Goal: Task Accomplishment & Management: Complete application form

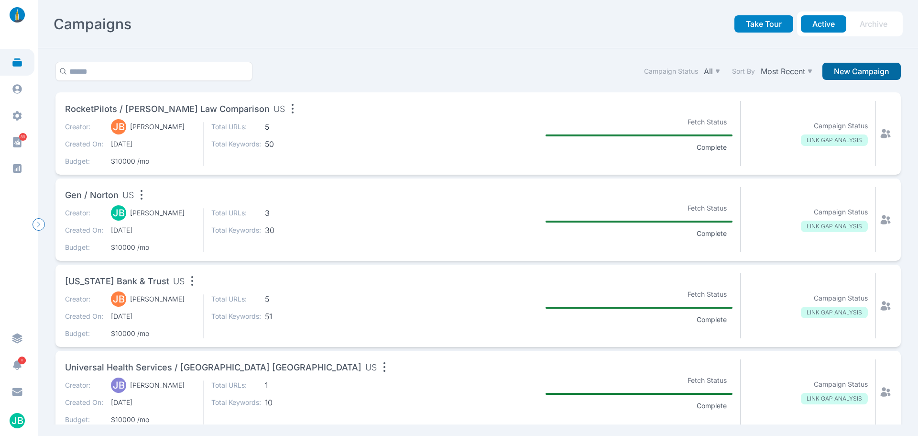
click at [863, 69] on button "New Campaign" at bounding box center [862, 71] width 78 height 17
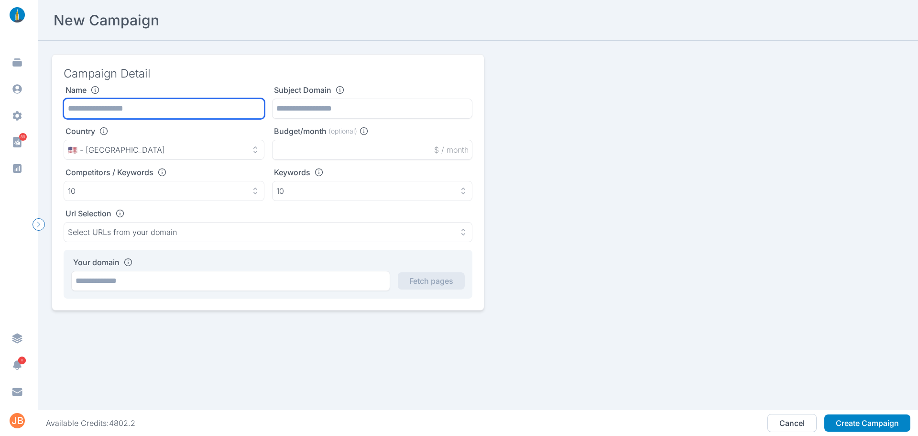
click at [121, 114] on input "text" at bounding box center [164, 109] width 201 height 20
paste input "**********"
type input "**********"
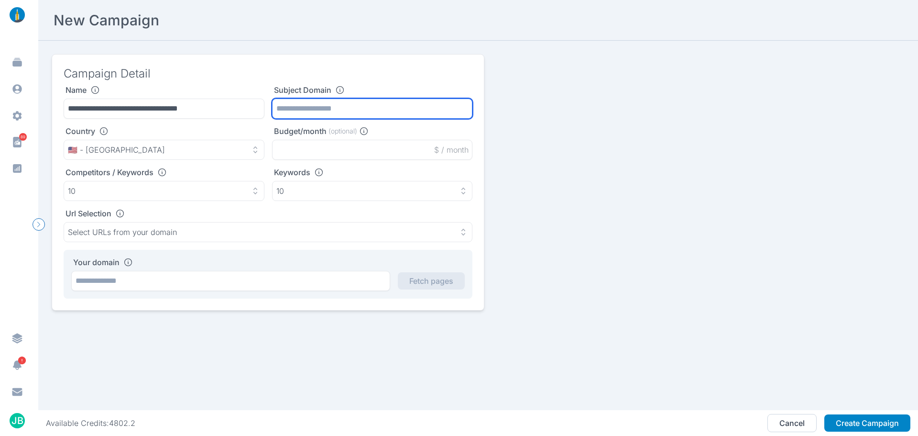
click at [329, 111] on input "text" at bounding box center [372, 109] width 201 height 20
paste input "**********"
type input "**********"
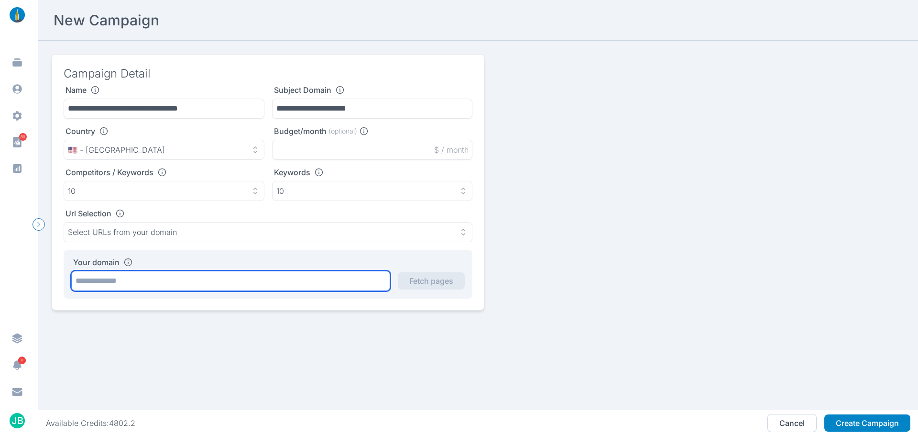
click at [212, 279] on input "text" at bounding box center [230, 281] width 319 height 20
paste input "**********"
type input "**********"
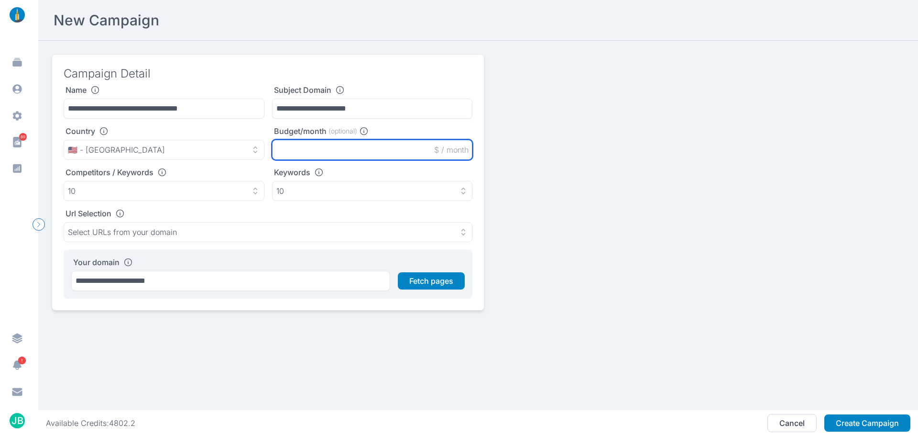
click at [312, 140] on input "text" at bounding box center [372, 150] width 201 height 20
type input "*****"
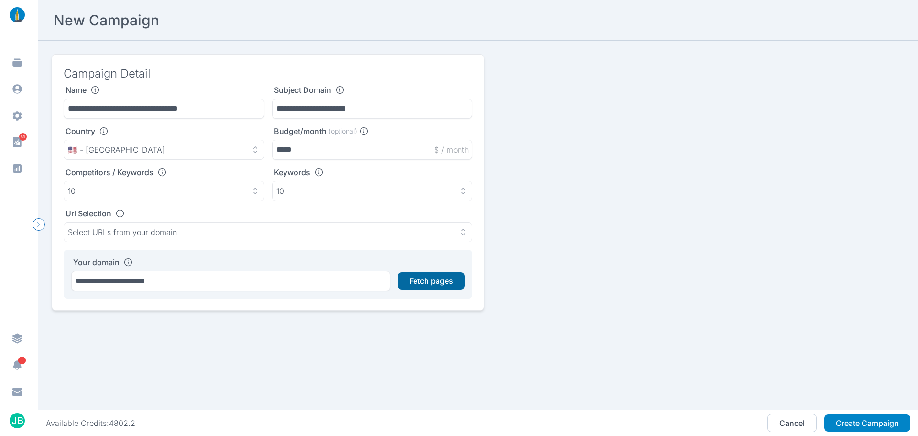
click at [415, 273] on button "Fetch pages" at bounding box center [431, 280] width 67 height 17
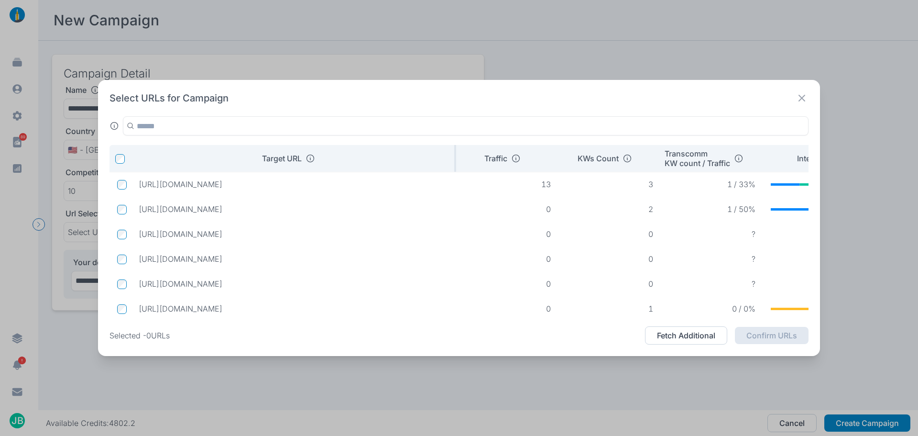
drag, startPoint x: 369, startPoint y: 160, endPoint x: 454, endPoint y: 165, distance: 85.3
click at [459, 160] on tr "Target URL Traffic KWs Count Transcomm KW count / Traffic Intent" at bounding box center [499, 158] width 778 height 27
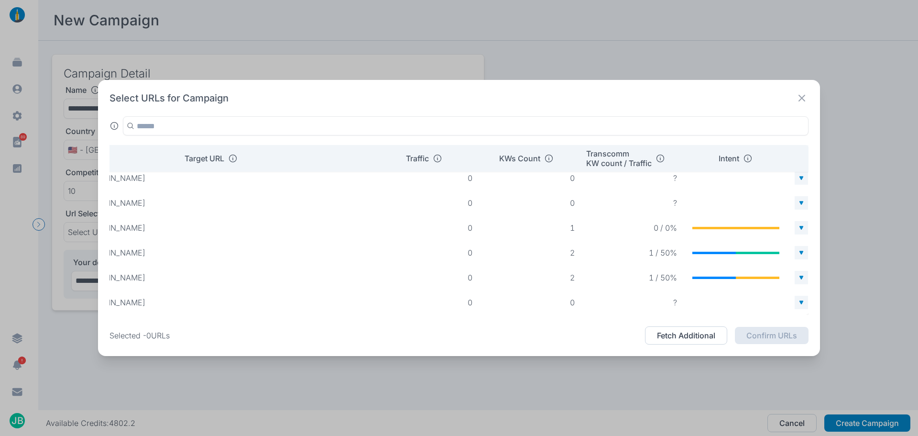
scroll to position [80, 0]
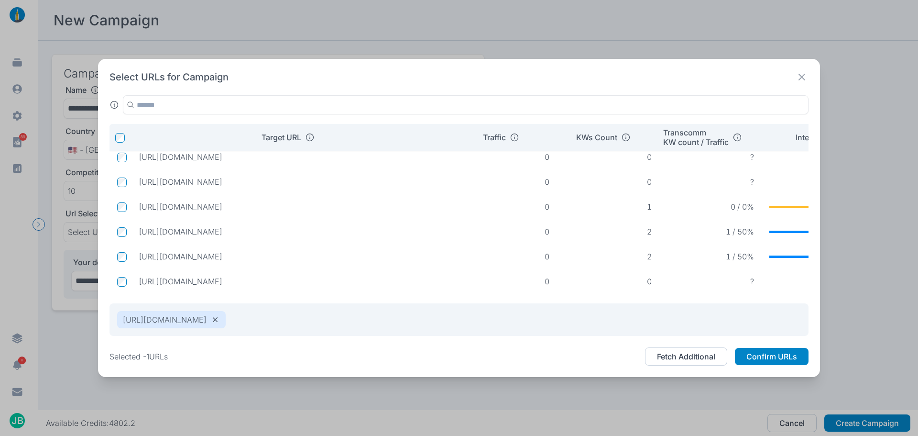
click at [127, 223] on td at bounding box center [121, 231] width 22 height 18
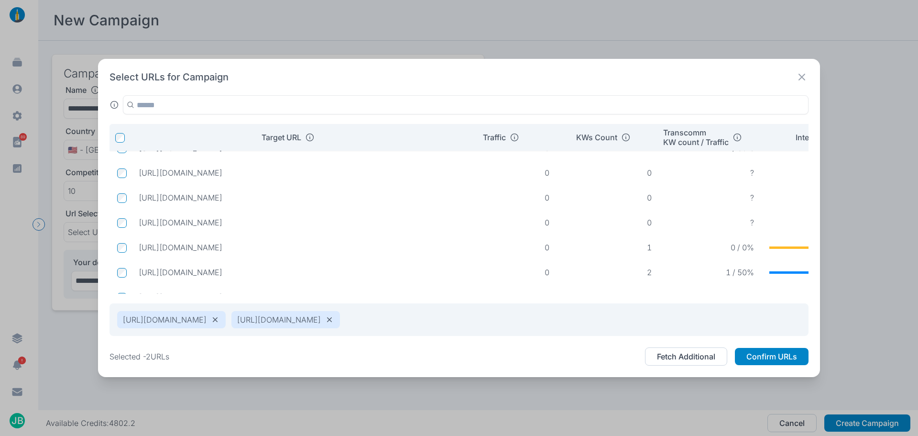
scroll to position [0, 0]
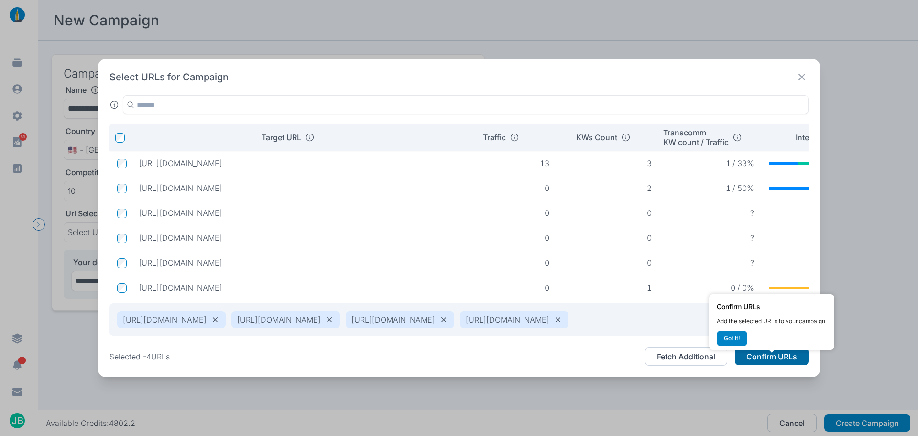
click at [756, 361] on button "Confirm URLs" at bounding box center [772, 356] width 74 height 17
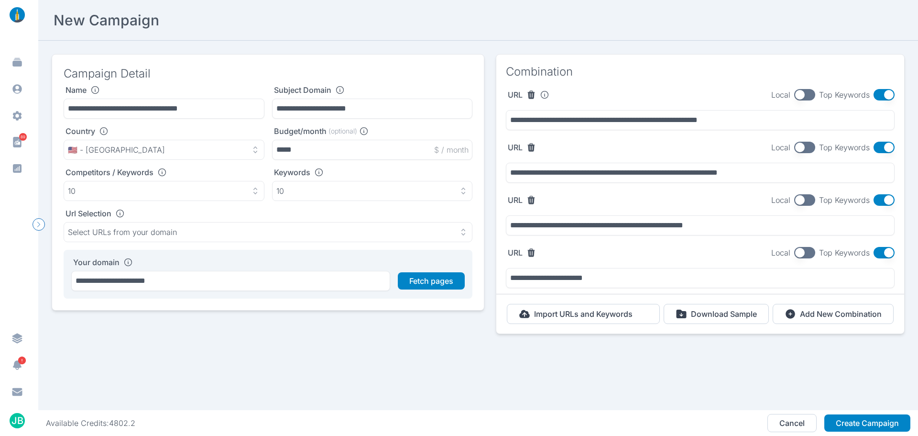
click at [874, 94] on button "button" at bounding box center [884, 94] width 21 height 11
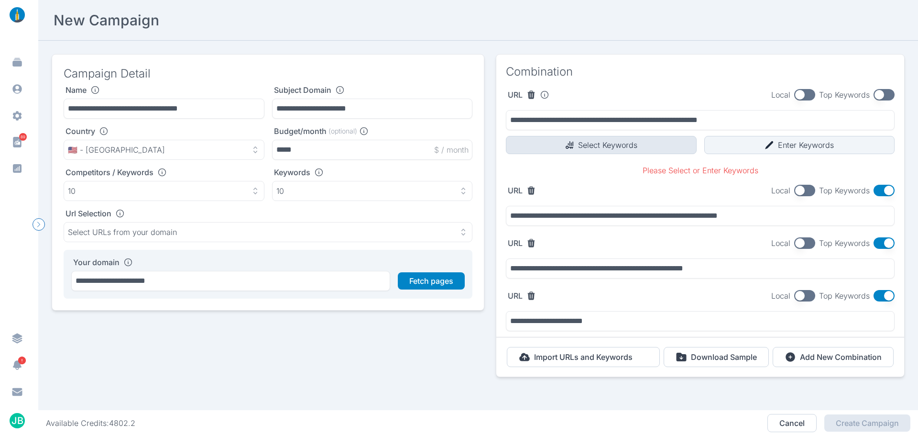
click at [566, 144] on icon "button" at bounding box center [570, 145] width 8 height 8
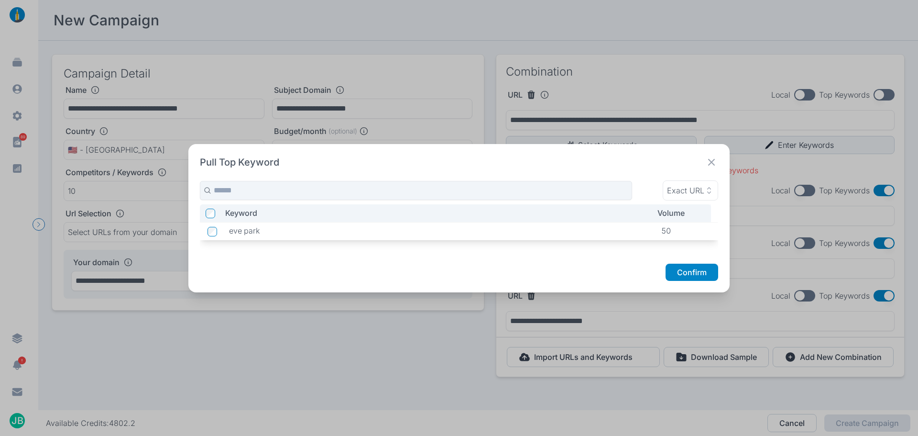
click at [714, 163] on icon at bounding box center [711, 161] width 13 height 13
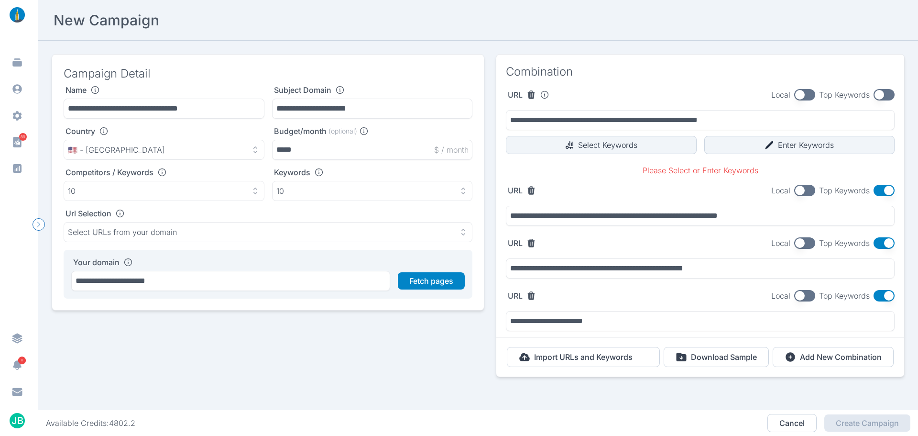
click at [880, 95] on button "button" at bounding box center [884, 94] width 21 height 11
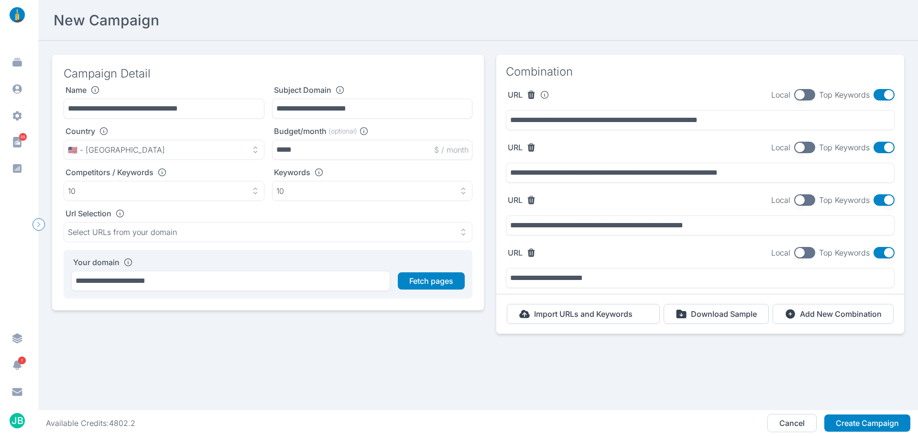
drag, startPoint x: 872, startPoint y: 144, endPoint x: 859, endPoint y: 156, distance: 17.3
click at [874, 145] on button "button" at bounding box center [884, 147] width 21 height 11
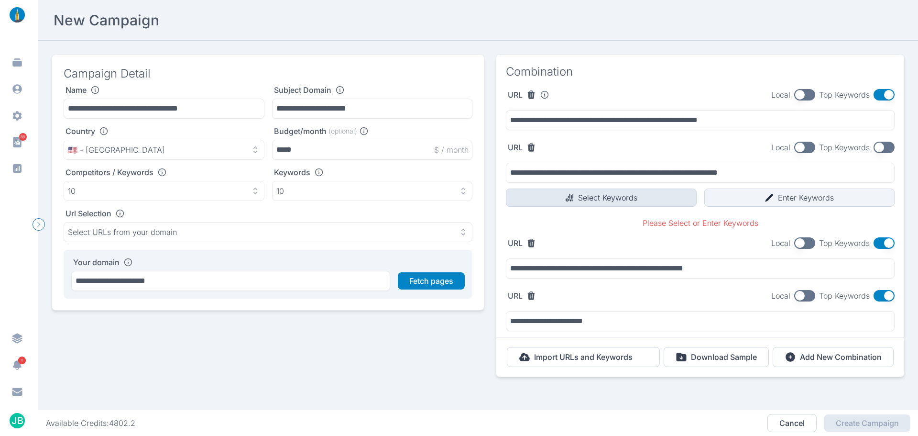
click at [645, 202] on button "Select Keywords" at bounding box center [601, 197] width 191 height 18
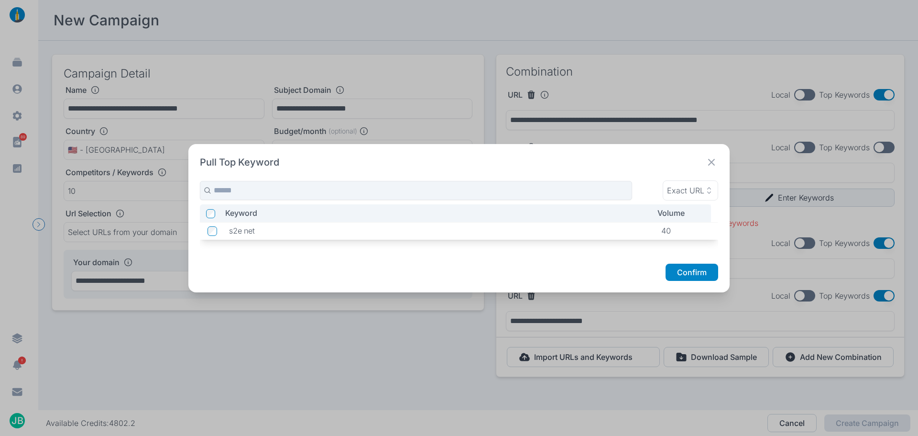
click at [709, 166] on icon at bounding box center [711, 161] width 13 height 13
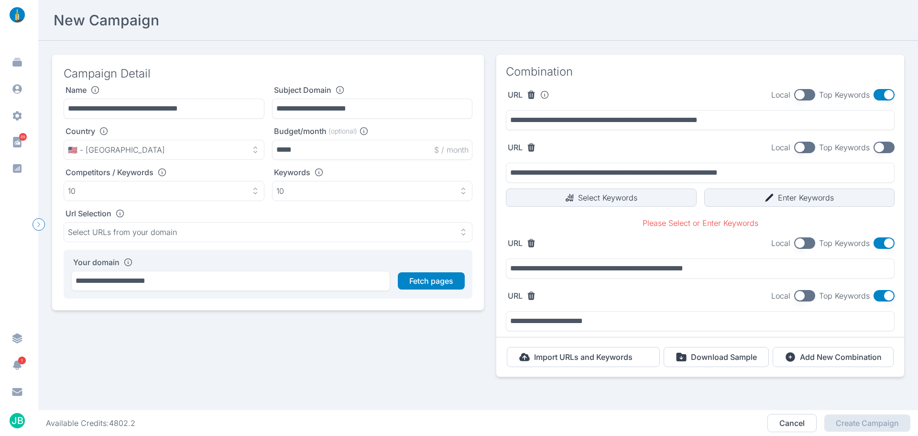
click at [881, 148] on button "button" at bounding box center [884, 147] width 21 height 11
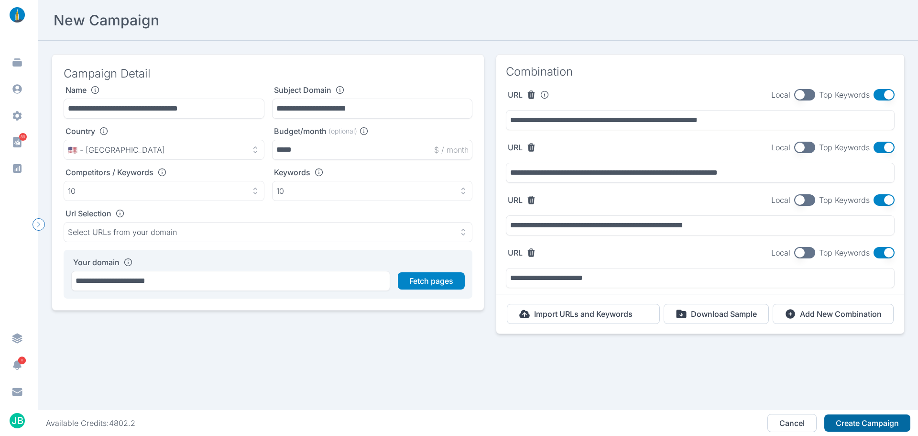
click at [861, 416] on button "Create Campaign" at bounding box center [868, 422] width 86 height 17
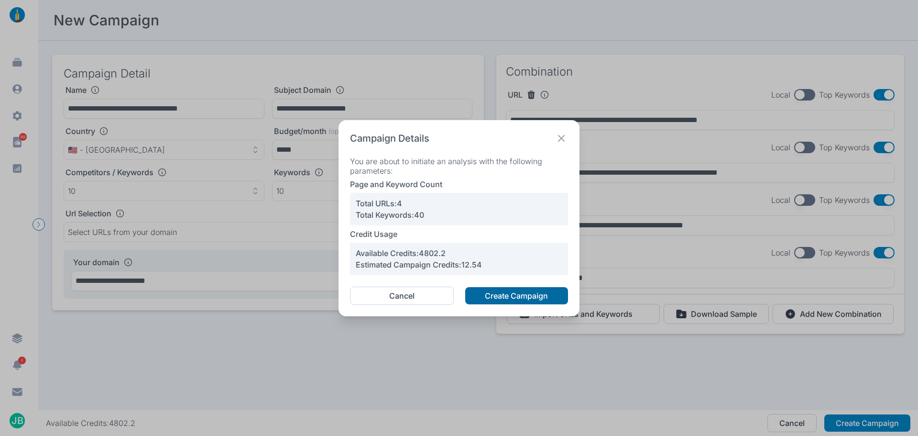
click at [525, 298] on button "Create Campaign" at bounding box center [516, 295] width 103 height 17
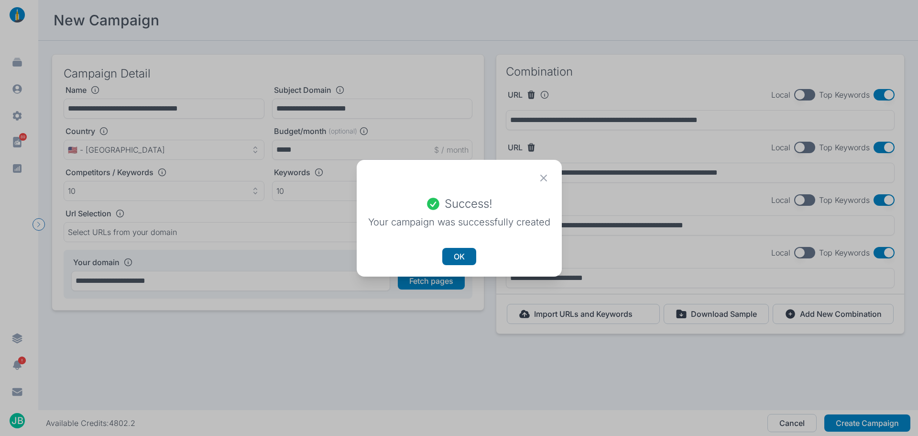
click at [453, 251] on button "OK" at bounding box center [459, 256] width 34 height 17
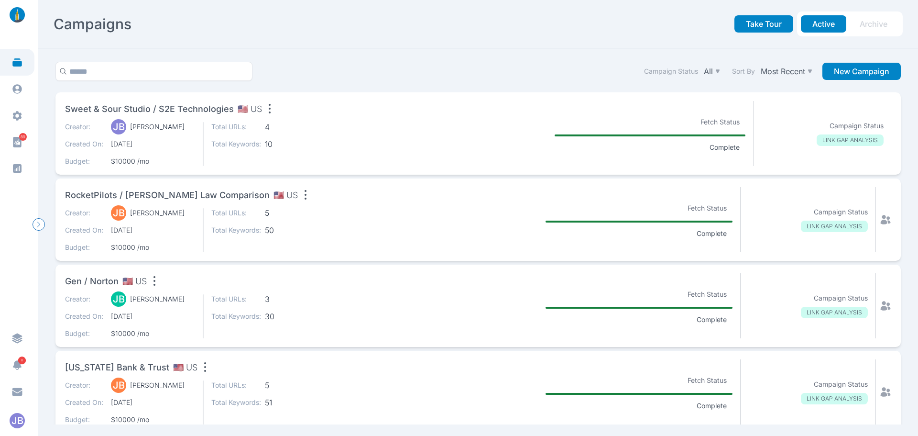
click at [332, 121] on section "Sweet & Sour Studio / S2E Technologies 🇺🇸 US Creator: [PERSON_NAME] [PERSON_NAM…" at bounding box center [237, 133] width 344 height 65
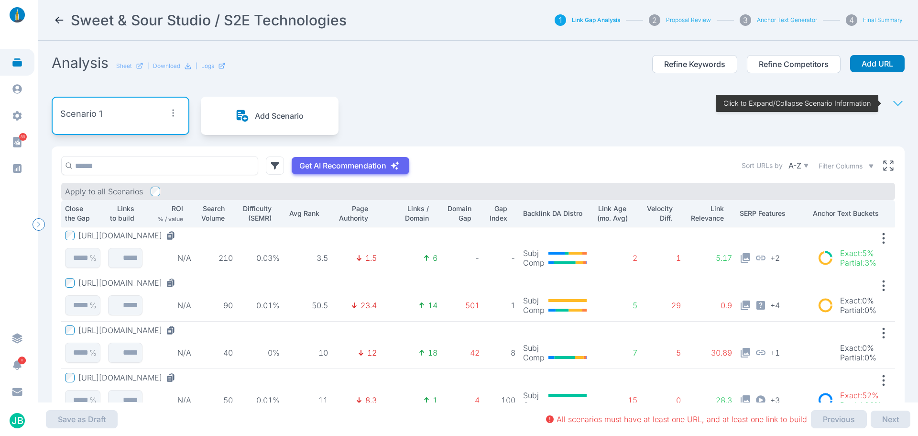
click at [60, 21] on icon at bounding box center [59, 19] width 11 height 11
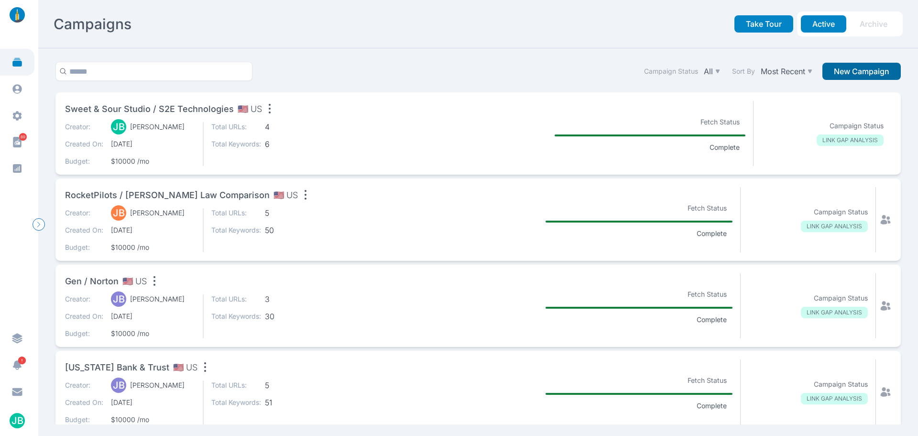
click at [861, 71] on button "New Campaign" at bounding box center [862, 71] width 78 height 17
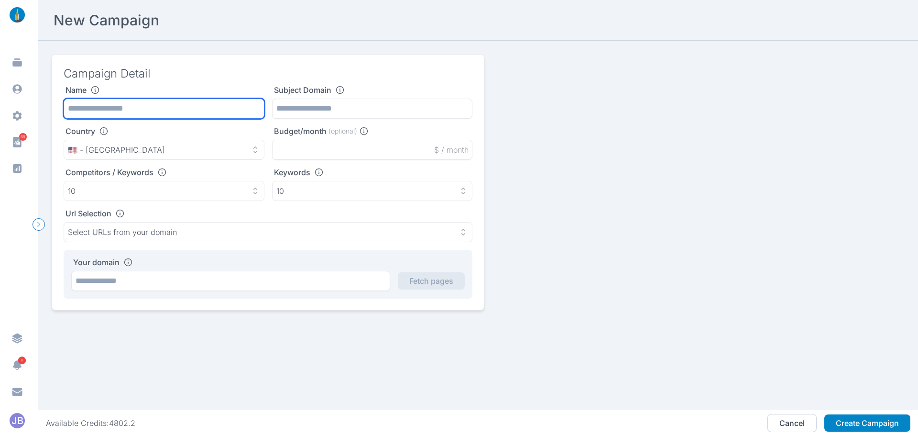
click at [78, 100] on input "text" at bounding box center [164, 109] width 201 height 20
type input "**********"
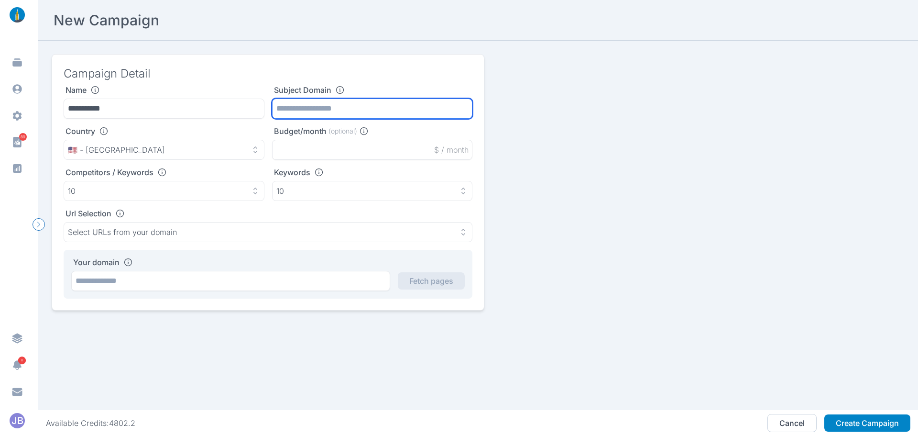
click at [286, 106] on input "text" at bounding box center [372, 109] width 201 height 20
paste input "**********"
type input "**********"
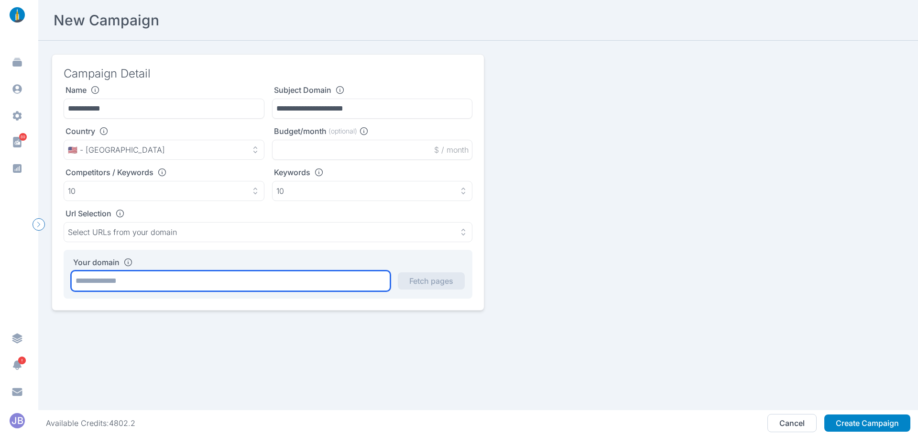
click at [203, 284] on input "text" at bounding box center [230, 281] width 319 height 20
paste input "**********"
type input "**********"
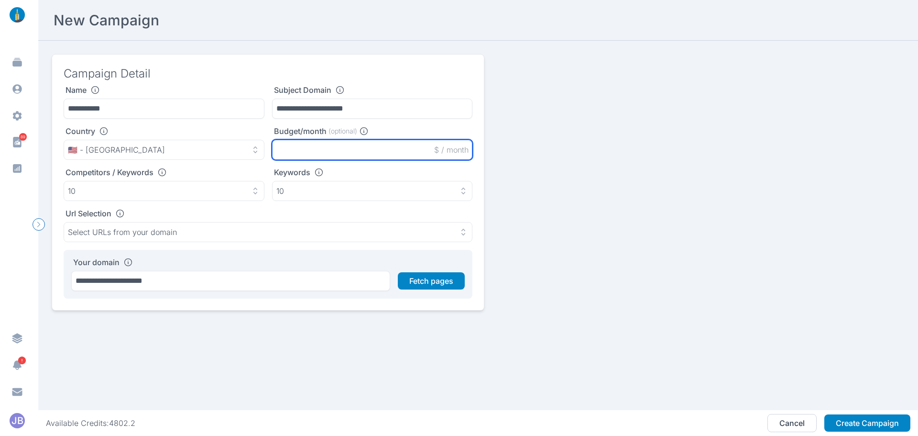
click at [320, 144] on input "text" at bounding box center [372, 150] width 201 height 20
type input "*****"
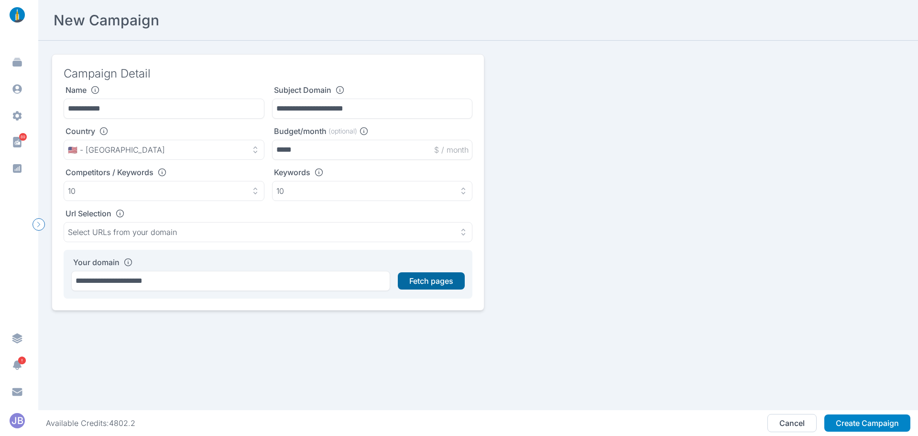
click at [428, 277] on button "Fetch pages" at bounding box center [431, 280] width 67 height 17
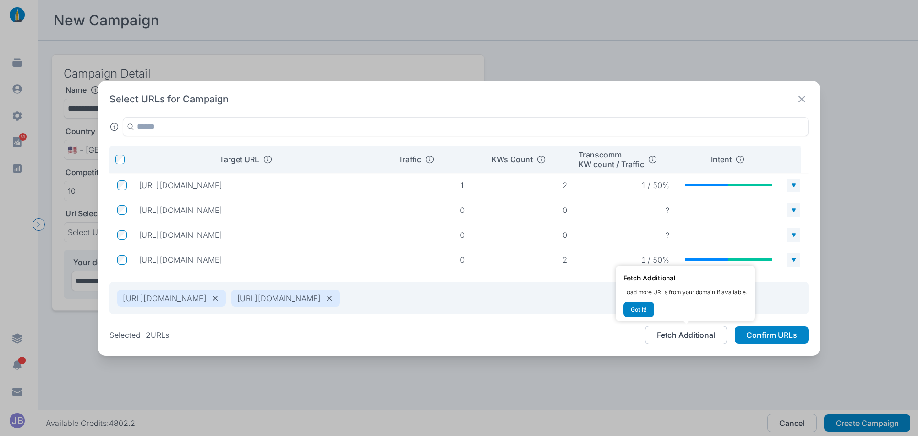
click at [704, 333] on button "Fetch Additional" at bounding box center [686, 335] width 82 height 18
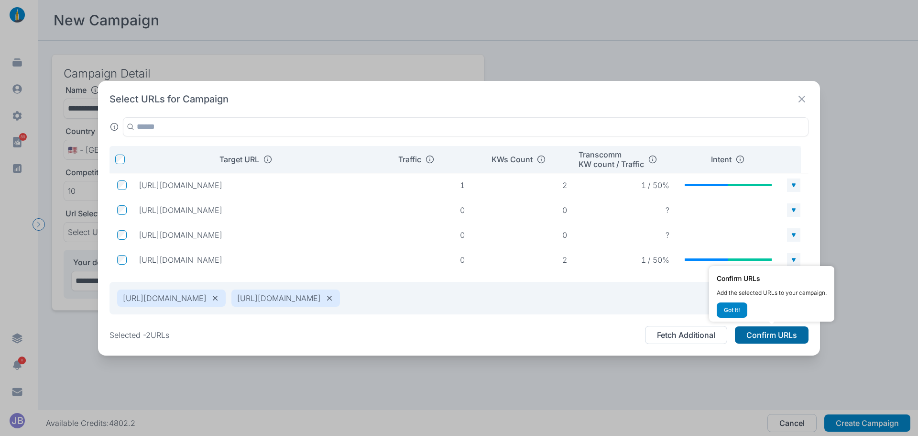
click at [761, 334] on button "Confirm URLs" at bounding box center [772, 334] width 74 height 17
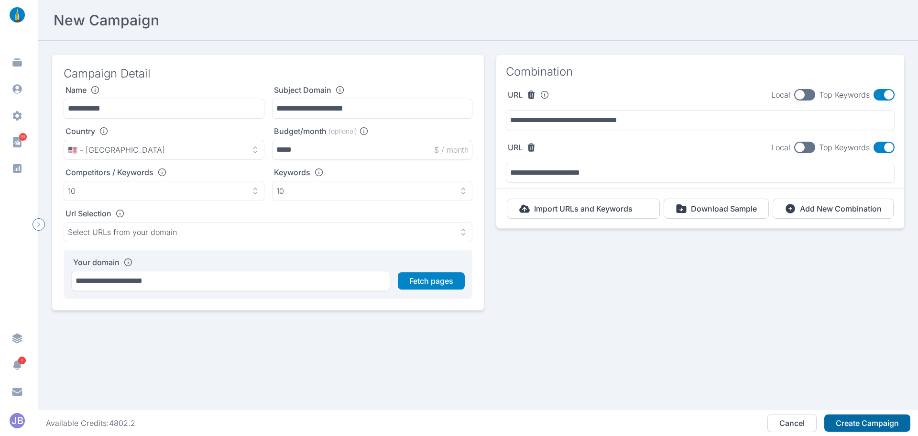
click at [856, 420] on button "Create Campaign" at bounding box center [868, 422] width 86 height 17
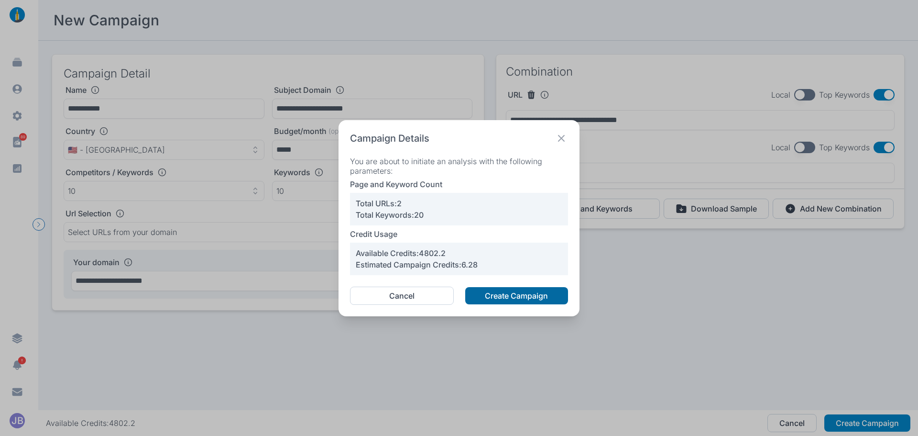
click at [535, 296] on button "Create Campaign" at bounding box center [516, 295] width 103 height 17
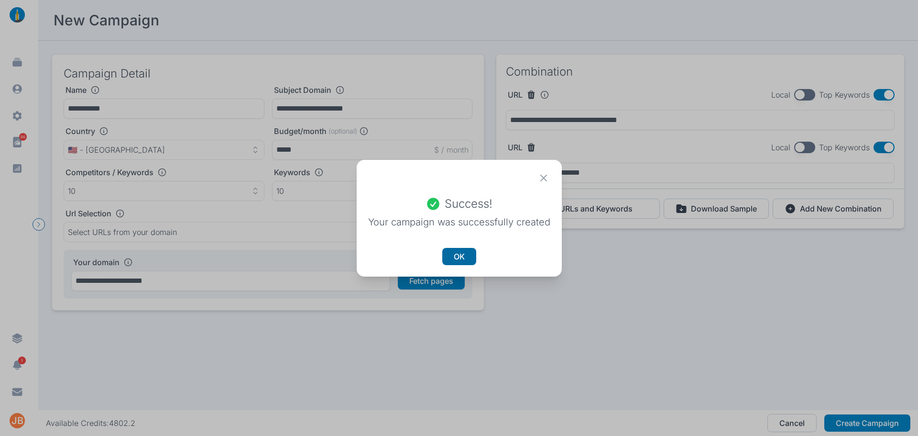
click at [474, 261] on button "OK" at bounding box center [459, 256] width 34 height 17
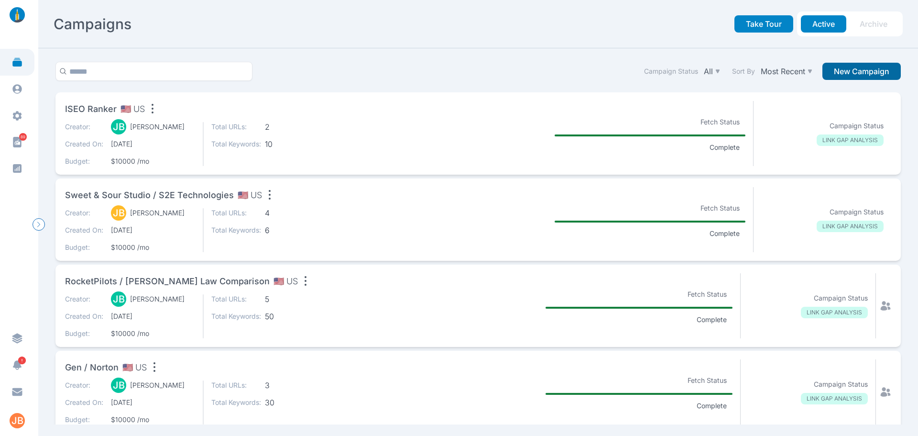
click at [850, 70] on button "New Campaign" at bounding box center [862, 71] width 78 height 17
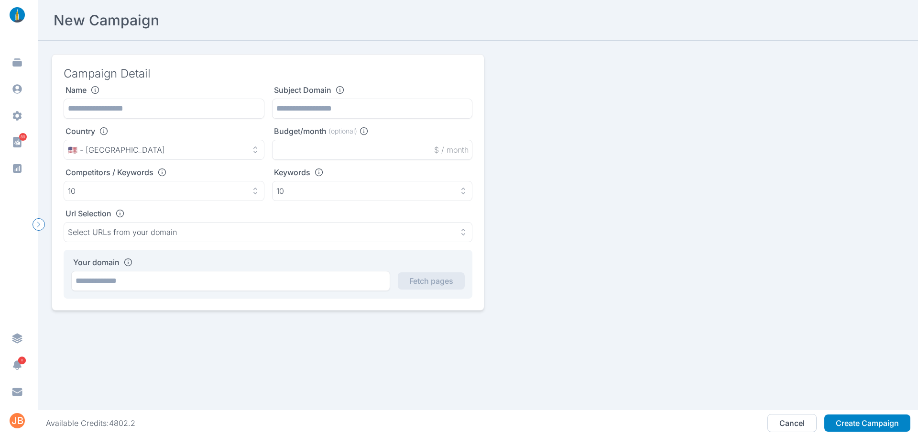
click at [289, 98] on div "Subject Domain" at bounding box center [372, 101] width 201 height 33
click at [291, 102] on input "text" at bounding box center [372, 109] width 201 height 20
paste input "**********"
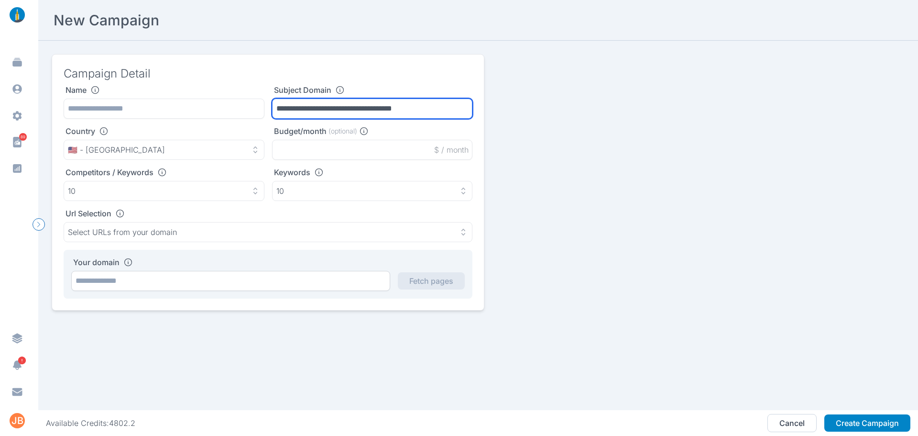
type input "**********"
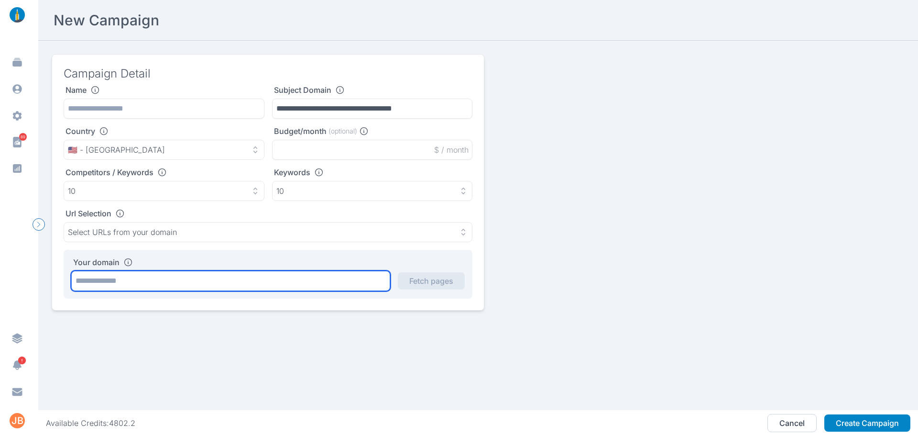
click at [269, 278] on input "text" at bounding box center [230, 281] width 319 height 20
paste input "**********"
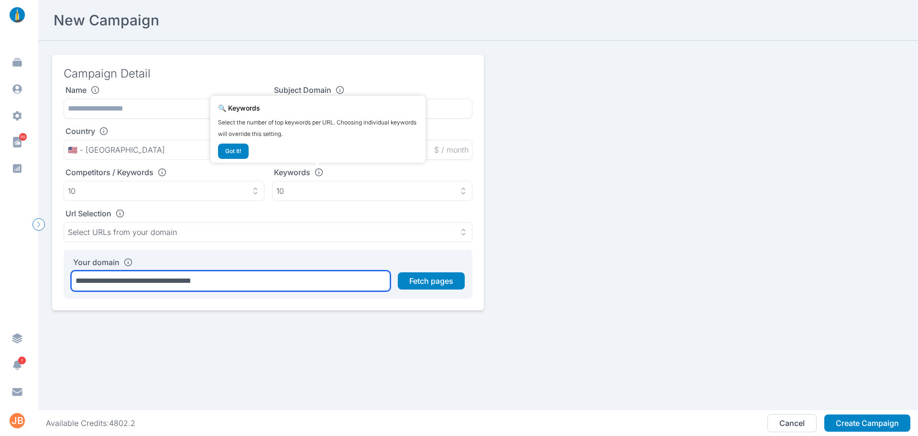
type input "**********"
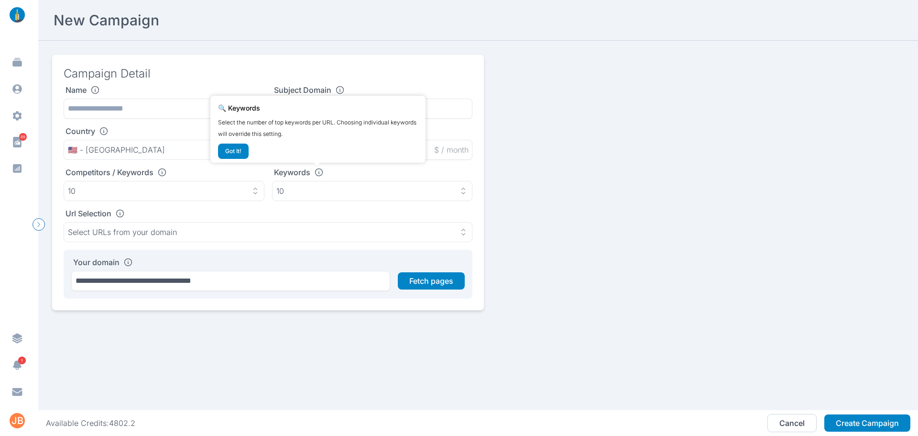
click at [311, 148] on div "🔍 Keywords Select the number of top keywords per URL. Choosing individual keywo…" at bounding box center [318, 128] width 200 height 59
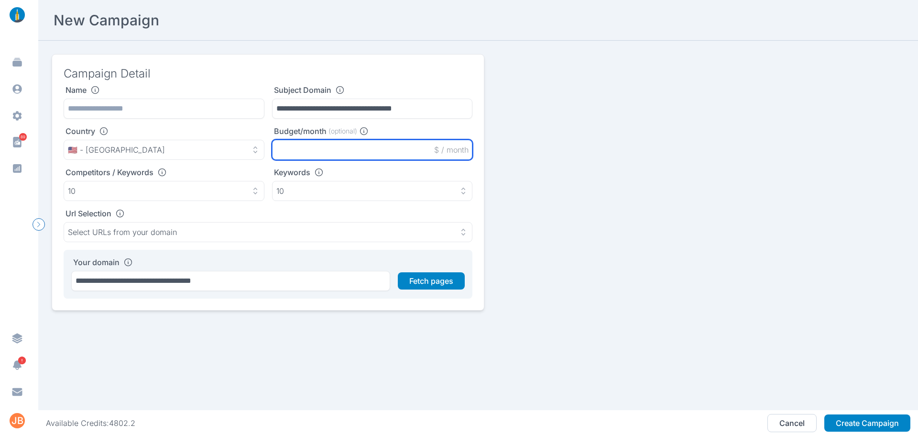
drag, startPoint x: 448, startPoint y: 157, endPoint x: 405, endPoint y: 152, distance: 43.8
click at [447, 157] on input "text" at bounding box center [372, 150] width 201 height 20
type input "*****"
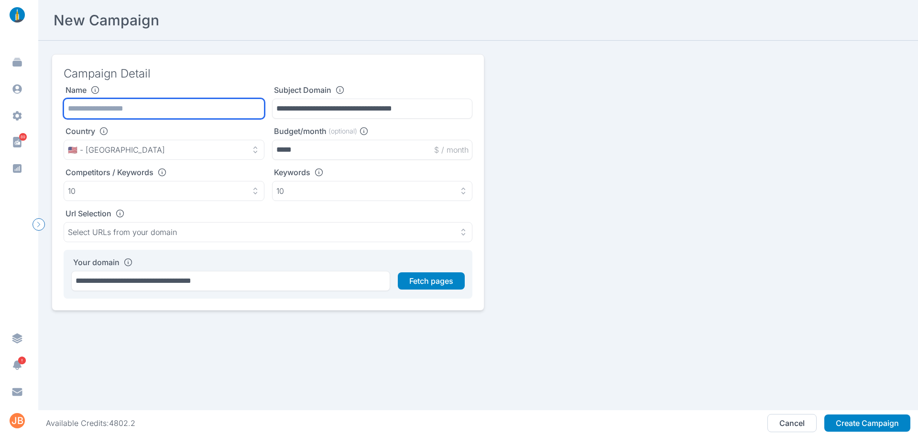
click at [201, 106] on input "text" at bounding box center [164, 109] width 201 height 20
type input "**********"
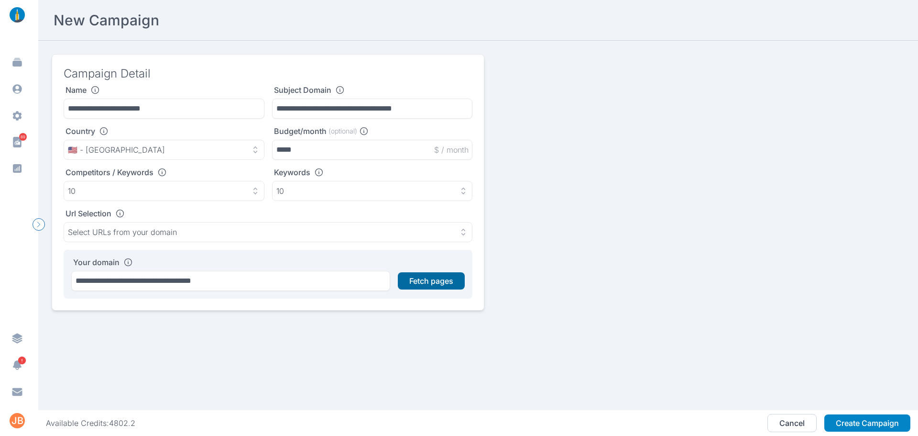
click at [439, 286] on button "Fetch pages" at bounding box center [431, 280] width 67 height 17
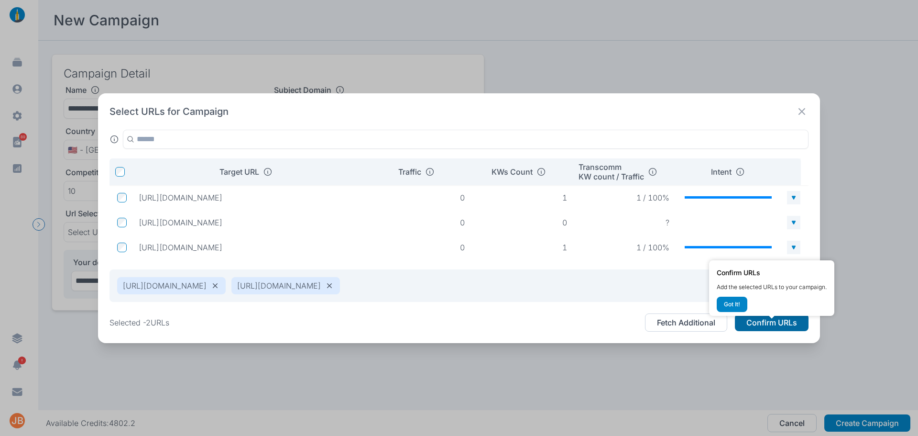
click at [748, 329] on button "Confirm URLs" at bounding box center [772, 322] width 74 height 17
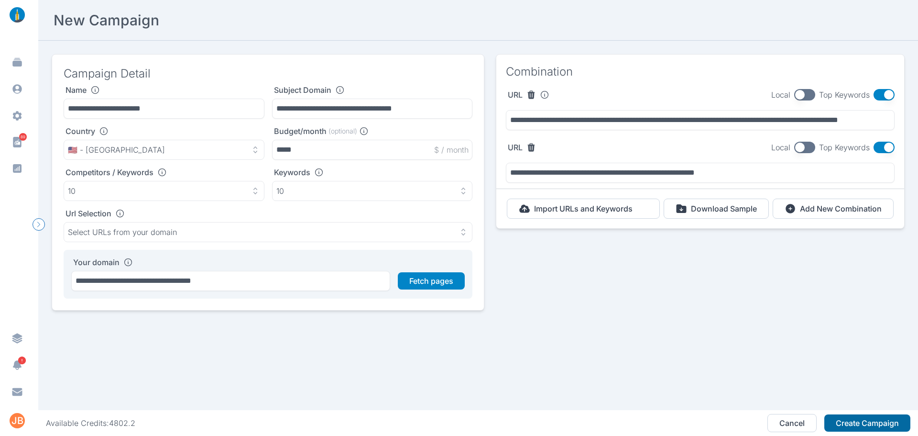
click at [860, 420] on button "Create Campaign" at bounding box center [868, 422] width 86 height 17
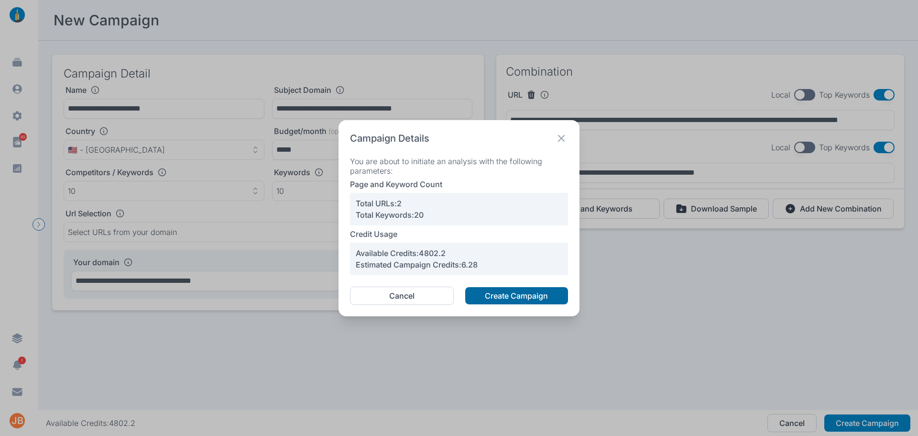
click at [528, 292] on button "Create Campaign" at bounding box center [516, 295] width 103 height 17
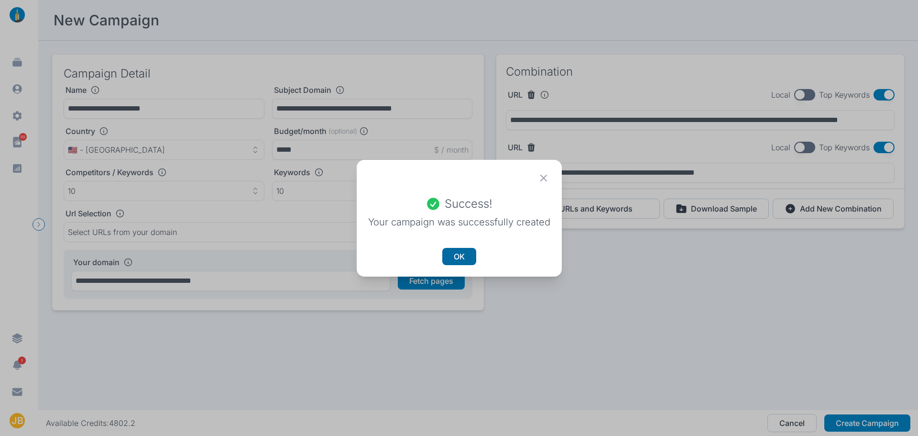
click at [465, 260] on button "OK" at bounding box center [459, 256] width 34 height 17
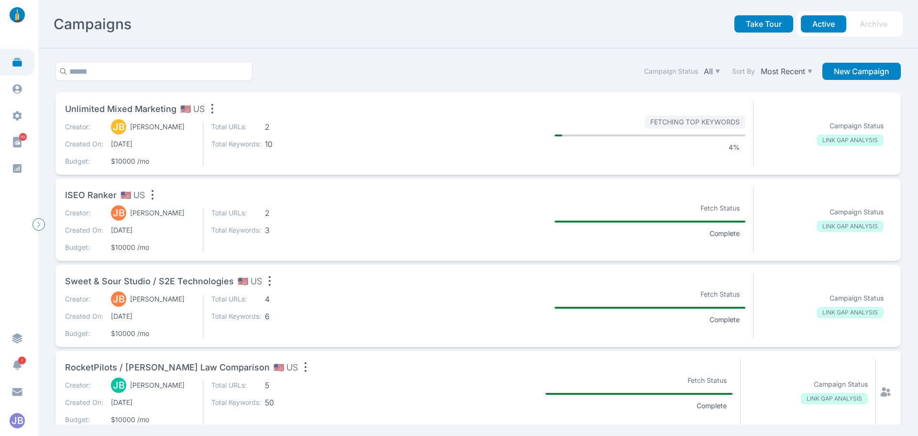
click at [311, 210] on span "2" at bounding box center [290, 213] width 50 height 10
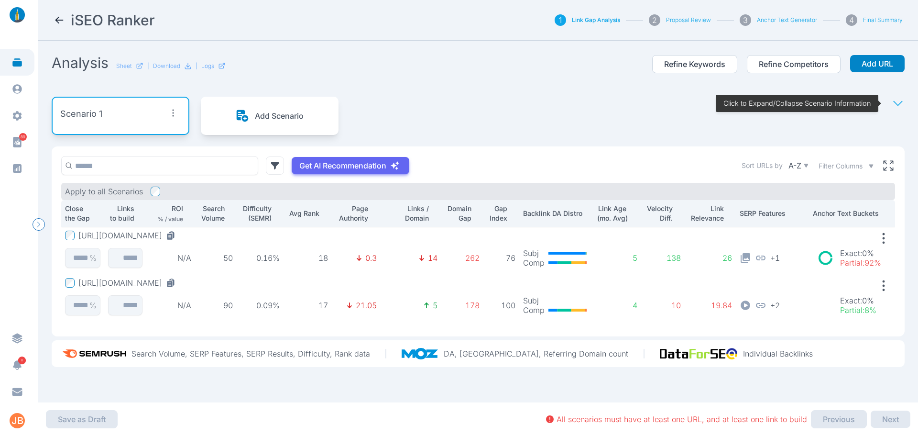
click at [58, 17] on icon at bounding box center [59, 19] width 11 height 11
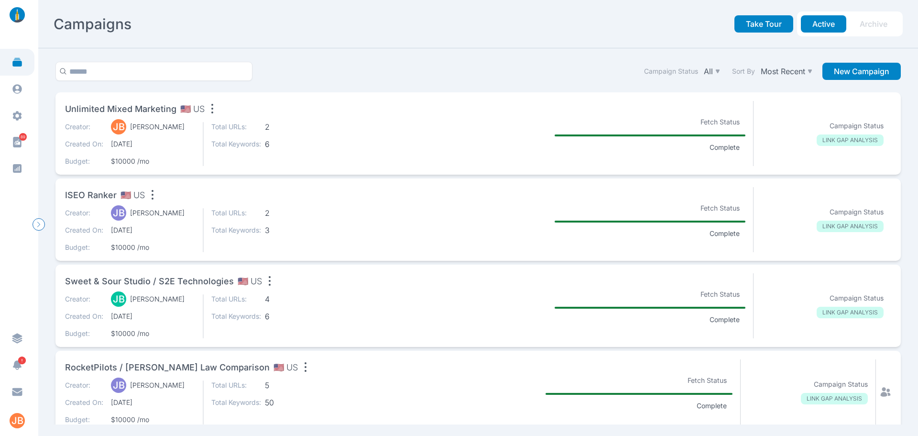
click at [409, 112] on section at bounding box center [478, 133] width 138 height 65
click at [250, 127] on p "Total URLs:" at bounding box center [236, 127] width 50 height 10
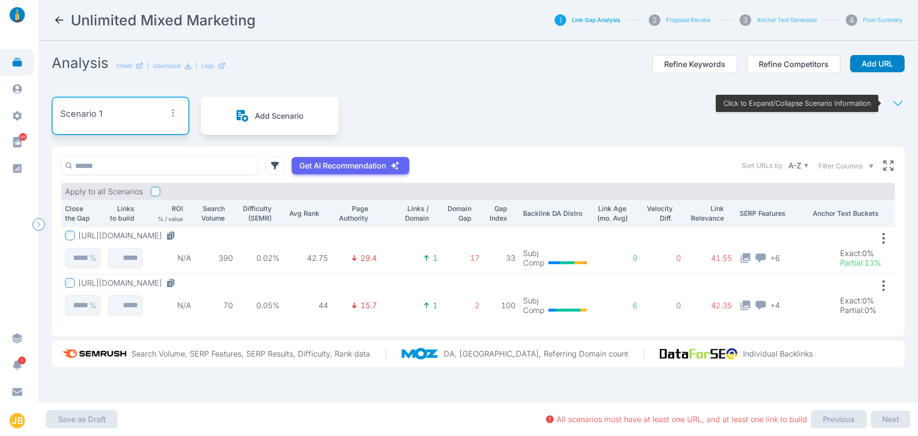
click at [53, 13] on nav "Unlimited Mixed Marketing 1 Link Gap Analysis 2 Proposal Review 3 Anchor Text G…" at bounding box center [478, 20] width 880 height 41
click at [62, 20] on icon at bounding box center [59, 19] width 11 height 11
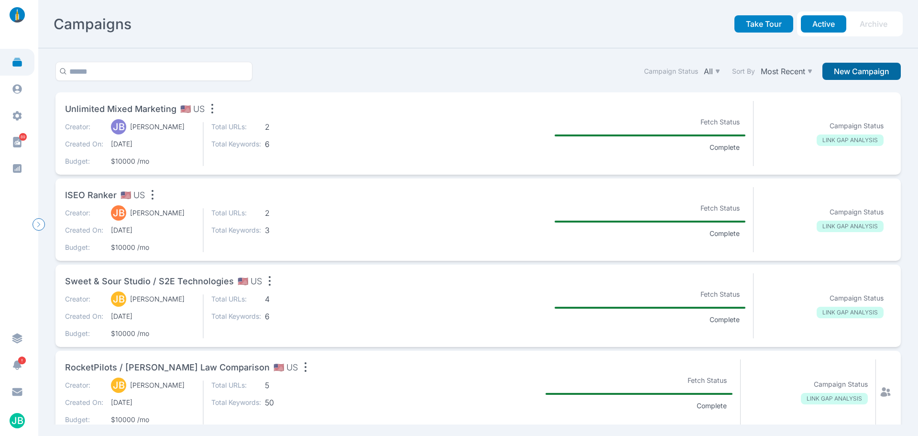
click at [860, 72] on button "New Campaign" at bounding box center [862, 71] width 78 height 17
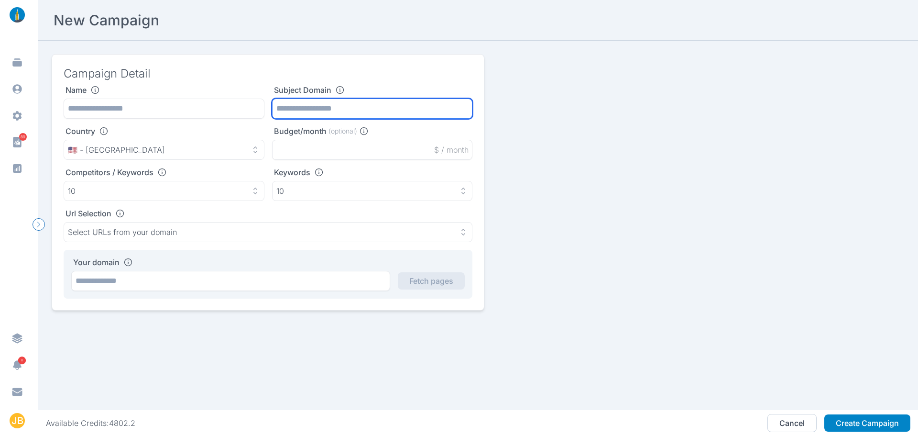
click at [281, 103] on input "text" at bounding box center [372, 109] width 201 height 20
paste input "**********"
type input "**********"
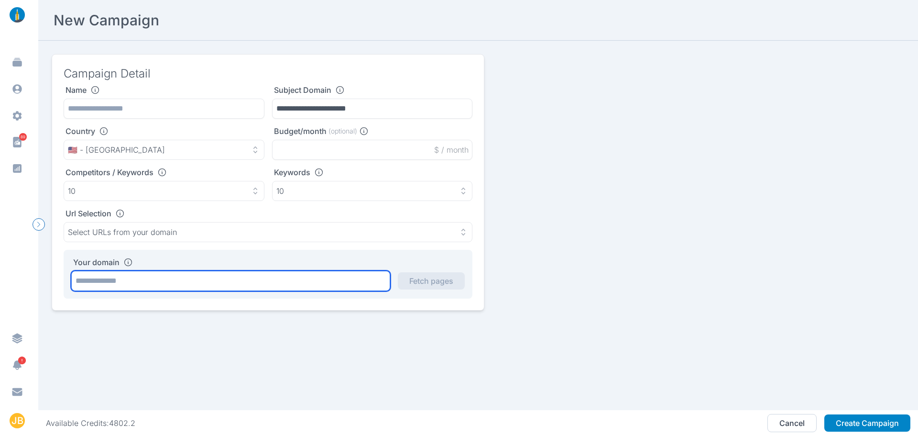
click at [235, 279] on input "text" at bounding box center [230, 281] width 319 height 20
paste input "**********"
type input "**********"
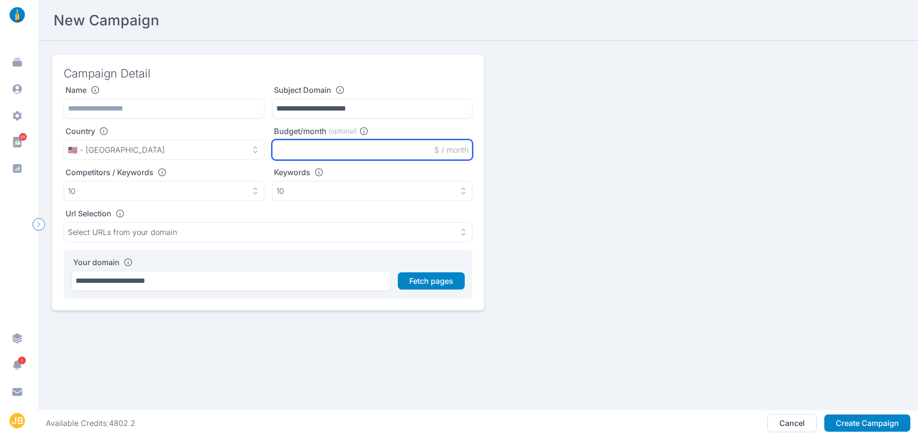
click at [301, 150] on input "text" at bounding box center [372, 150] width 201 height 20
type input "*****"
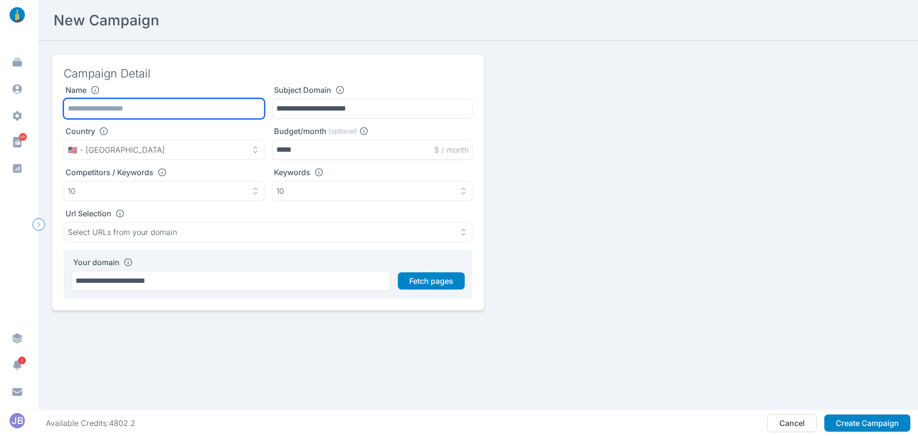
click at [210, 104] on input "text" at bounding box center [164, 109] width 201 height 20
type input "**********"
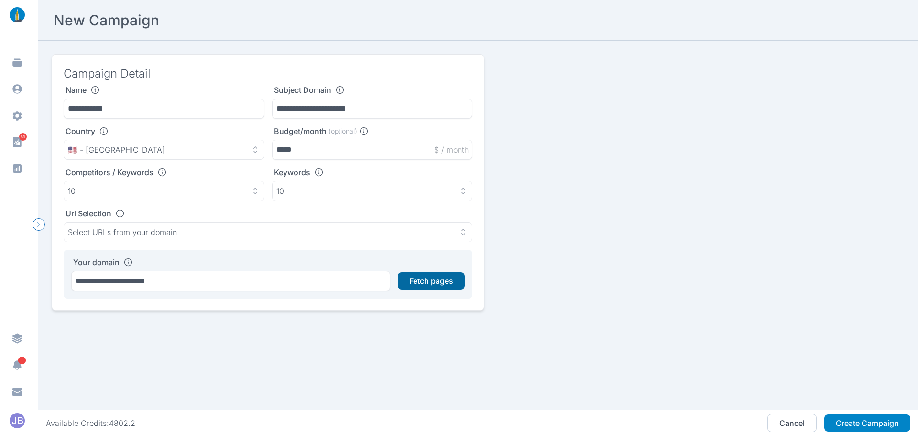
click at [431, 278] on button "Fetch pages" at bounding box center [431, 280] width 67 height 17
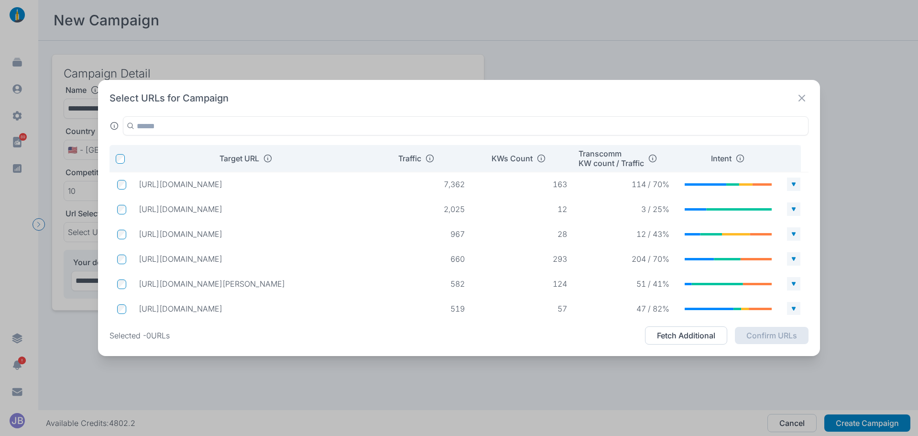
drag, startPoint x: 268, startPoint y: 234, endPoint x: 135, endPoint y: 232, distance: 133.0
click at [135, 232] on td "[URL][DOMAIN_NAME]" at bounding box center [250, 233] width 239 height 17
copy p "[URL][DOMAIN_NAME]"
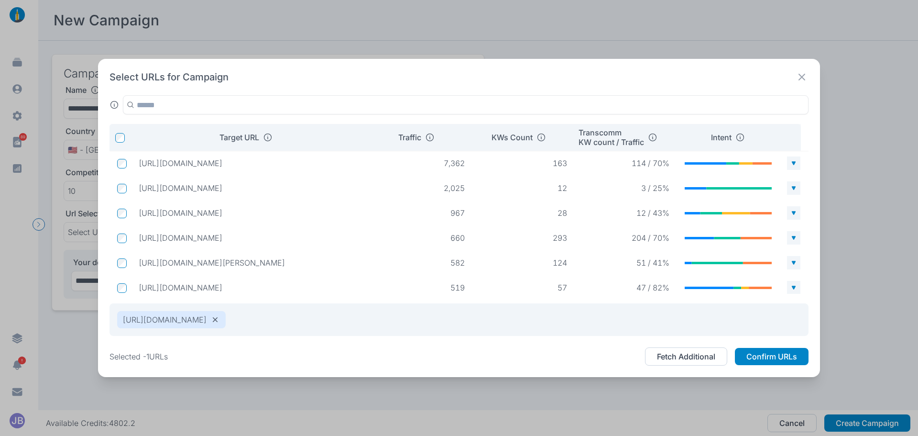
drag, startPoint x: 323, startPoint y: 236, endPoint x: 220, endPoint y: 235, distance: 103.8
click at [220, 235] on p "[URL][DOMAIN_NAME]" at bounding box center [251, 238] width 224 height 10
click at [403, 189] on p "2,025" at bounding box center [421, 188] width 87 height 10
drag, startPoint x: 325, startPoint y: 237, endPoint x: 141, endPoint y: 242, distance: 184.7
click at [141, 242] on p "[URL][DOMAIN_NAME]" at bounding box center [251, 238] width 224 height 10
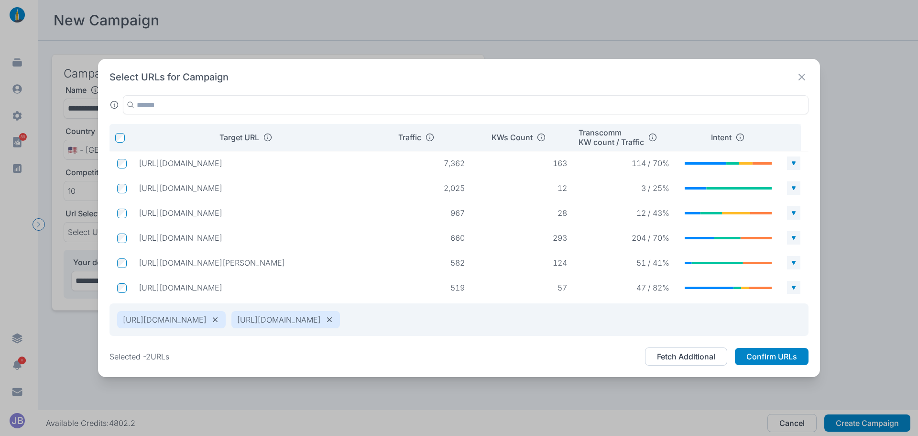
copy p "[URL][DOMAIN_NAME]"
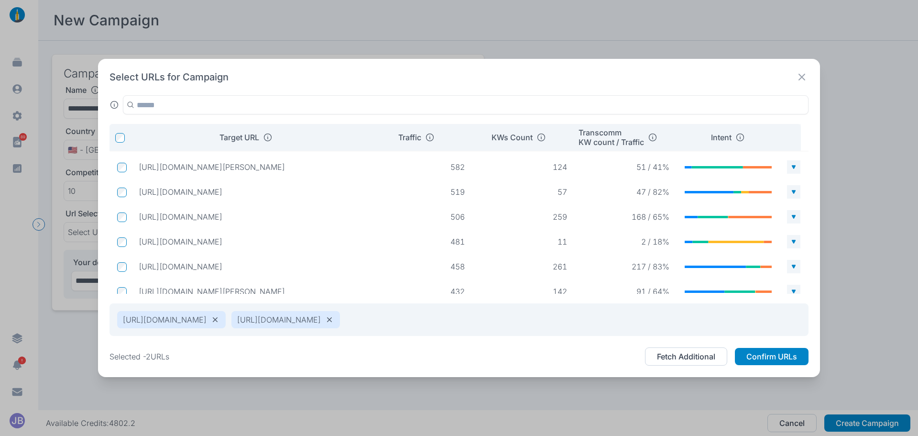
drag, startPoint x: 264, startPoint y: 241, endPoint x: 139, endPoint y: 244, distance: 124.9
click at [139, 244] on p "[URL][DOMAIN_NAME]" at bounding box center [251, 242] width 224 height 10
copy p "[URL][DOMAIN_NAME]"
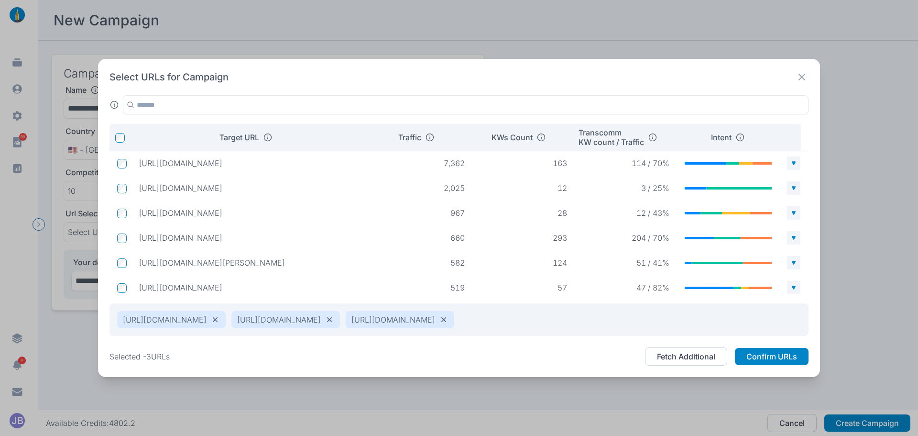
scroll to position [44, 0]
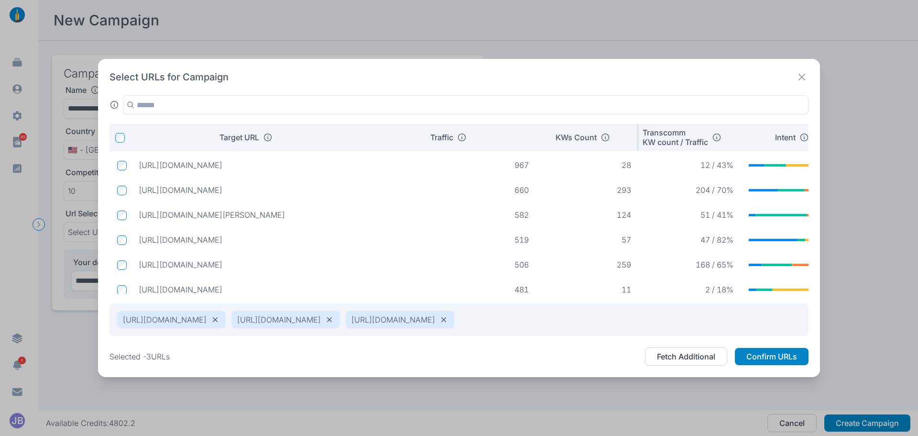
drag, startPoint x: 472, startPoint y: 133, endPoint x: 541, endPoint y: 128, distance: 70.0
click at [541, 128] on tr "Target URL Traffic KWs Count Transcomm KW count / Traffic Intent" at bounding box center [488, 137] width 756 height 27
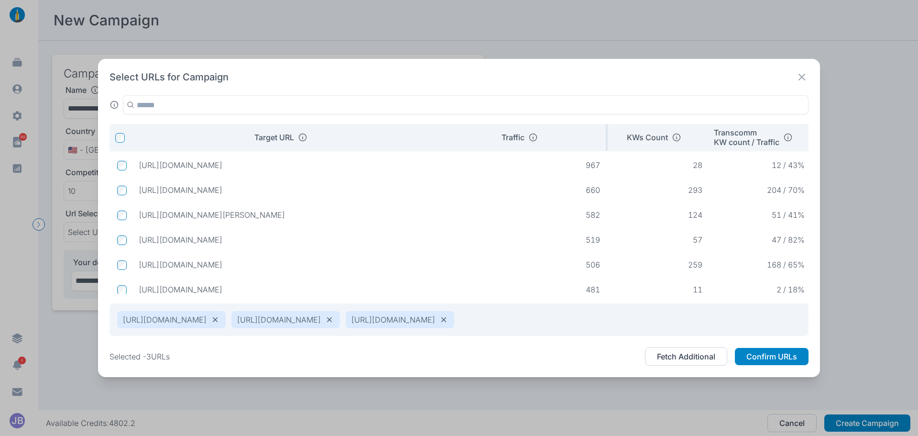
drag, startPoint x: 368, startPoint y: 134, endPoint x: 442, endPoint y: 140, distance: 74.4
click at [443, 139] on tr "Target URL Traffic KWs Count Transcomm KW count / Traffic Intent" at bounding box center [523, 137] width 827 height 27
drag, startPoint x: 390, startPoint y: 264, endPoint x: 136, endPoint y: 259, distance: 254.5
click at [136, 259] on td "[URL][DOMAIN_NAME]" at bounding box center [285, 264] width 309 height 17
copy p "[URL][DOMAIN_NAME]"
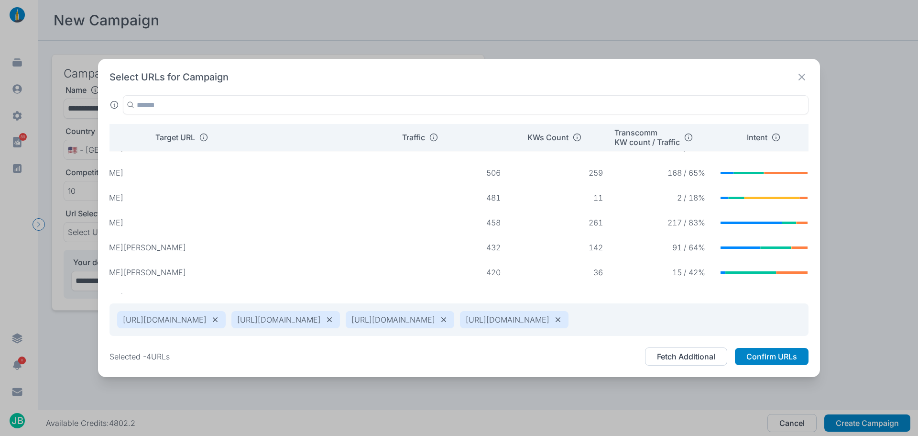
scroll to position [124, 0]
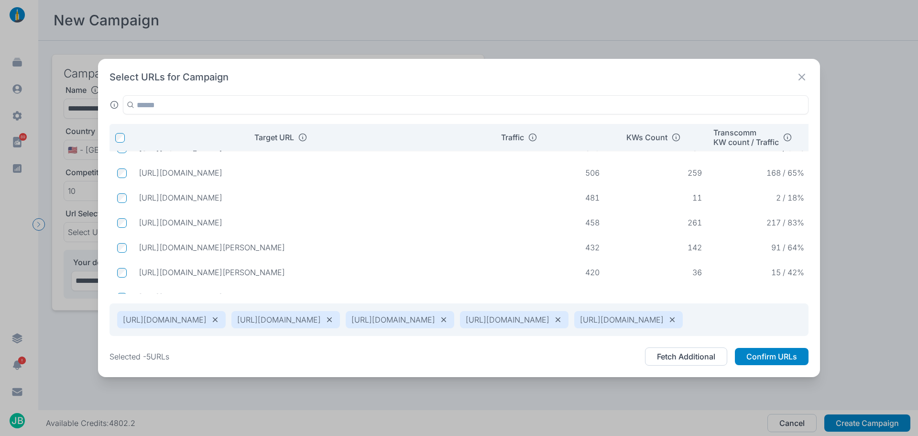
drag, startPoint x: 327, startPoint y: 215, endPoint x: 138, endPoint y: 222, distance: 189.0
click at [138, 222] on td "[URL][DOMAIN_NAME]" at bounding box center [285, 222] width 309 height 17
copy p "[URL][DOMAIN_NAME]"
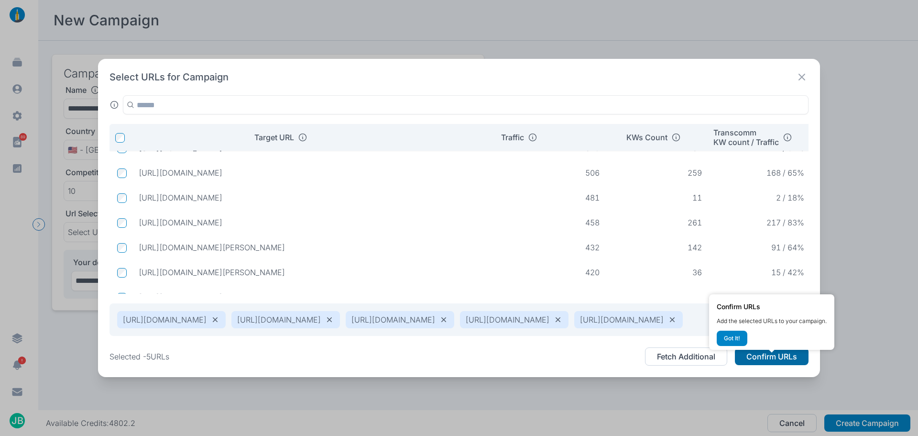
click at [779, 363] on button "Confirm URLs" at bounding box center [772, 356] width 74 height 17
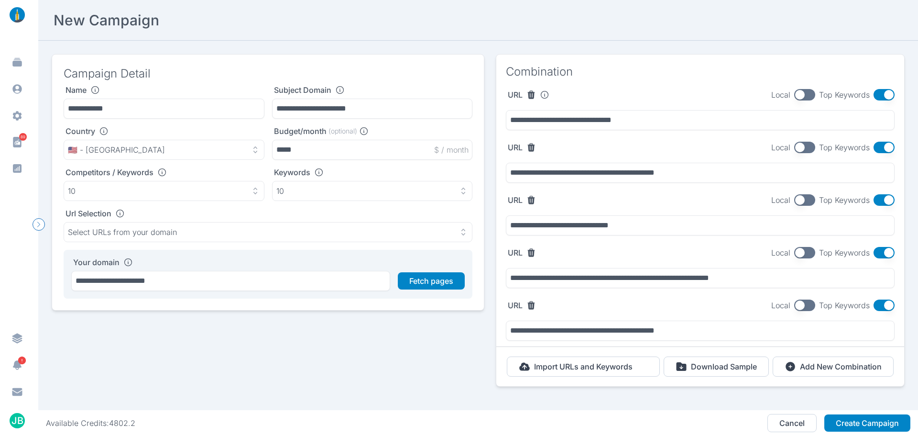
click at [794, 95] on button "button" at bounding box center [804, 94] width 21 height 11
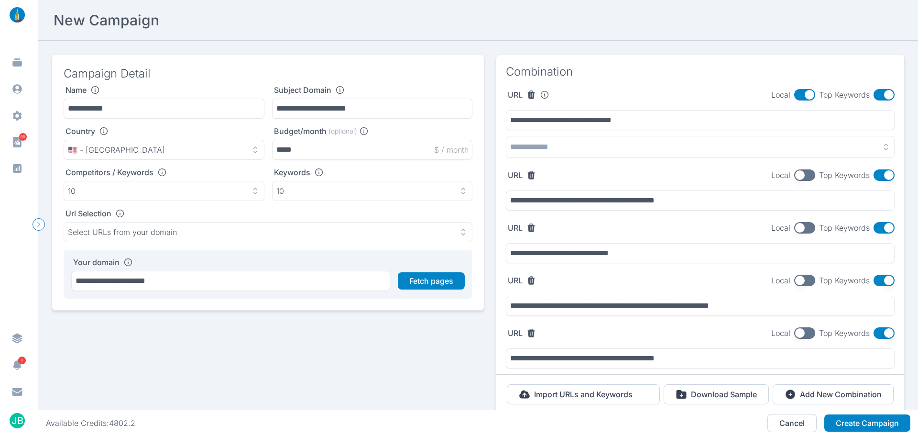
click at [637, 148] on button "button" at bounding box center [700, 147] width 389 height 22
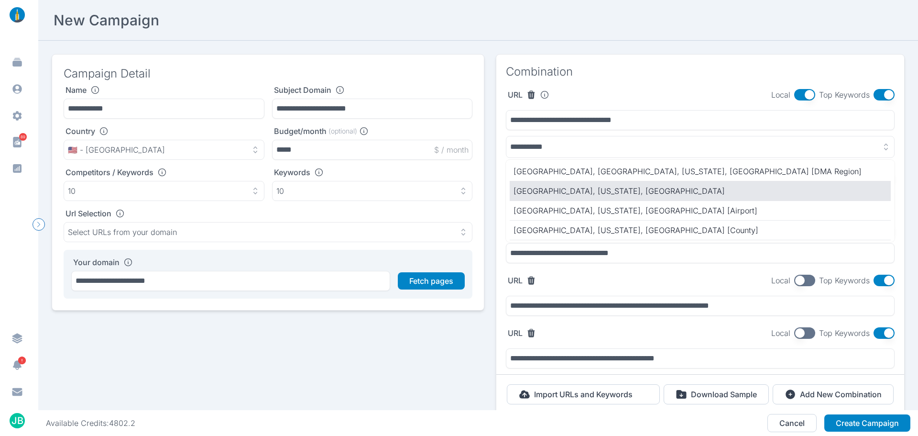
click at [611, 189] on p "[GEOGRAPHIC_DATA], [US_STATE], [GEOGRAPHIC_DATA]" at bounding box center [701, 190] width 374 height 11
type input "**********"
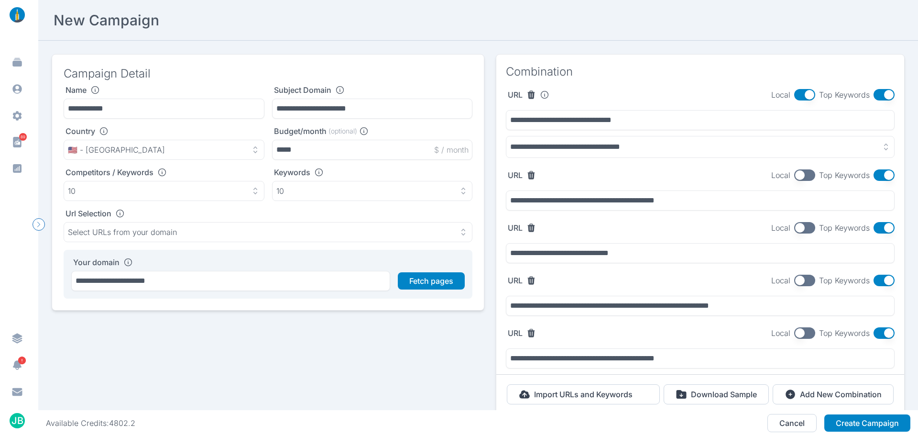
scroll to position [44, 0]
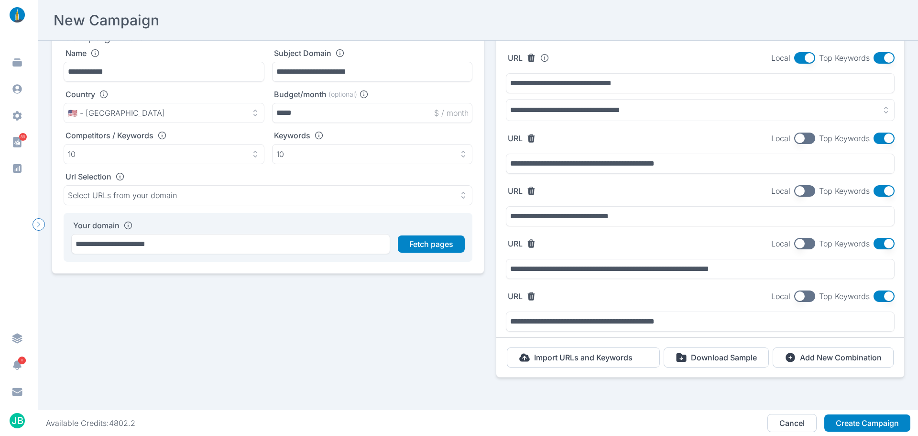
click at [796, 185] on button "button" at bounding box center [804, 190] width 21 height 11
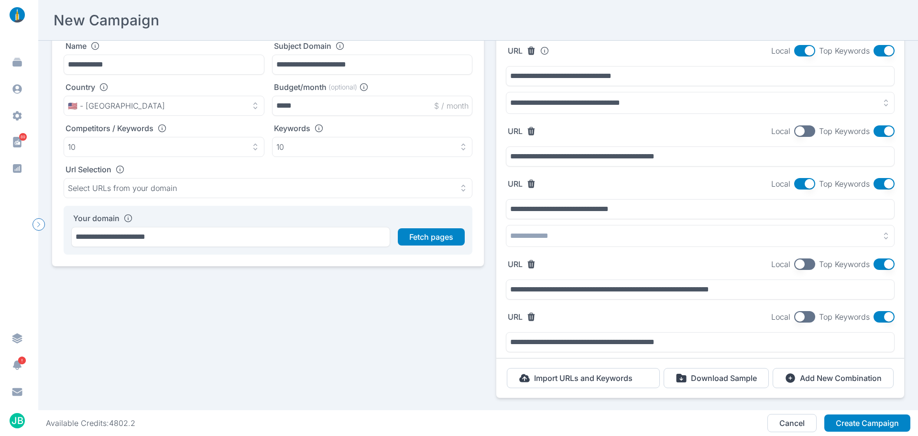
click at [612, 231] on button "button" at bounding box center [700, 236] width 389 height 22
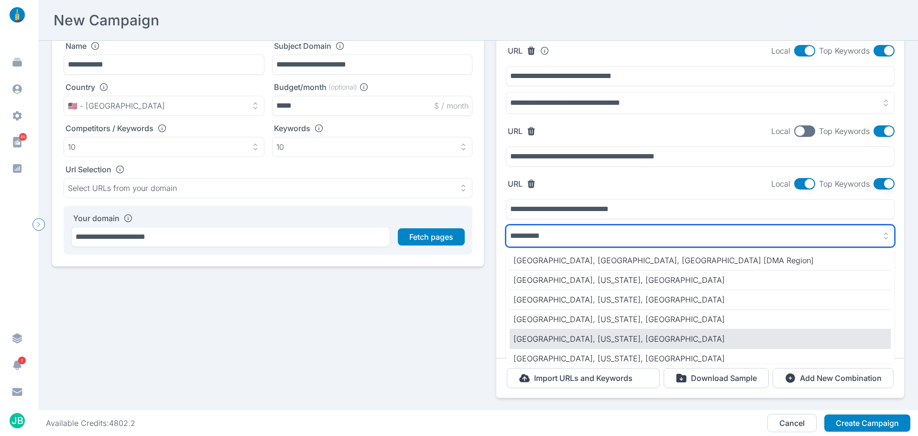
scroll to position [46, 0]
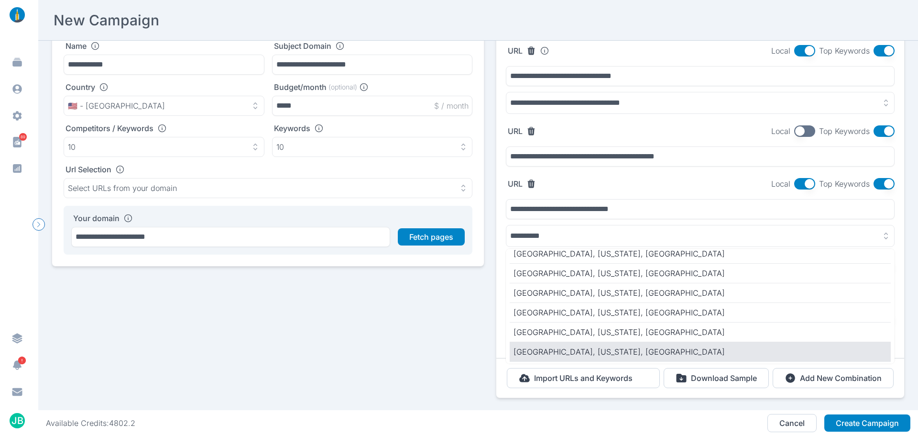
click at [574, 355] on p "[GEOGRAPHIC_DATA], [US_STATE], [GEOGRAPHIC_DATA]" at bounding box center [701, 351] width 374 height 11
type input "**********"
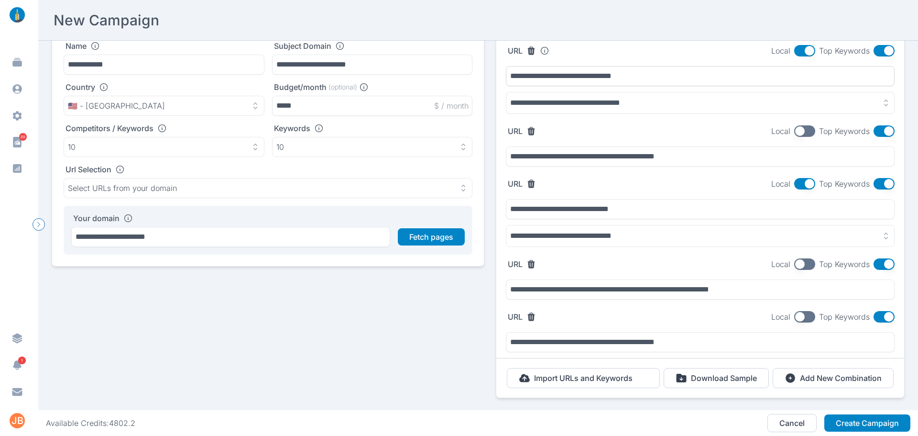
scroll to position [0, 0]
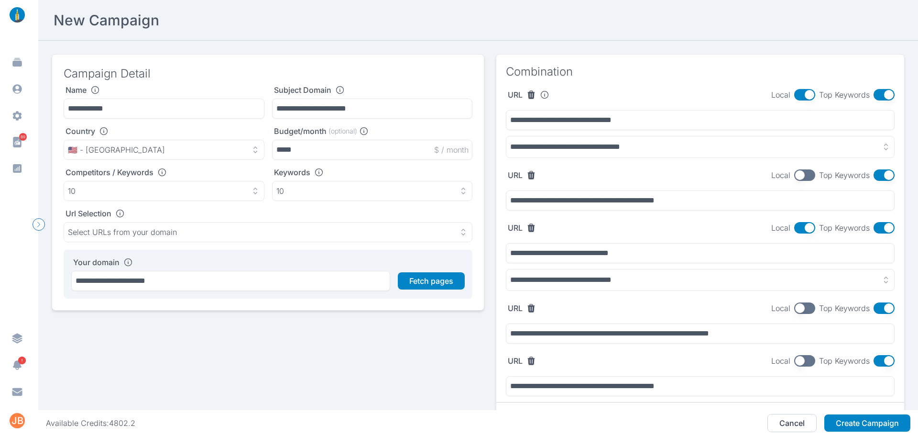
click at [882, 174] on button "button" at bounding box center [884, 174] width 21 height 11
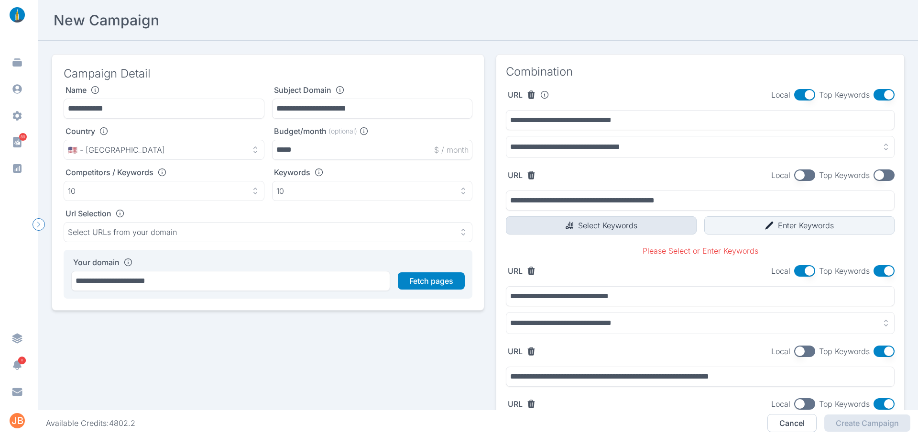
click at [639, 227] on button "Select Keywords" at bounding box center [601, 225] width 191 height 18
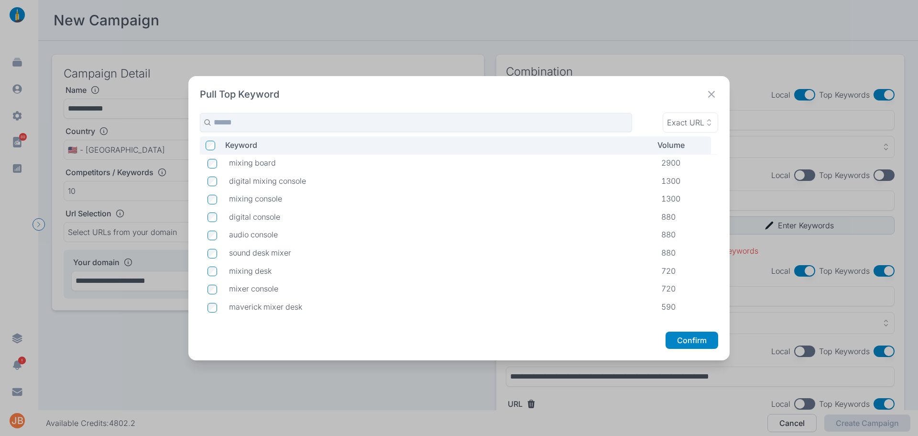
click at [220, 186] on td at bounding box center [211, 181] width 22 height 18
click at [712, 341] on button "Confirm" at bounding box center [692, 339] width 53 height 17
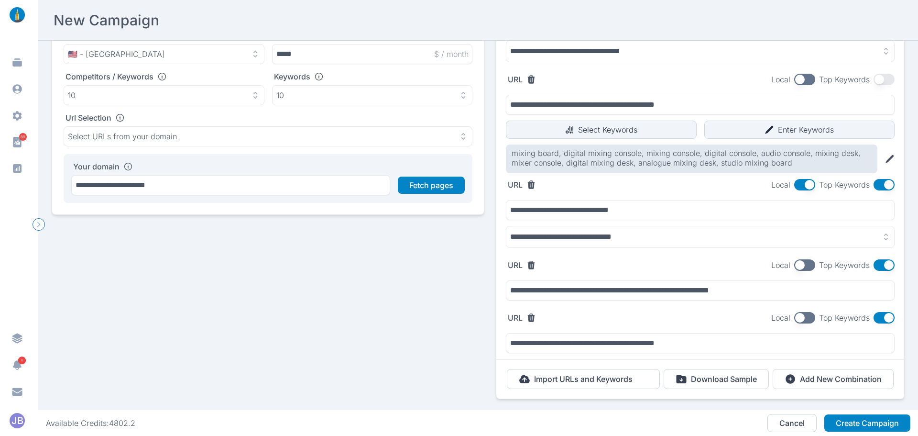
scroll to position [124, 0]
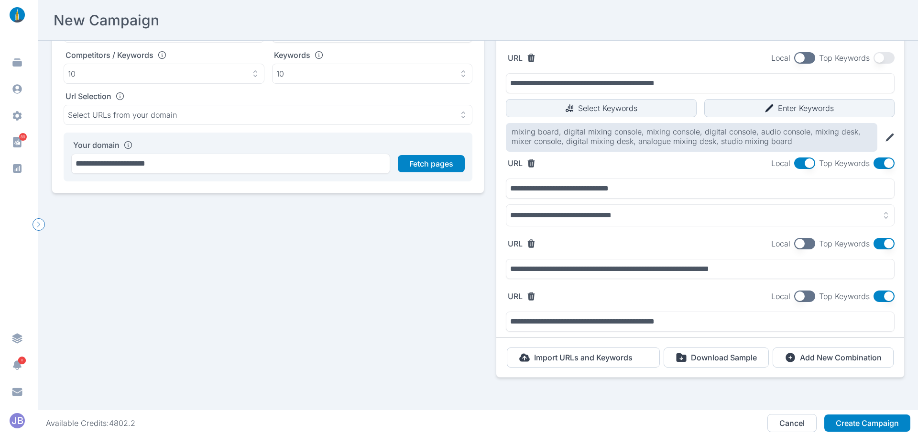
click at [881, 238] on button "button" at bounding box center [884, 243] width 21 height 11
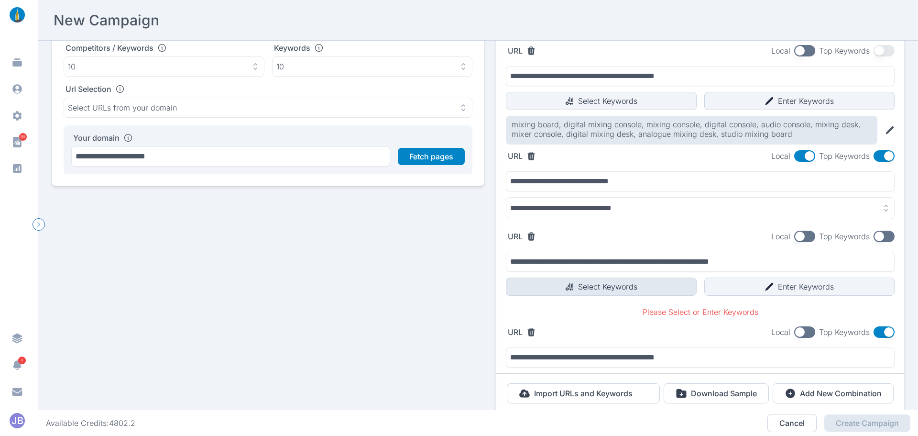
click at [623, 290] on button "Select Keywords" at bounding box center [601, 286] width 191 height 18
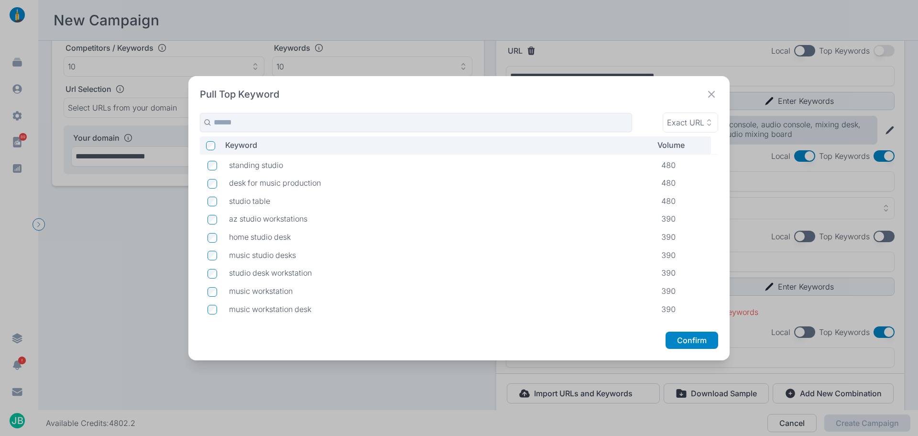
scroll to position [336, 0]
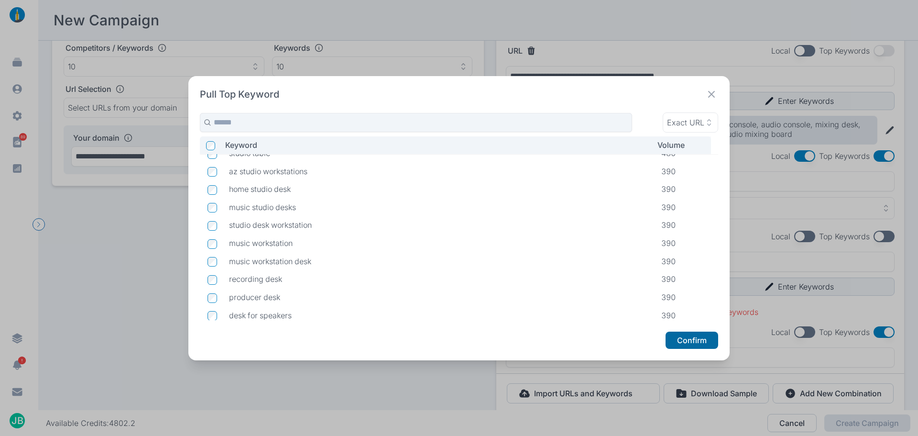
click at [686, 345] on button "Confirm" at bounding box center [692, 339] width 53 height 17
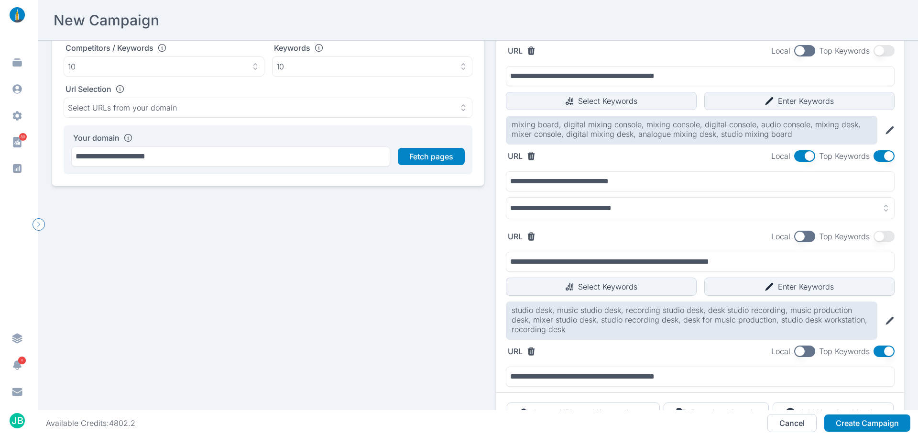
scroll to position [187, 0]
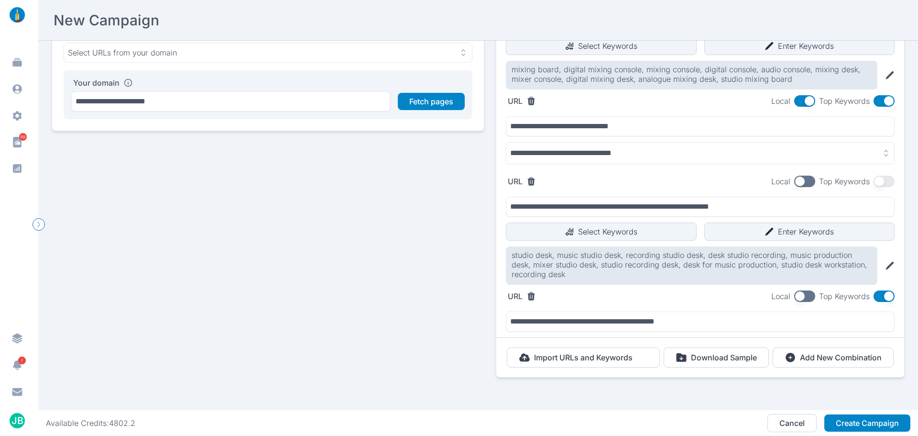
click at [878, 290] on button "button" at bounding box center [884, 295] width 21 height 11
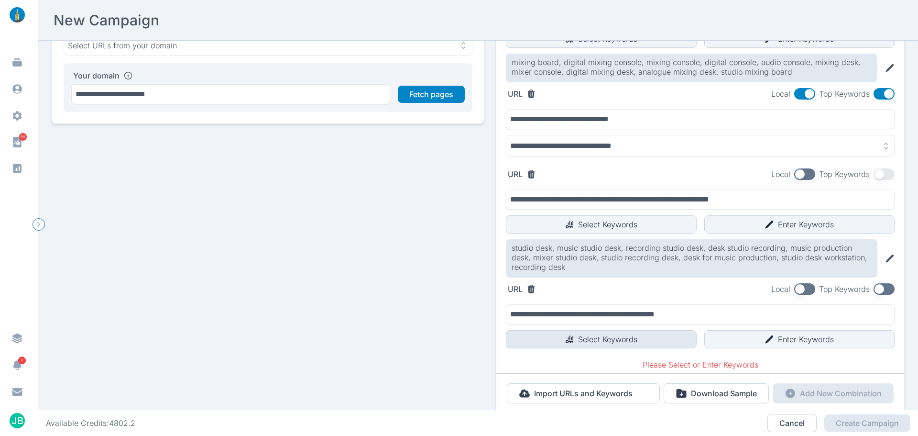
click at [636, 341] on button "Select Keywords" at bounding box center [601, 339] width 191 height 18
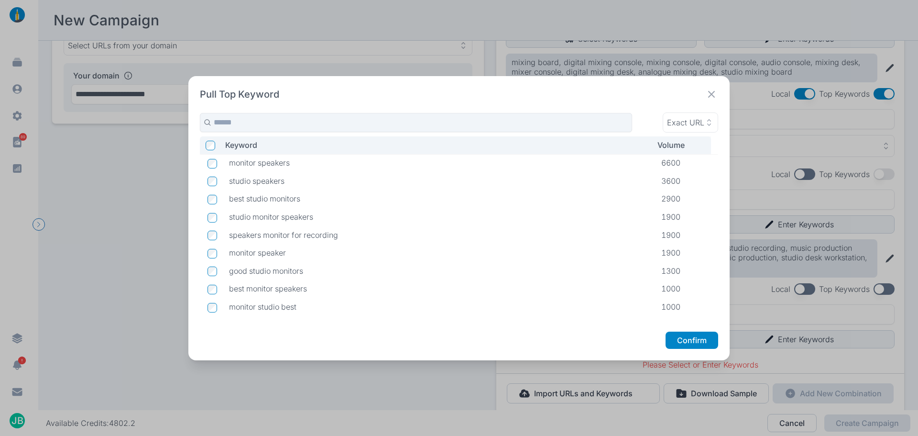
scroll to position [96, 0]
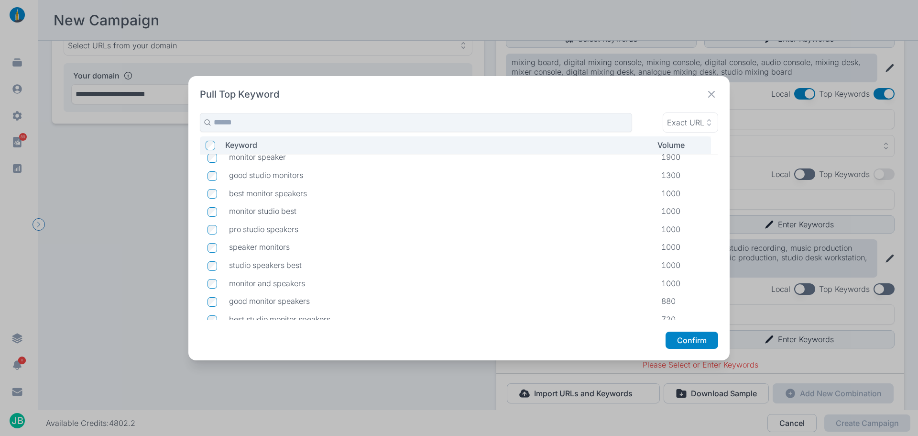
click at [207, 216] on td at bounding box center [211, 211] width 22 height 18
click at [218, 214] on td at bounding box center [211, 211] width 22 height 18
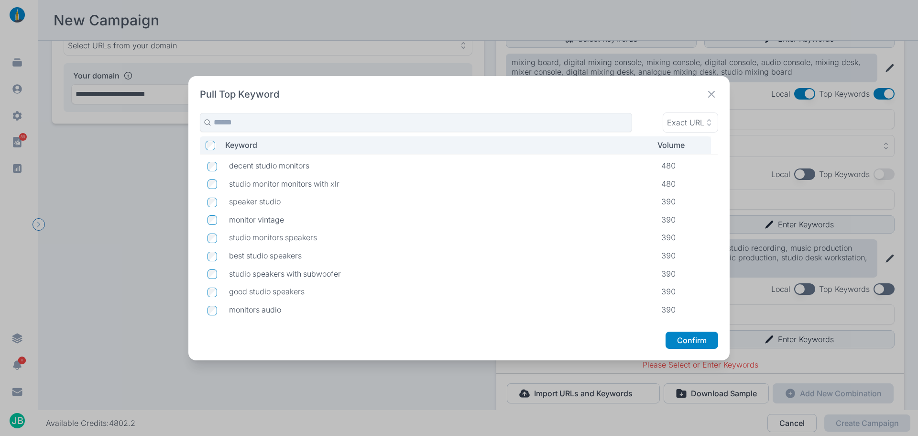
scroll to position [481, 0]
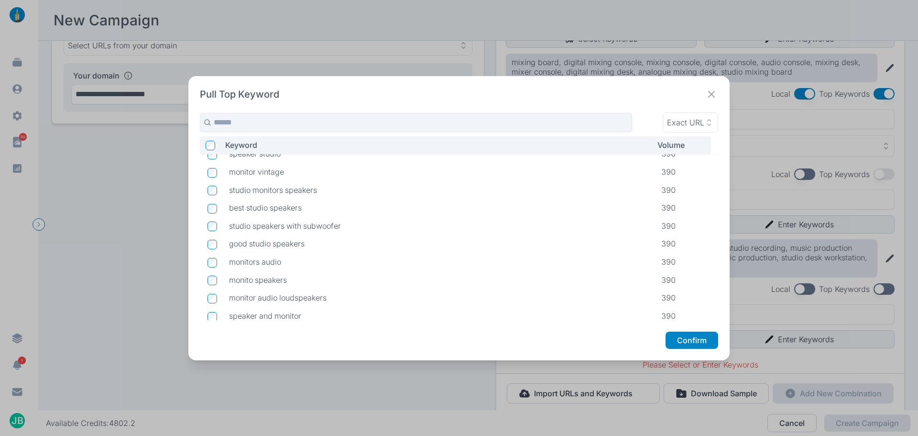
click at [740, 342] on div "Pull Top Keyword Exact URL Keyword Volume decent studio monitors 480 studio mon…" at bounding box center [459, 218] width 918 height 436
click at [701, 343] on button "Confirm" at bounding box center [692, 339] width 53 height 17
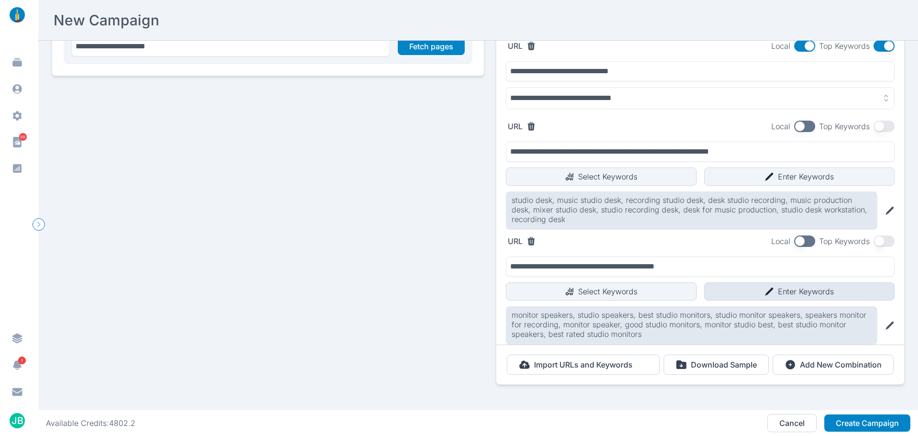
scroll to position [249, 0]
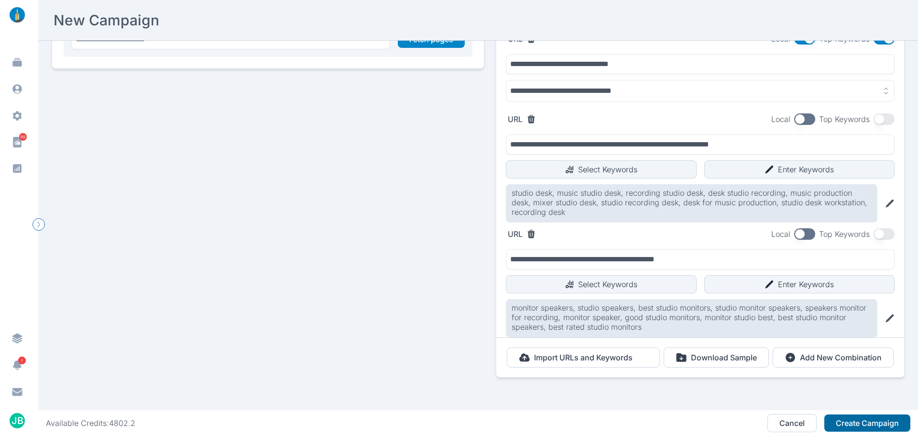
click at [853, 420] on button "Create Campaign" at bounding box center [868, 422] width 86 height 17
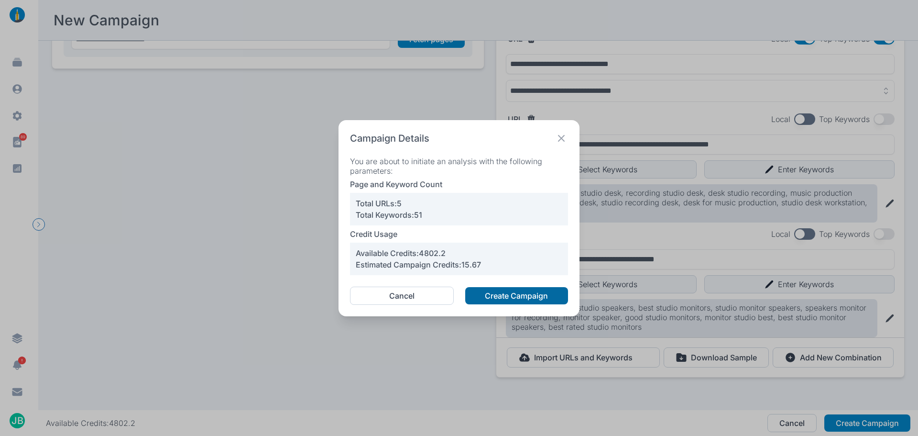
click at [493, 299] on button "Create Campaign" at bounding box center [516, 295] width 103 height 17
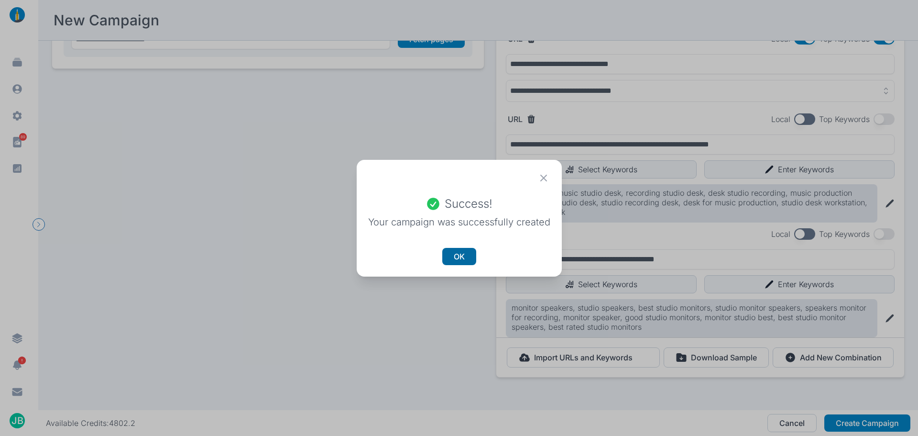
click at [459, 253] on button "OK" at bounding box center [459, 256] width 34 height 17
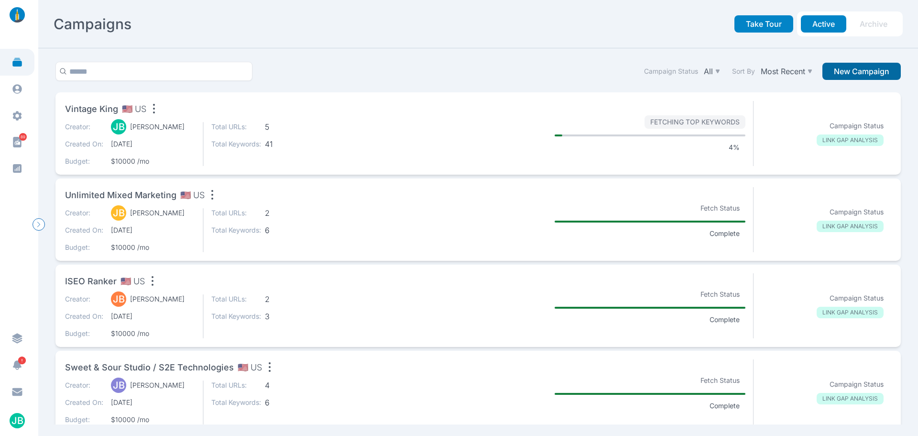
click at [872, 71] on button "New Campaign" at bounding box center [862, 71] width 78 height 17
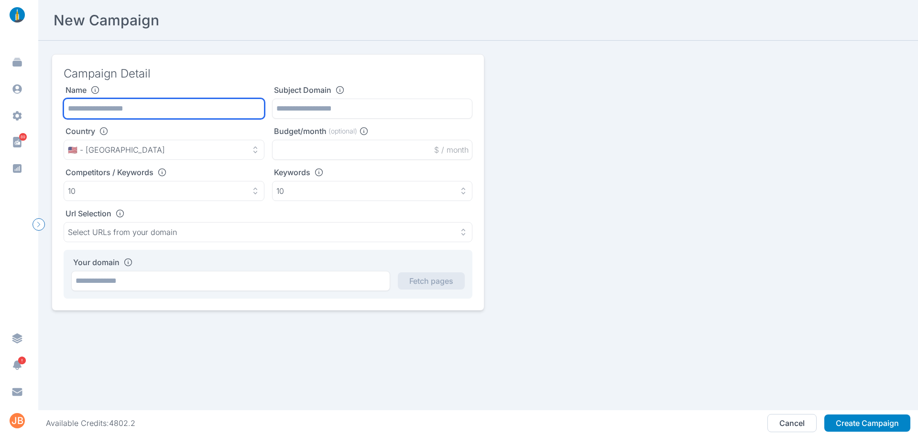
click at [153, 107] on input "text" at bounding box center [164, 109] width 201 height 20
type input "*****"
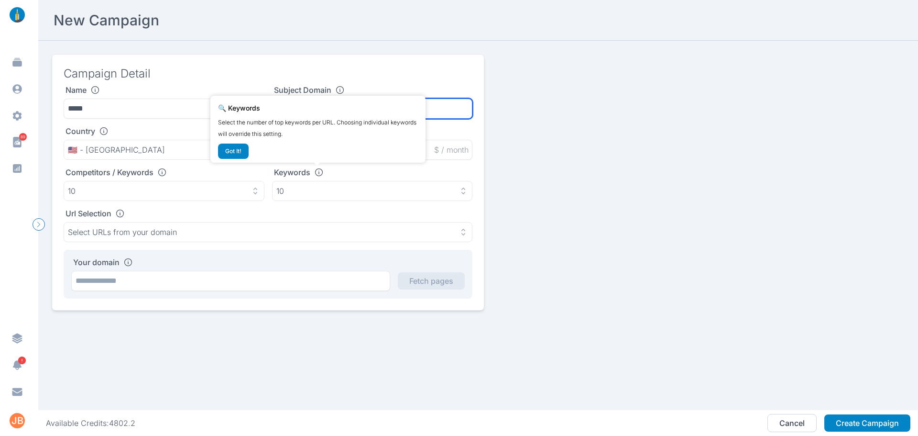
paste input "**********"
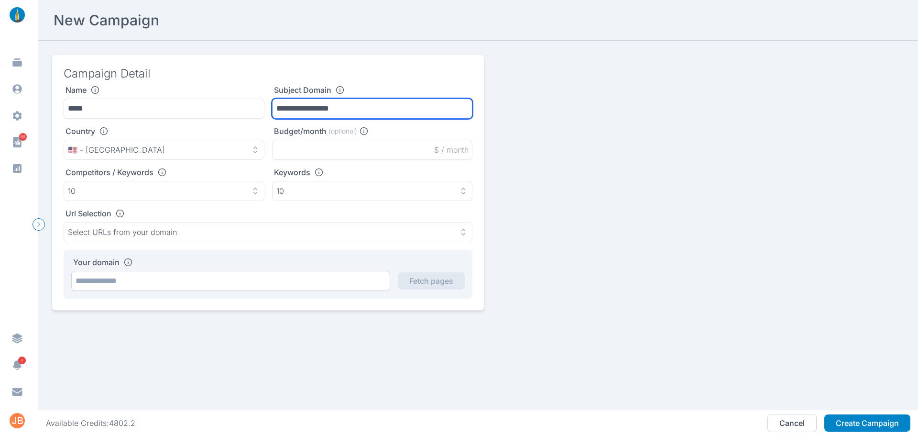
type input "**********"
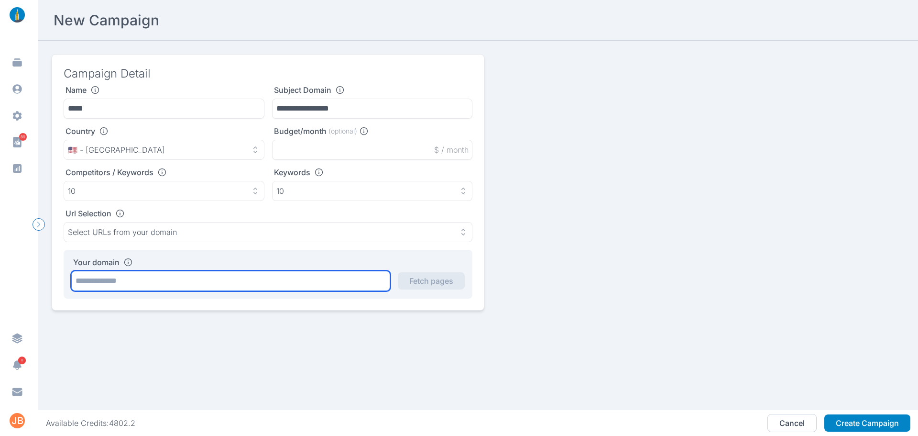
click at [153, 280] on input "text" at bounding box center [230, 281] width 319 height 20
paste input "**********"
type input "**********"
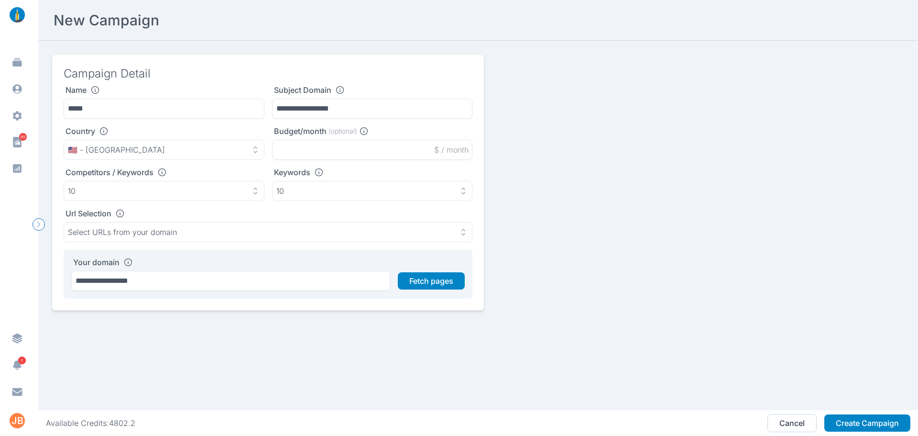
click at [331, 161] on div "**********" at bounding box center [268, 191] width 409 height 213
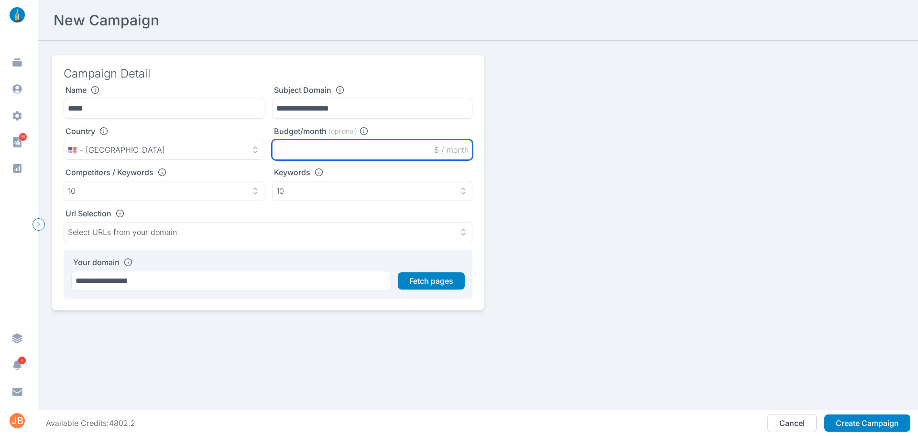
click at [341, 149] on input "text" at bounding box center [372, 150] width 201 height 20
type input "****"
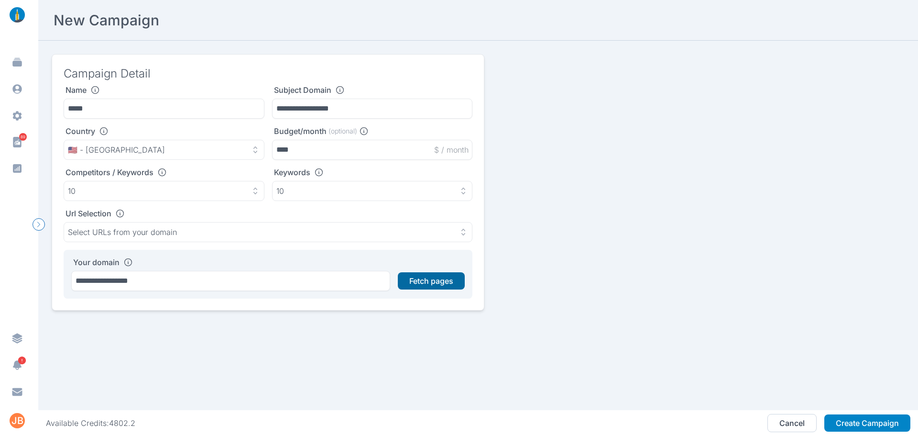
click at [426, 282] on button "Fetch pages" at bounding box center [431, 280] width 67 height 17
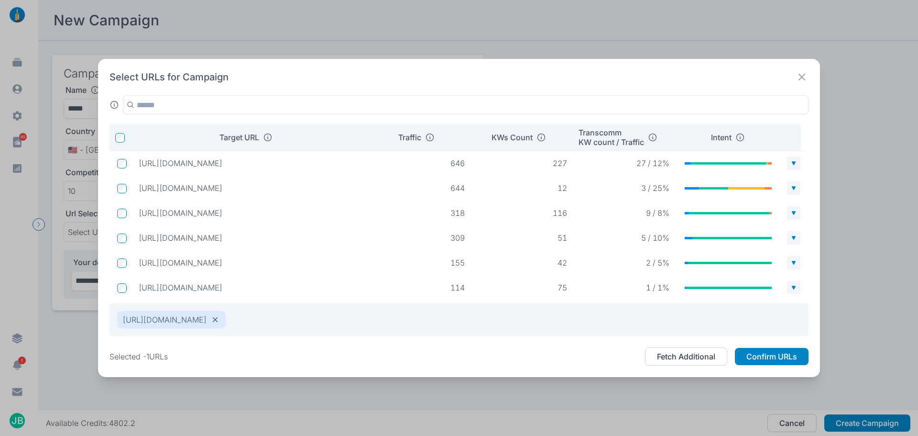
click at [128, 215] on td at bounding box center [121, 213] width 22 height 18
click at [118, 180] on td at bounding box center [121, 188] width 22 height 18
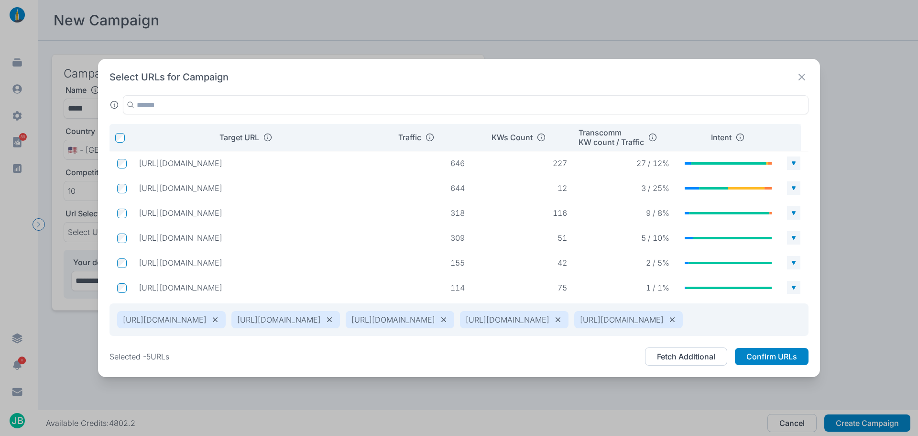
drag, startPoint x: 318, startPoint y: 231, endPoint x: 138, endPoint y: 234, distance: 179.4
click at [139, 234] on p "[URL][DOMAIN_NAME]" at bounding box center [251, 238] width 224 height 10
copy p "[URL][DOMAIN_NAME]"
drag, startPoint x: 301, startPoint y: 206, endPoint x: 137, endPoint y: 209, distance: 164.1
click at [137, 209] on td "[URL][DOMAIN_NAME]" at bounding box center [250, 212] width 239 height 17
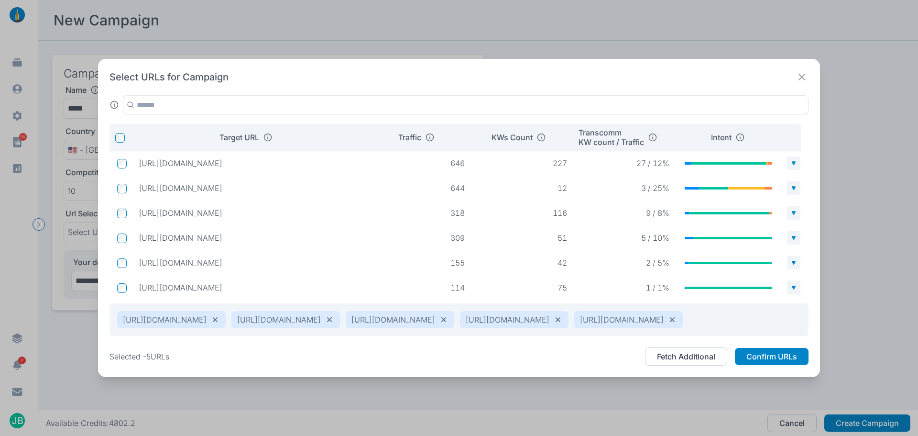
copy p "[URL][DOMAIN_NAME]"
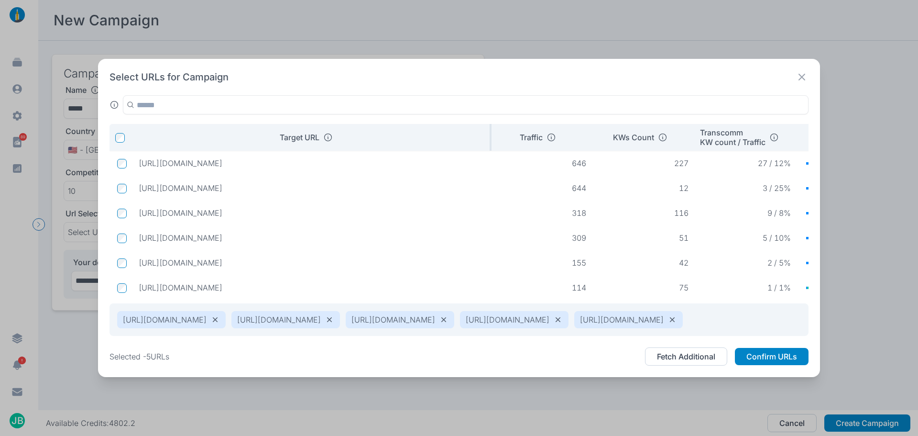
drag, startPoint x: 368, startPoint y: 129, endPoint x: 483, endPoint y: 133, distance: 114.9
click at [507, 128] on tr "Target URL Traffic KWs Count Transcomm KW count / Traffic Intent" at bounding box center [516, 137] width 813 height 27
drag, startPoint x: 451, startPoint y: 155, endPoint x: 138, endPoint y: 164, distance: 312.4
click at [138, 164] on td "[URL][DOMAIN_NAME]" at bounding box center [313, 162] width 364 height 17
copy p "[URL][DOMAIN_NAME]"
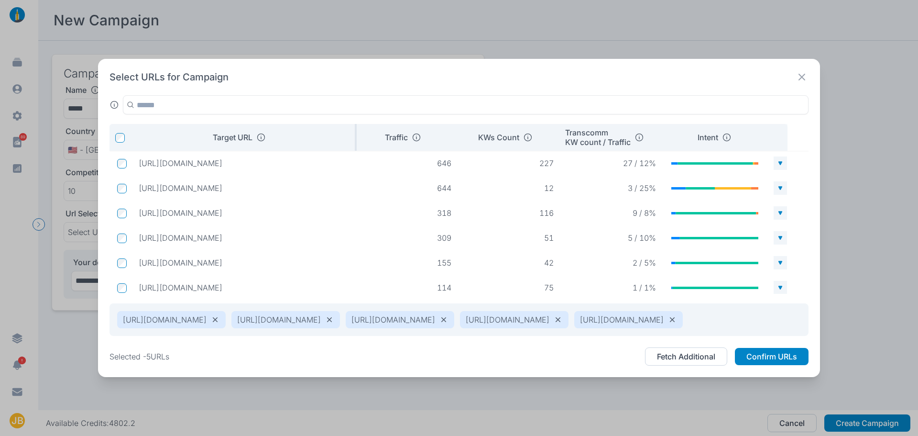
drag, startPoint x: 494, startPoint y: 124, endPoint x: 342, endPoint y: 128, distance: 152.1
click at [342, 128] on th "Target URL" at bounding box center [244, 137] width 226 height 27
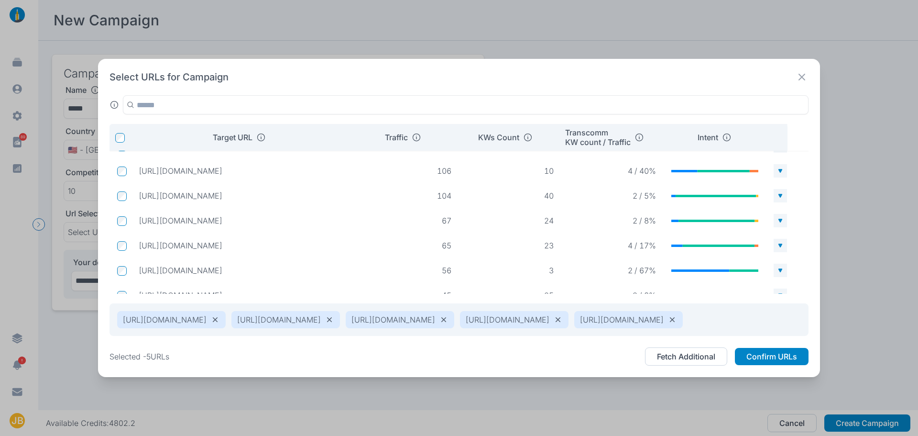
scroll to position [209, 0]
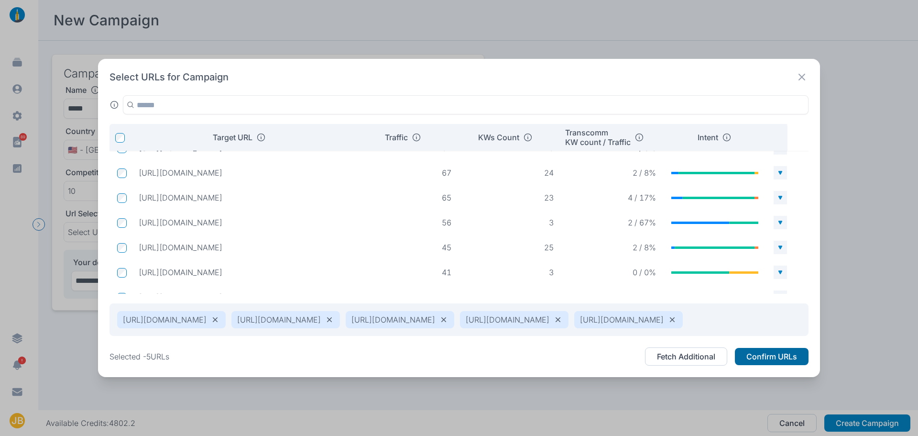
click at [766, 365] on button "Confirm URLs" at bounding box center [772, 356] width 74 height 17
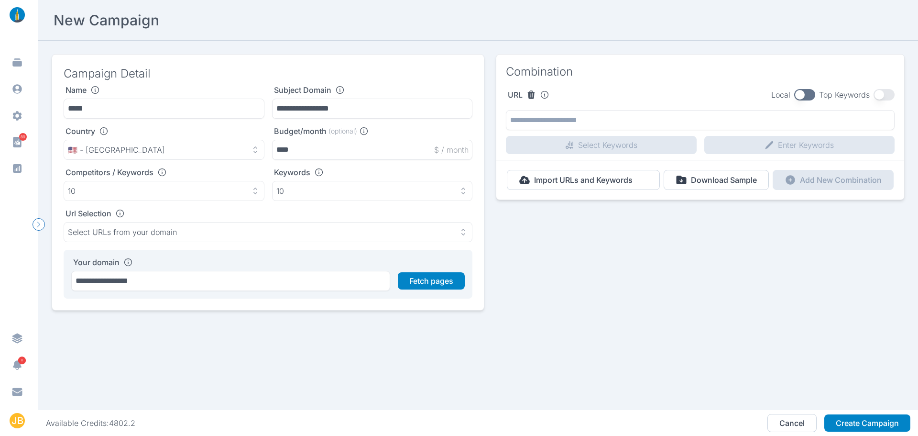
type input "**********"
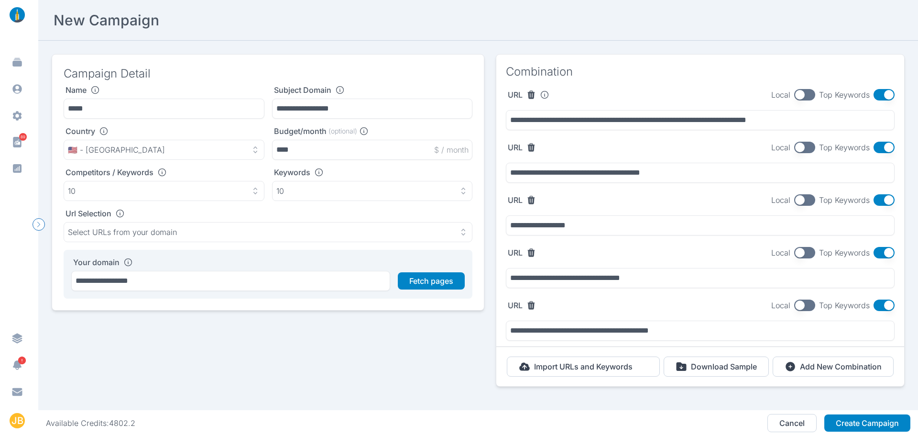
click at [276, 255] on div "**********" at bounding box center [268, 274] width 409 height 49
click at [885, 94] on button "button" at bounding box center [884, 94] width 21 height 11
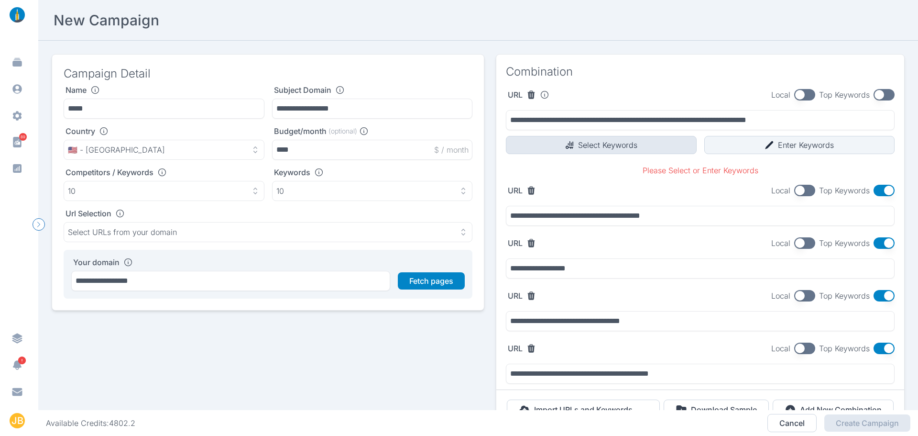
click at [654, 143] on button "Select Keywords" at bounding box center [601, 145] width 191 height 18
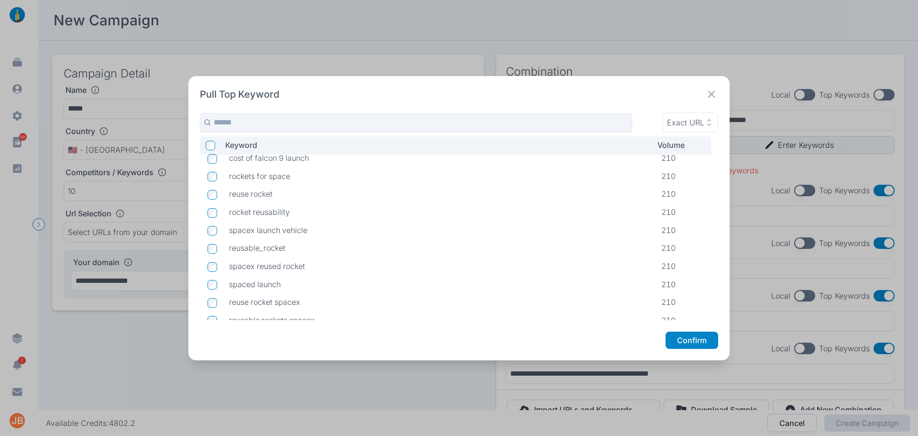
scroll to position [288, 0]
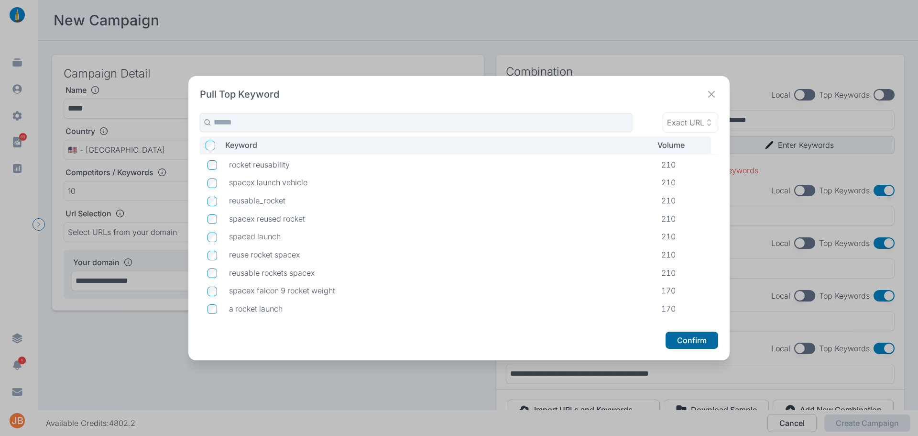
click at [703, 341] on button "Confirm" at bounding box center [692, 339] width 53 height 17
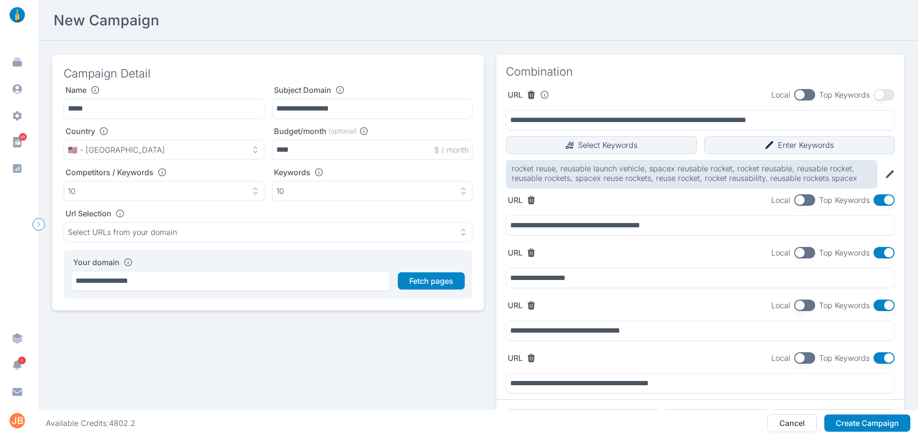
scroll to position [69, 0]
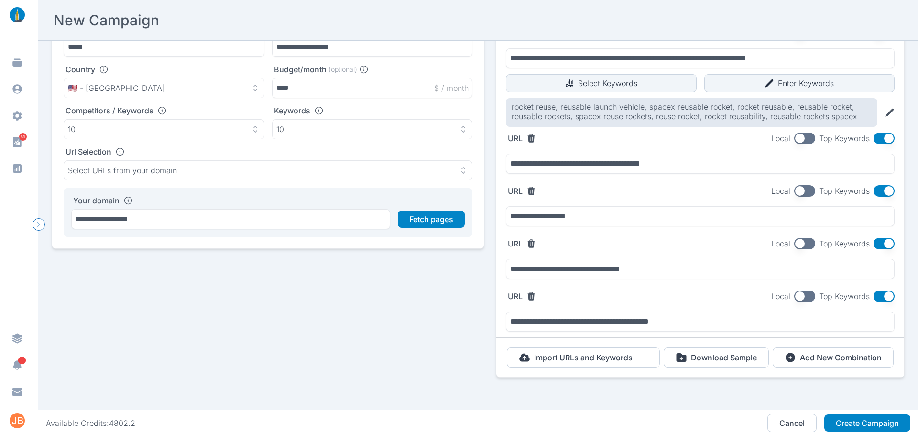
drag, startPoint x: 877, startPoint y: 132, endPoint x: 804, endPoint y: 139, distance: 73.0
click at [875, 133] on button "button" at bounding box center [884, 137] width 21 height 11
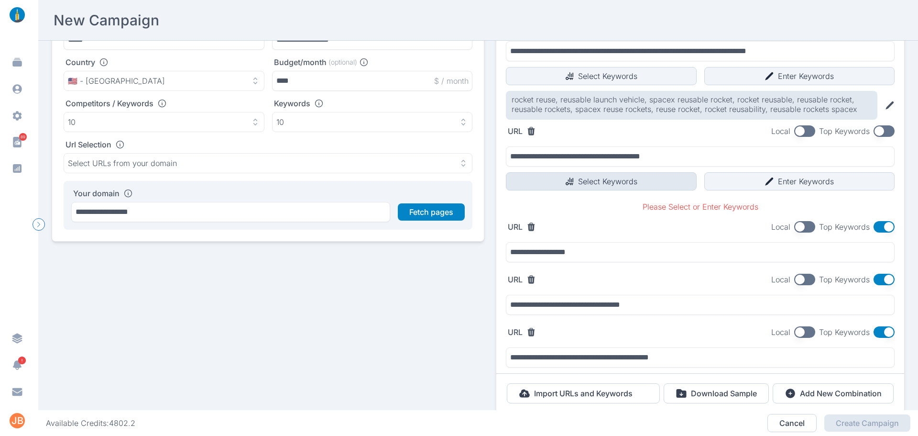
click at [574, 187] on button "Select Keywords" at bounding box center [601, 181] width 191 height 18
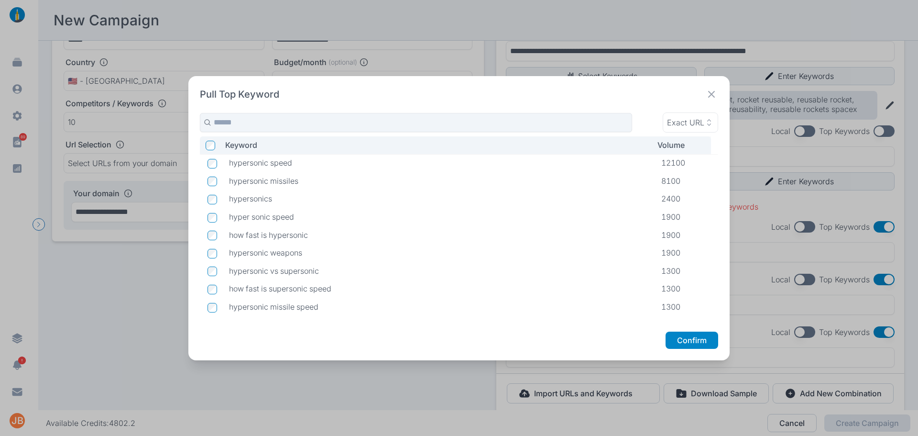
click at [213, 241] on td at bounding box center [211, 235] width 22 height 18
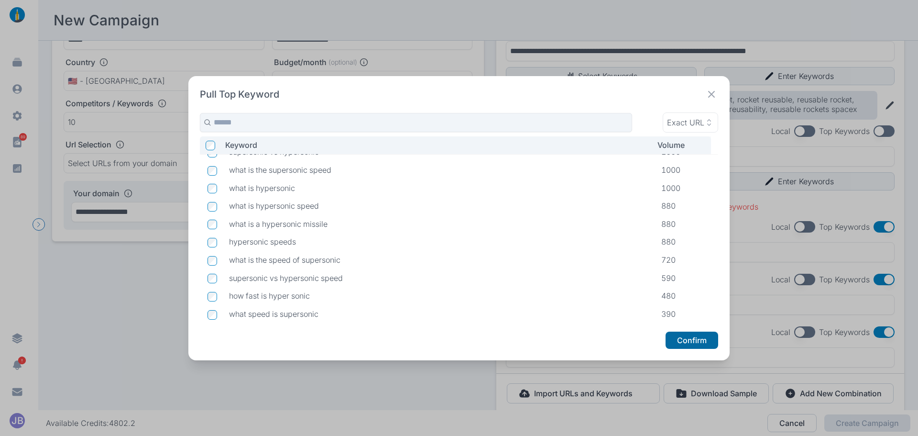
click at [689, 344] on button "Confirm" at bounding box center [692, 339] width 53 height 17
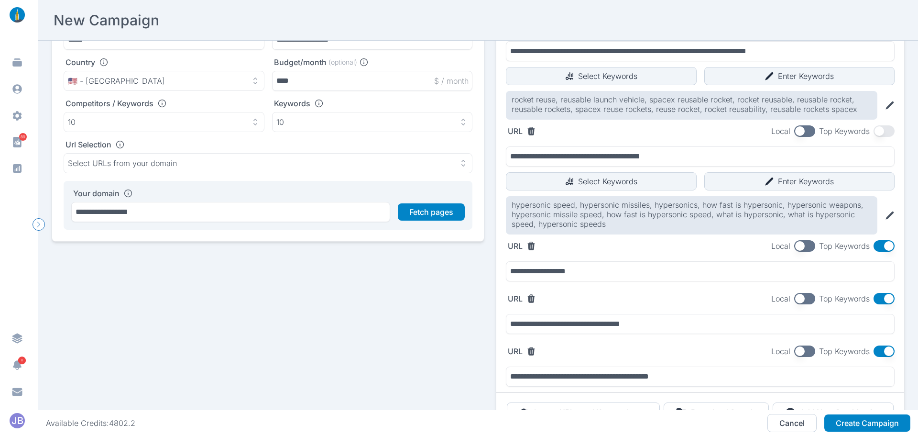
scroll to position [117, 0]
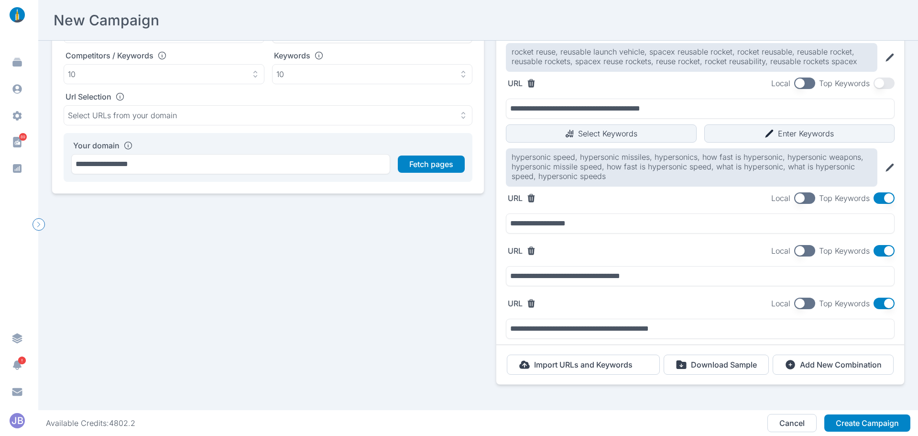
click at [881, 197] on button "button" at bounding box center [884, 197] width 21 height 11
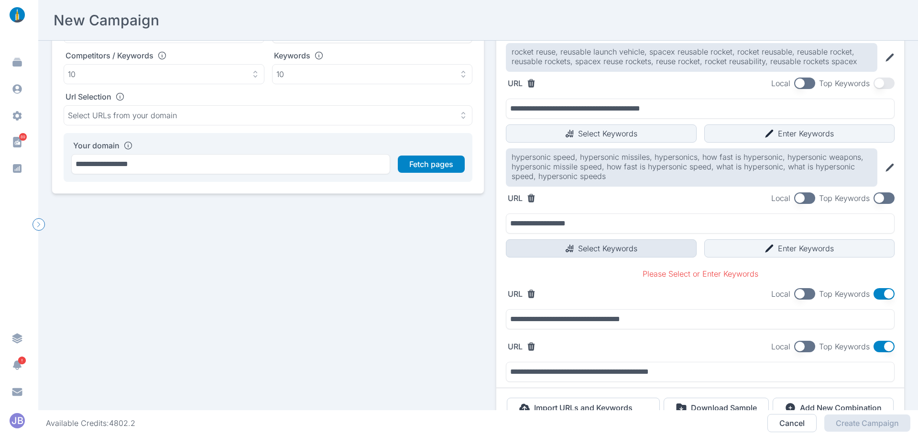
click at [602, 256] on button "Select Keywords" at bounding box center [601, 248] width 191 height 18
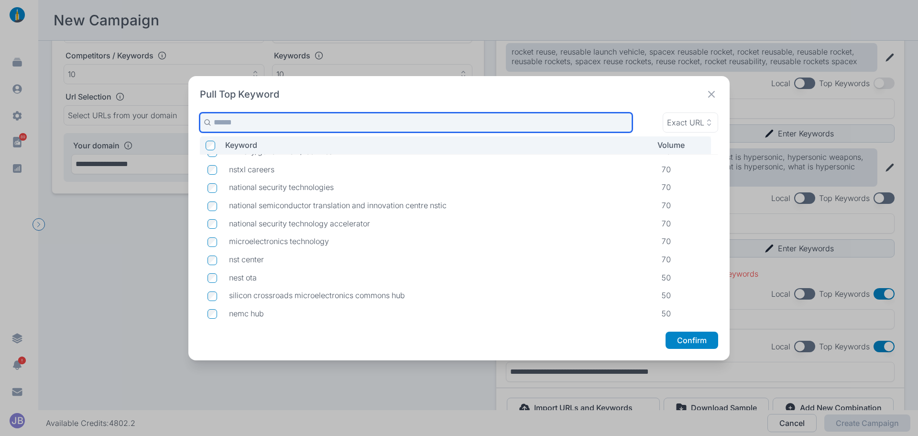
scroll to position [0, 0]
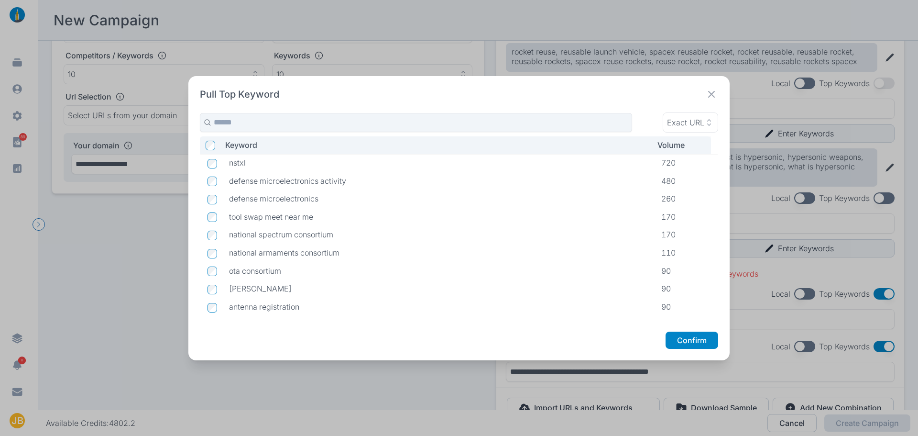
click at [711, 91] on icon at bounding box center [711, 94] width 13 height 13
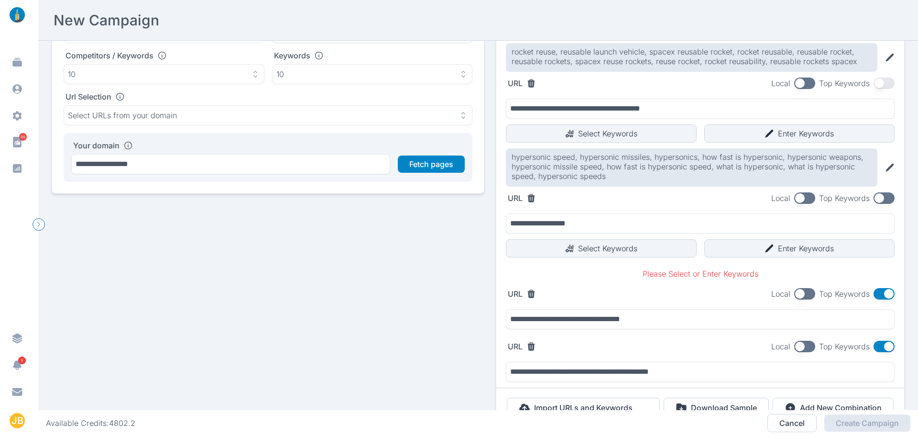
click at [876, 192] on button "button" at bounding box center [884, 197] width 21 height 11
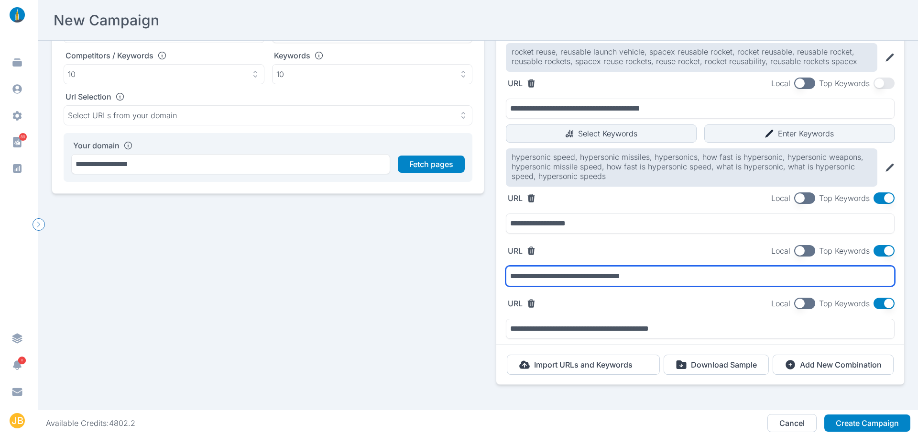
drag, startPoint x: 661, startPoint y: 275, endPoint x: 505, endPoint y: 272, distance: 156.4
click at [506, 272] on input "**********" at bounding box center [700, 276] width 389 height 20
click at [515, 272] on input "**********" at bounding box center [700, 276] width 389 height 20
drag, startPoint x: 508, startPoint y: 274, endPoint x: 642, endPoint y: 275, distance: 134.4
click at [642, 275] on input "**********" at bounding box center [700, 276] width 389 height 20
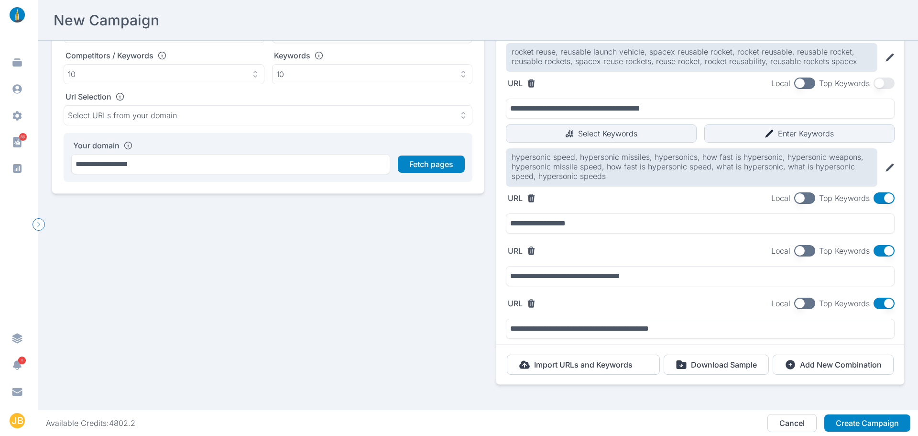
click at [877, 243] on div "**********" at bounding box center [700, 158] width 408 height 372
click at [877, 248] on button "button" at bounding box center [884, 250] width 21 height 11
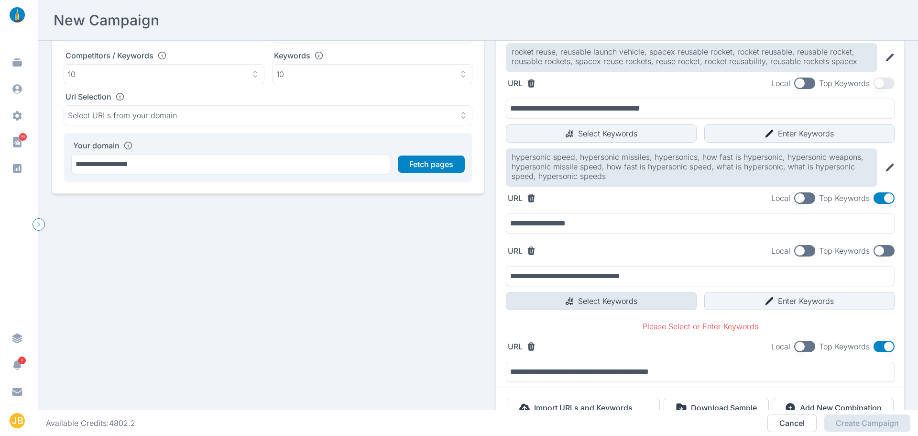
click at [576, 301] on button "Select Keywords" at bounding box center [601, 301] width 191 height 18
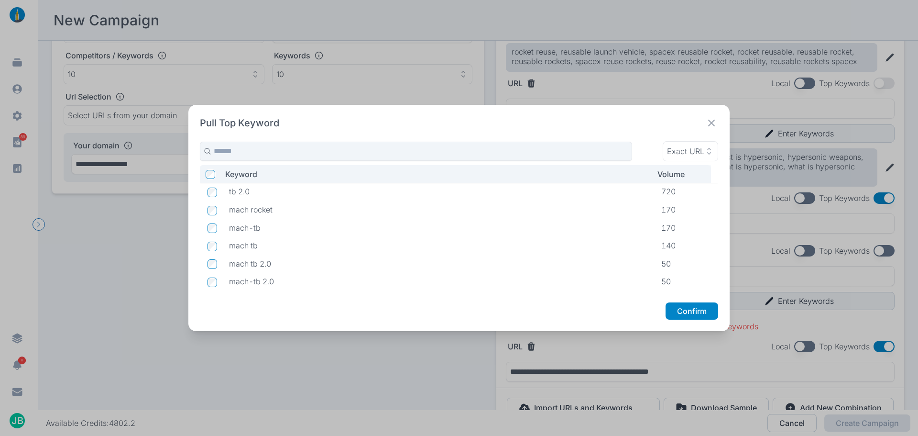
click at [712, 120] on icon at bounding box center [711, 123] width 7 height 7
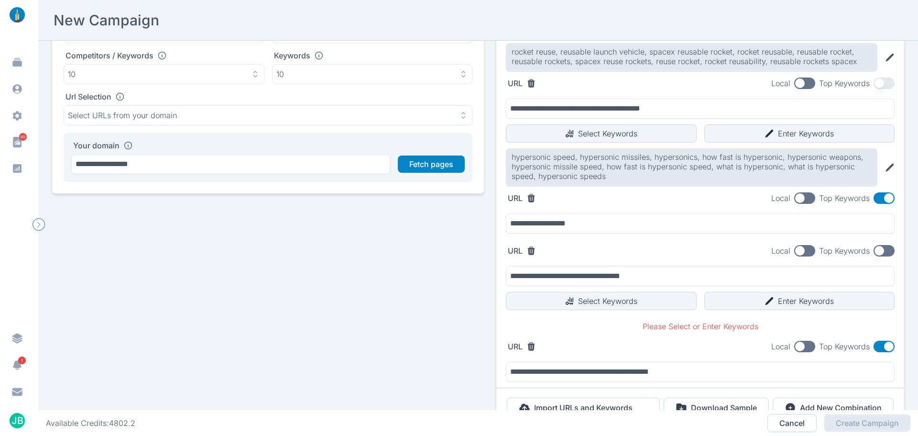
click at [879, 255] on button "button" at bounding box center [884, 250] width 21 height 11
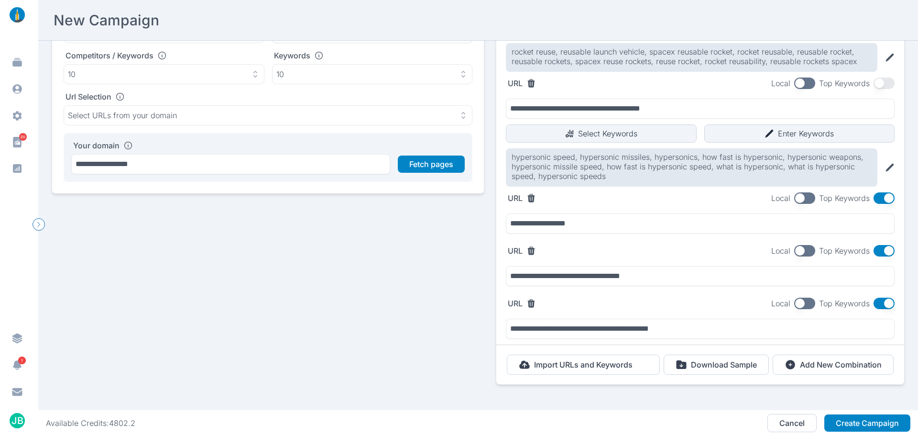
click at [876, 302] on button "button" at bounding box center [884, 302] width 21 height 11
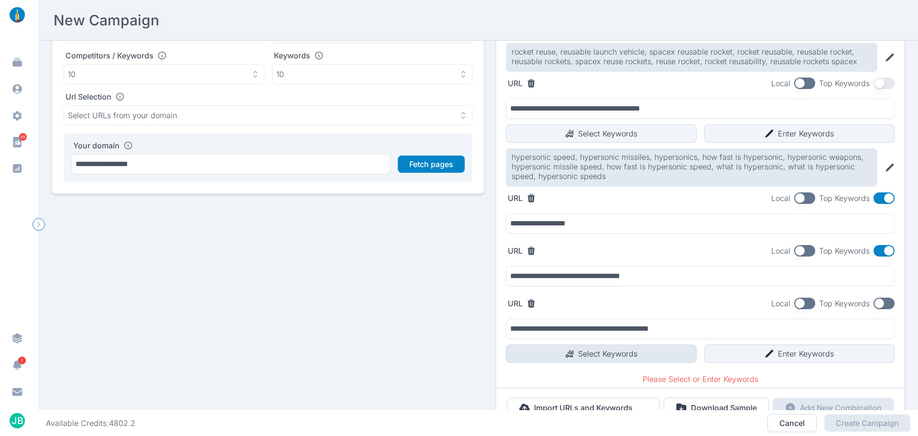
click at [593, 349] on button "Select Keywords" at bounding box center [601, 353] width 191 height 18
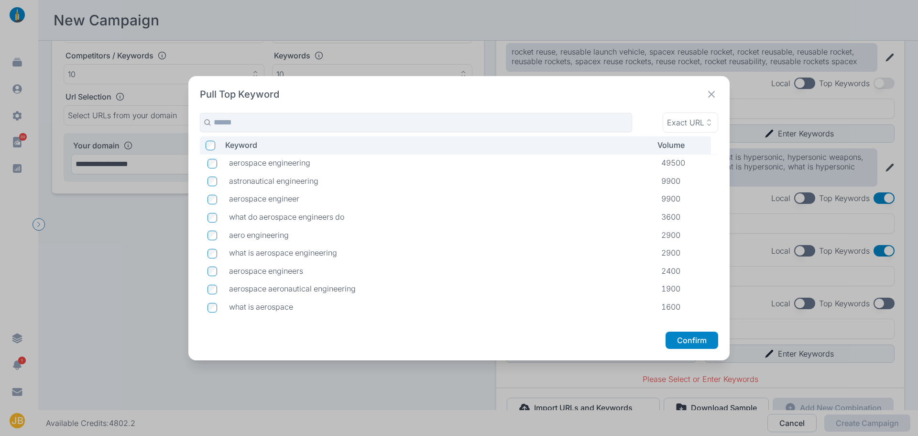
scroll to position [48, 0]
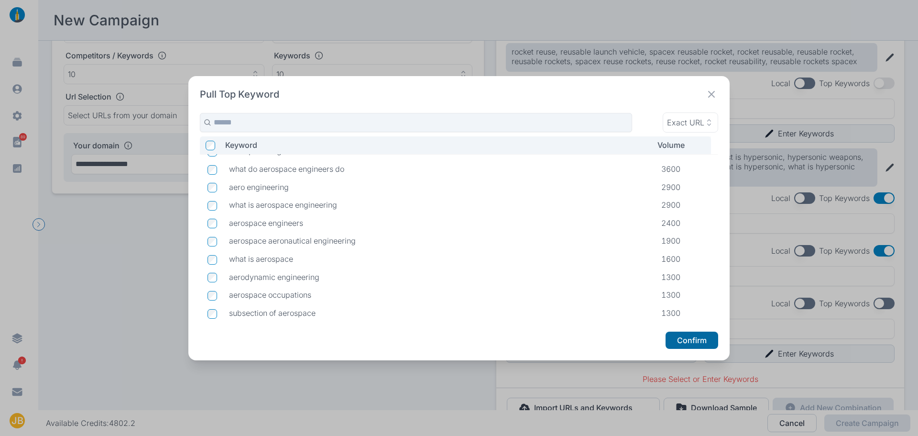
click at [702, 346] on button "Confirm" at bounding box center [692, 339] width 53 height 17
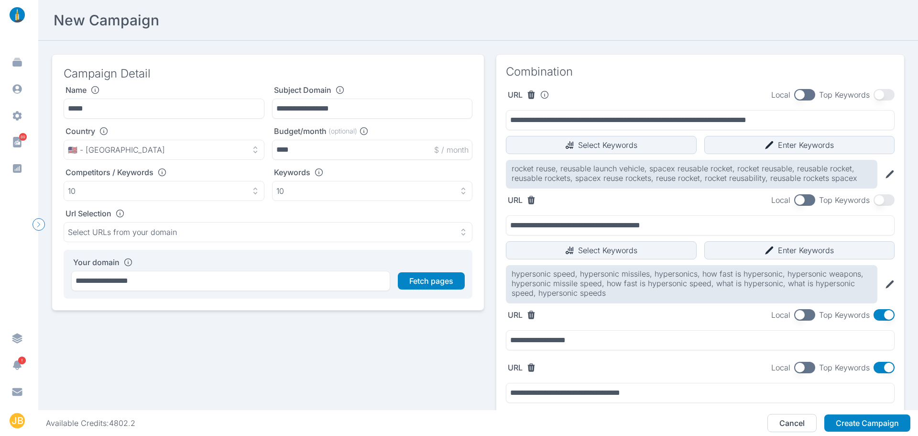
scroll to position [203, 0]
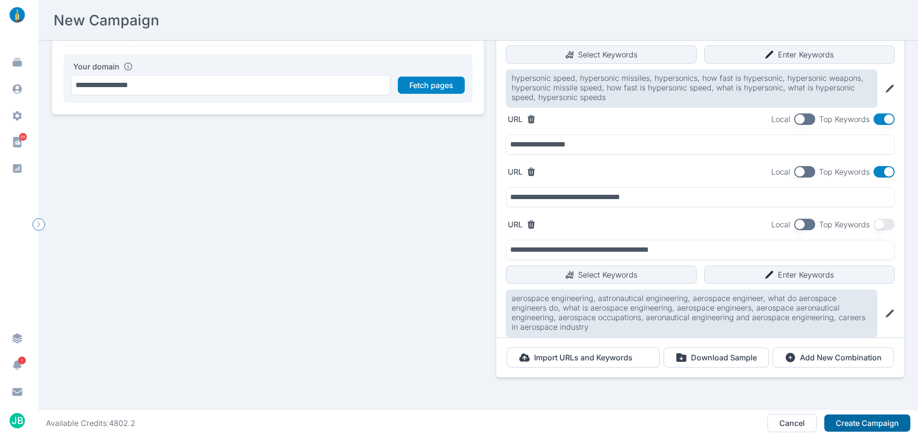
click at [859, 422] on button "Create Campaign" at bounding box center [868, 422] width 86 height 17
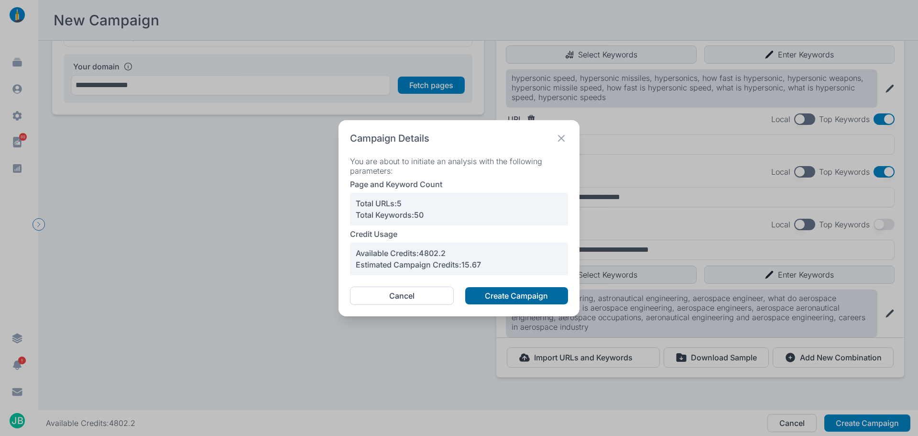
click at [534, 294] on button "Create Campaign" at bounding box center [516, 295] width 103 height 17
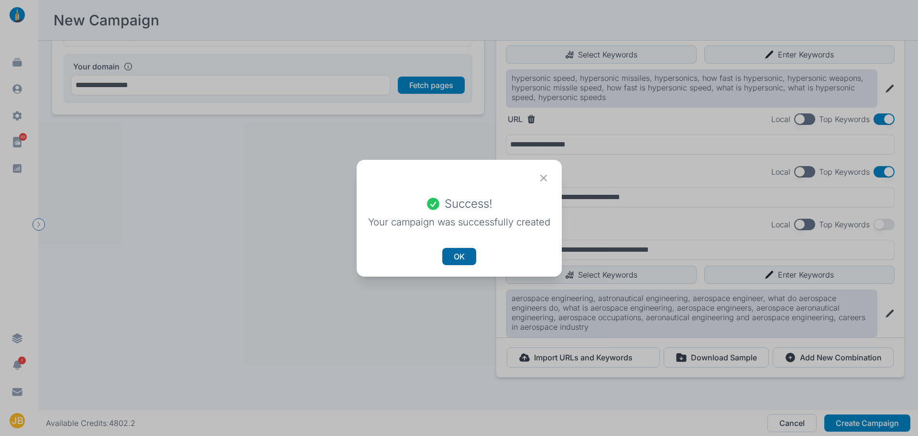
click at [457, 253] on button "OK" at bounding box center [459, 256] width 34 height 17
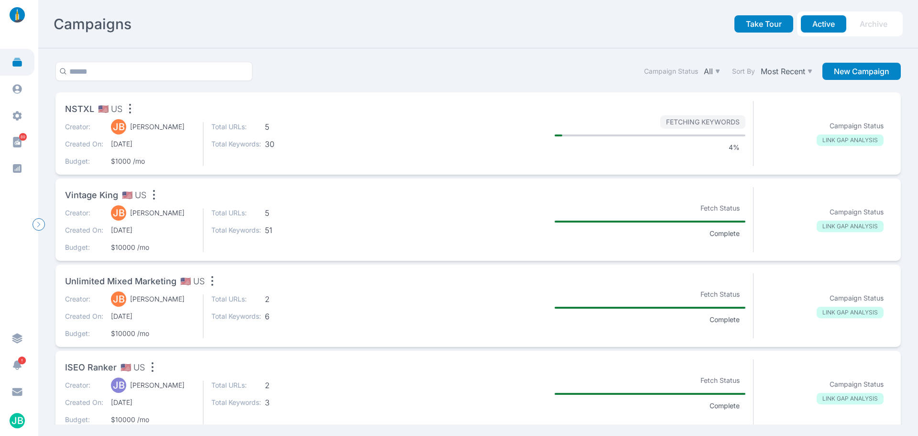
click at [305, 214] on span "5" at bounding box center [290, 213] width 50 height 10
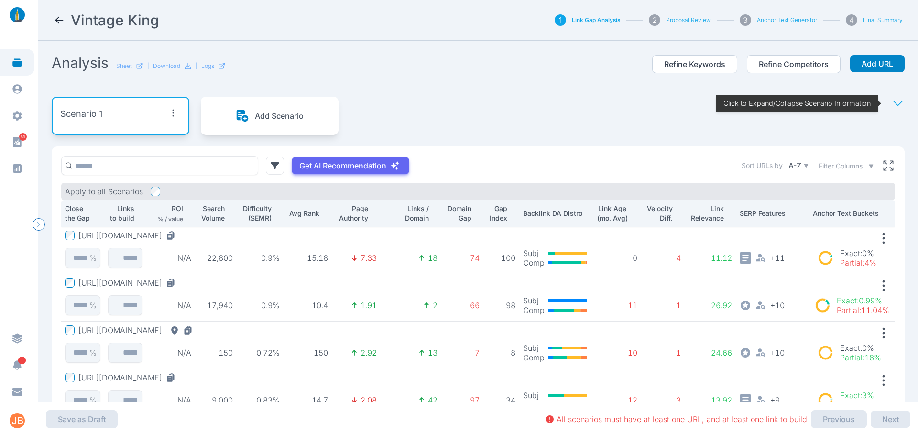
click at [55, 24] on icon at bounding box center [59, 19] width 11 height 11
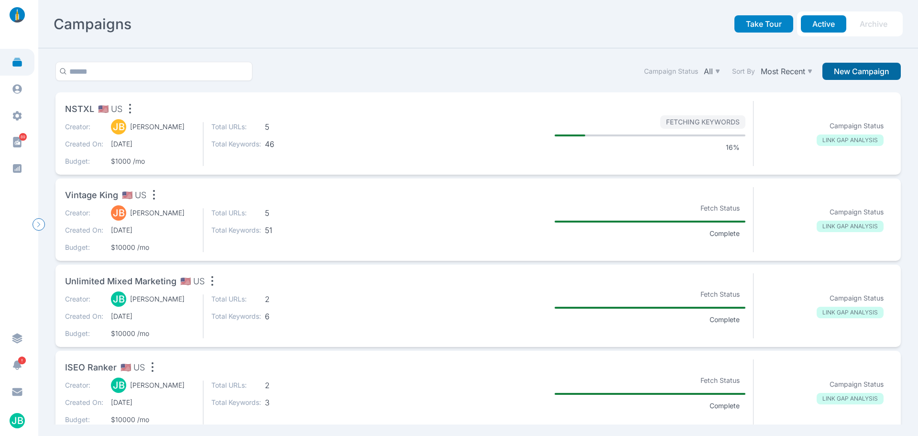
click at [849, 71] on button "New Campaign" at bounding box center [862, 71] width 78 height 17
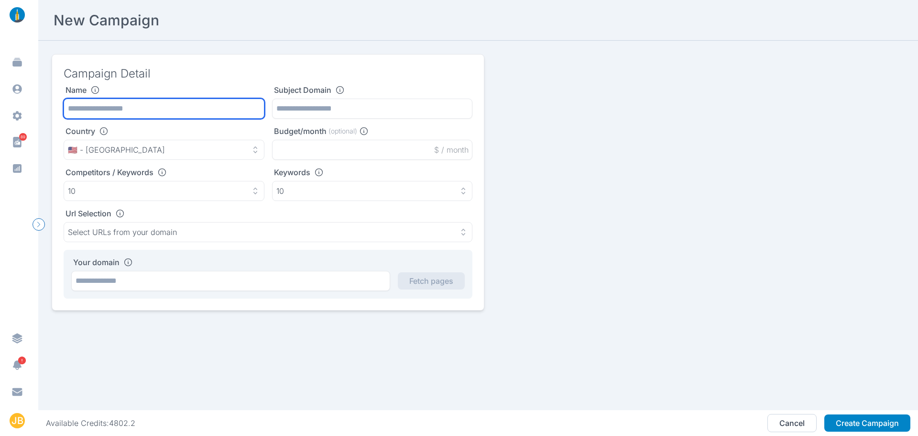
click at [151, 104] on input "text" at bounding box center [164, 109] width 201 height 20
type input "**********"
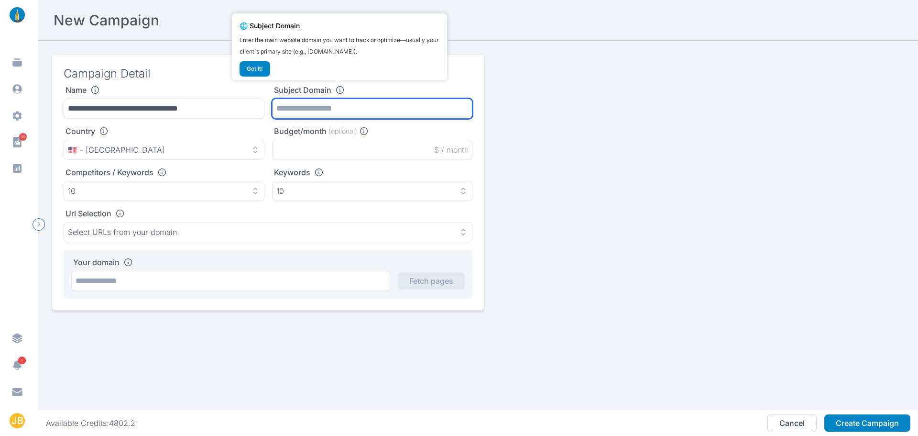
paste input "**********"
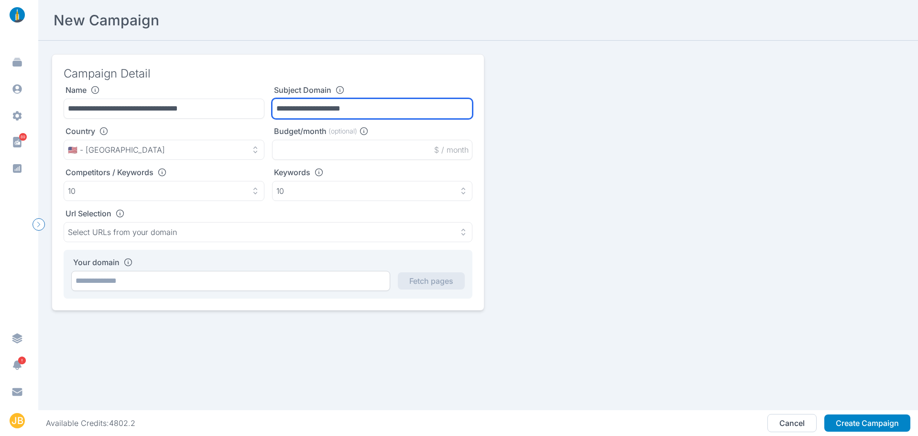
type input "**********"
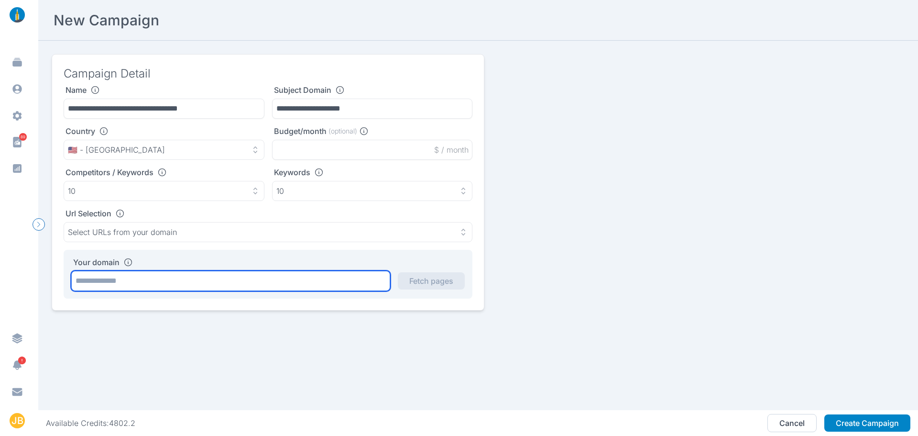
click at [253, 279] on input "text" at bounding box center [230, 281] width 319 height 20
paste input "**********"
type input "**********"
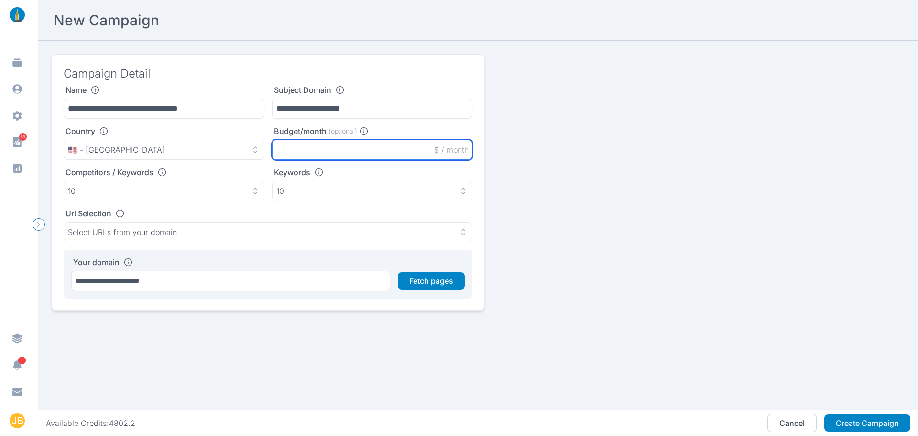
click at [330, 154] on input "text" at bounding box center [372, 150] width 201 height 20
type input "*****"
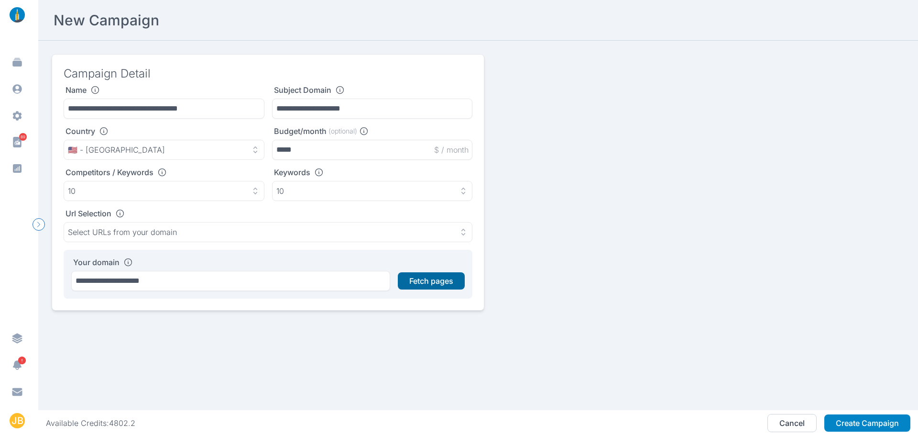
click at [429, 287] on button "Fetch pages" at bounding box center [431, 280] width 67 height 17
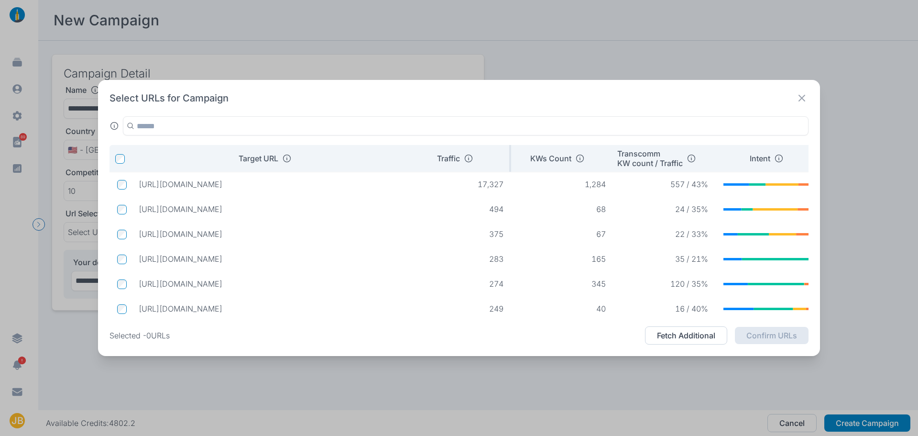
drag, startPoint x: 369, startPoint y: 155, endPoint x: 414, endPoint y: 156, distance: 45.0
click at [414, 156] on tr "Target URL Traffic KWs Count Transcomm KW count / Traffic Intent" at bounding box center [475, 158] width 730 height 27
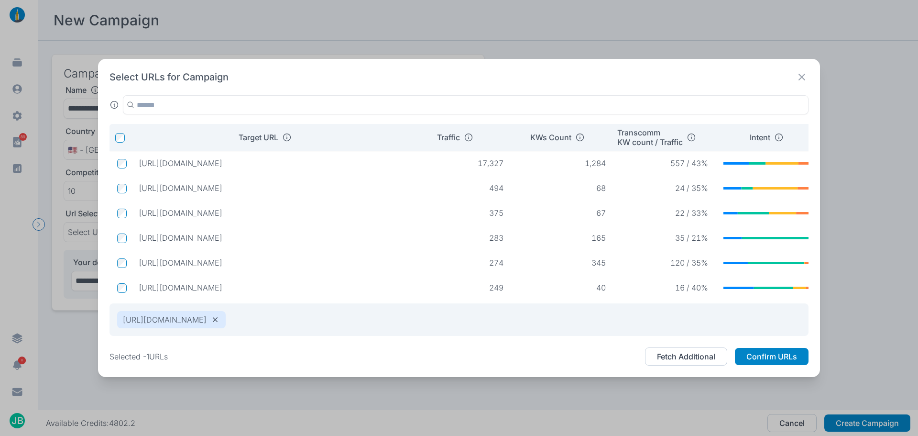
drag, startPoint x: 268, startPoint y: 187, endPoint x: 140, endPoint y: 194, distance: 128.9
click at [140, 194] on td "[URL][DOMAIN_NAME]" at bounding box center [270, 187] width 278 height 17
copy p "[URL][DOMAIN_NAME]"
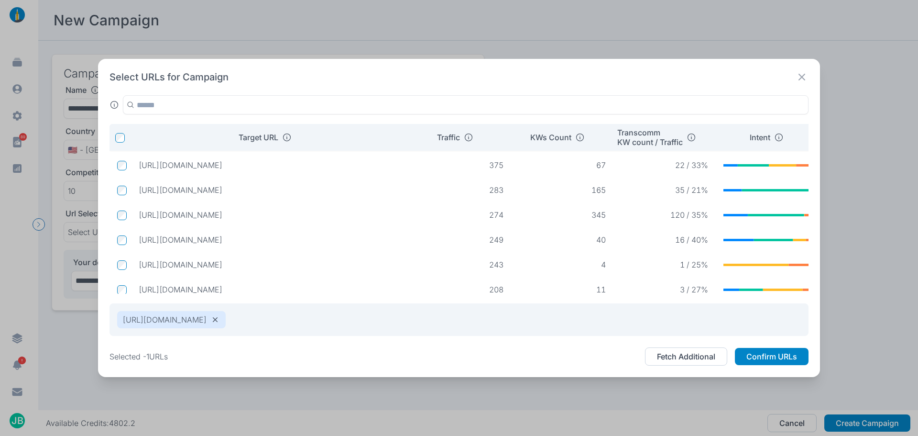
scroll to position [84, 0]
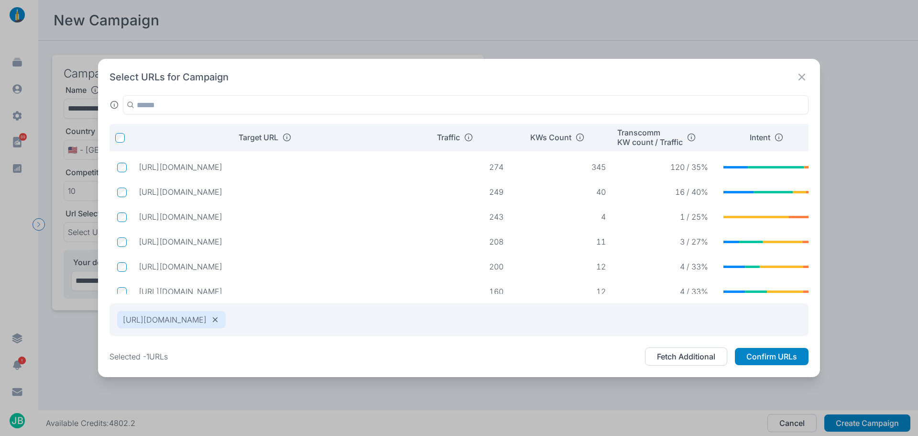
drag, startPoint x: 240, startPoint y: 240, endPoint x: 141, endPoint y: 247, distance: 99.7
click at [141, 247] on td "[URL][DOMAIN_NAME]" at bounding box center [270, 241] width 278 height 17
copy p "[URL][DOMAIN_NAME]"
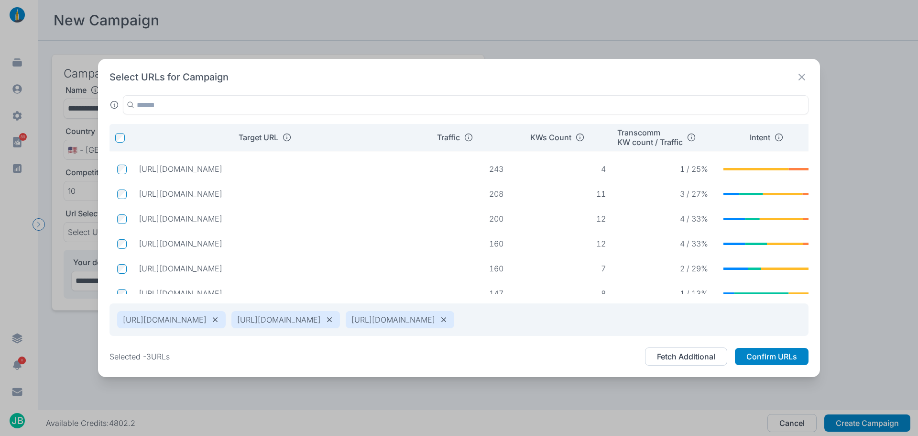
drag, startPoint x: 252, startPoint y: 169, endPoint x: 141, endPoint y: 174, distance: 111.5
click at [141, 174] on td "[URL][DOMAIN_NAME]" at bounding box center [270, 168] width 278 height 17
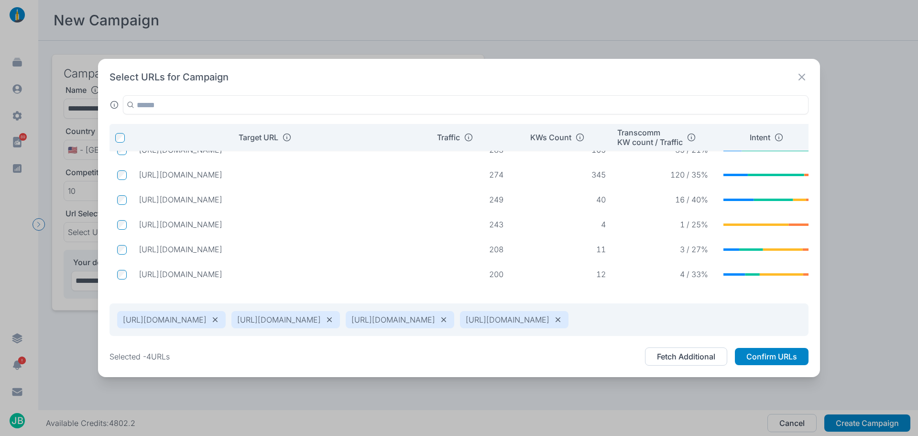
scroll to position [121, 0]
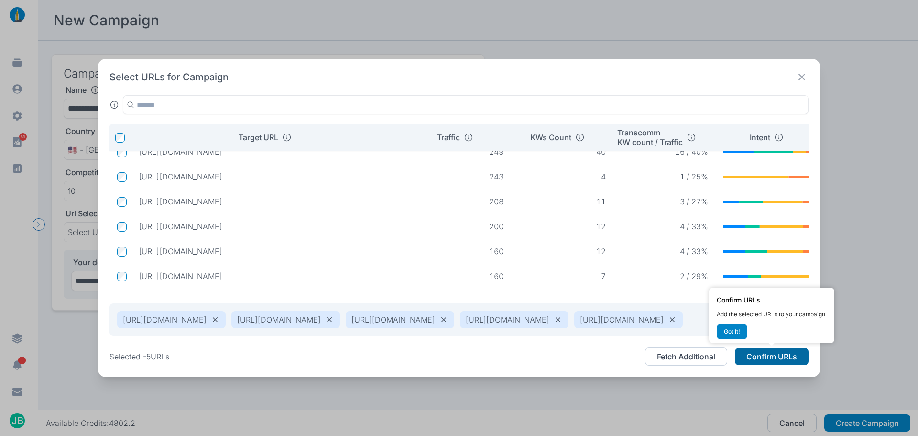
click at [778, 357] on button "Confirm URLs" at bounding box center [772, 356] width 74 height 17
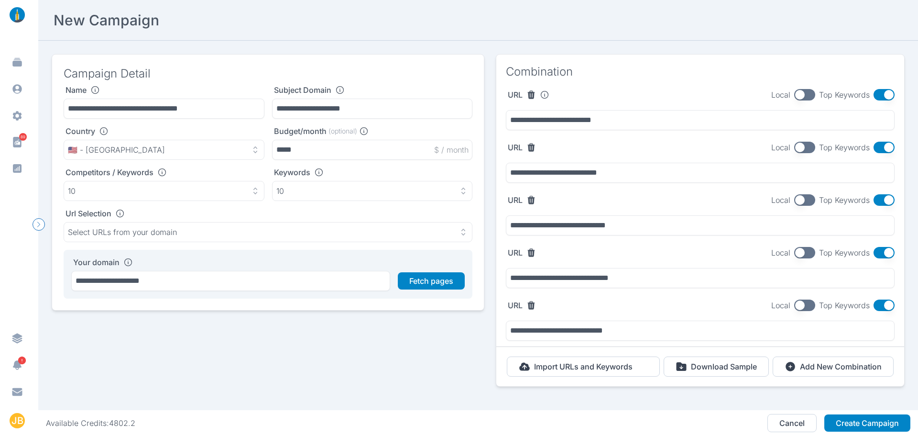
click at [802, 149] on button "button" at bounding box center [804, 147] width 21 height 11
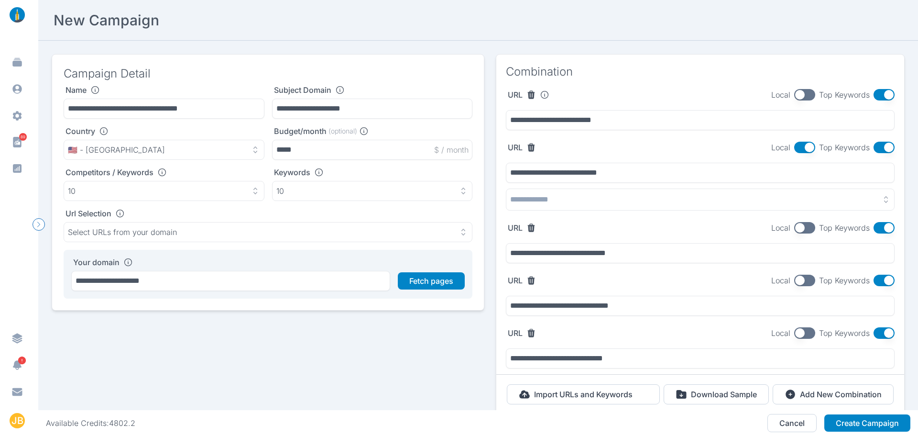
click at [569, 197] on button "button" at bounding box center [700, 199] width 389 height 22
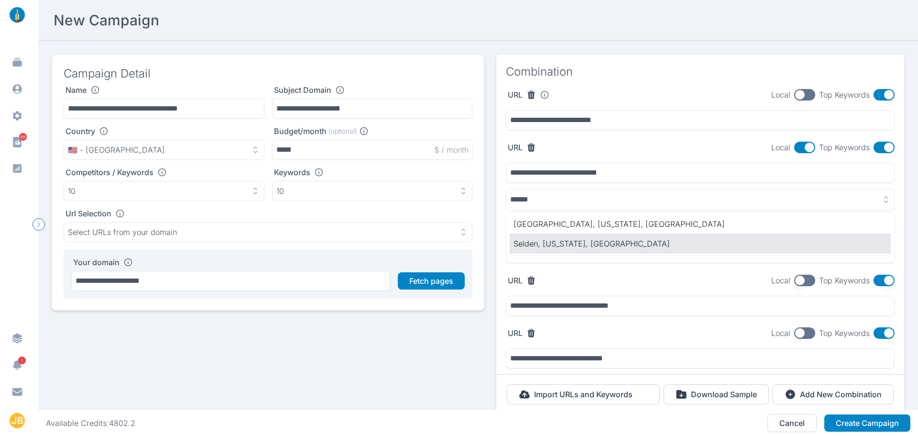
click at [560, 240] on p "Selden, [US_STATE], [GEOGRAPHIC_DATA]" at bounding box center [701, 243] width 374 height 11
type input "**********"
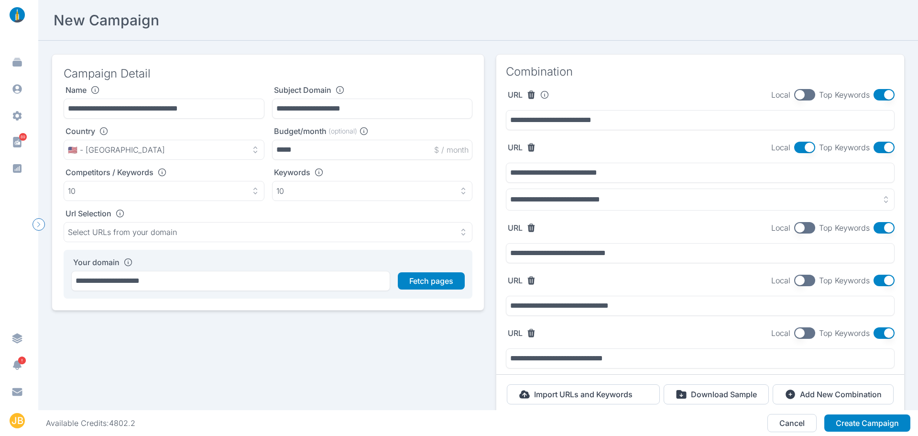
click at [794, 285] on button "button" at bounding box center [804, 280] width 21 height 11
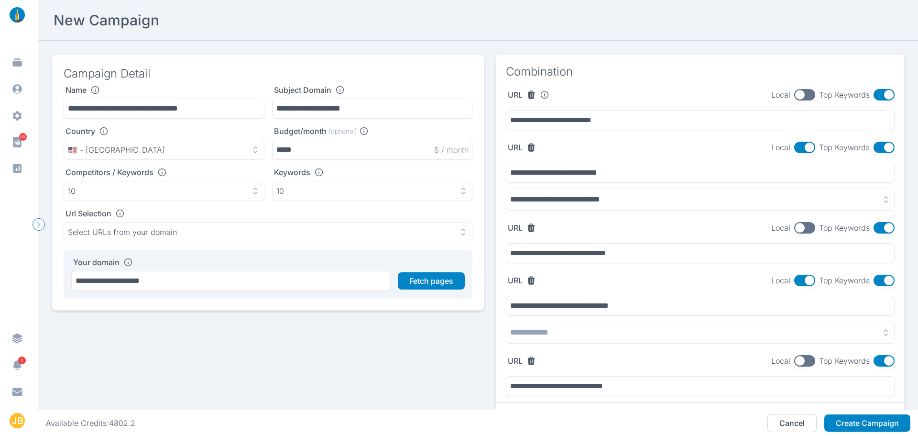
click at [594, 332] on button "button" at bounding box center [700, 332] width 389 height 22
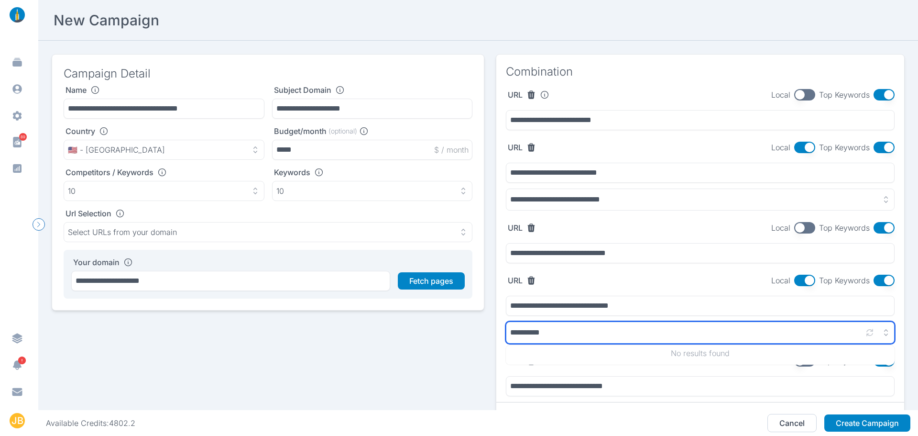
scroll to position [48, 0]
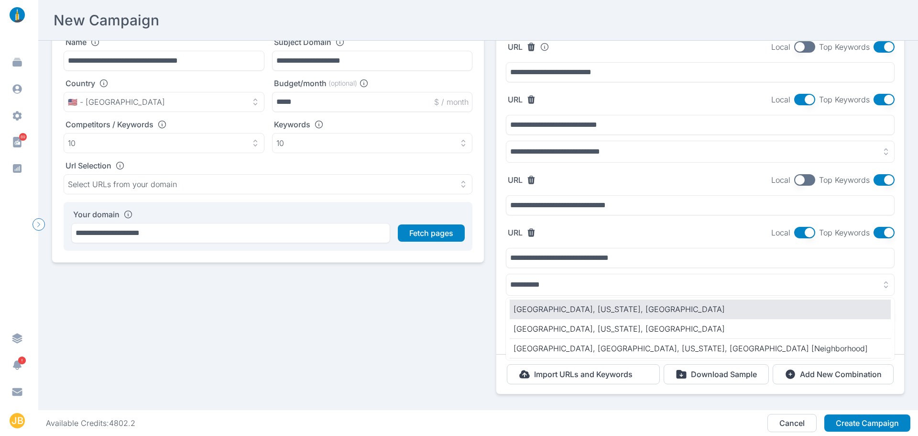
click at [603, 306] on p "[GEOGRAPHIC_DATA], [US_STATE], [GEOGRAPHIC_DATA]" at bounding box center [701, 308] width 374 height 11
type input "**********"
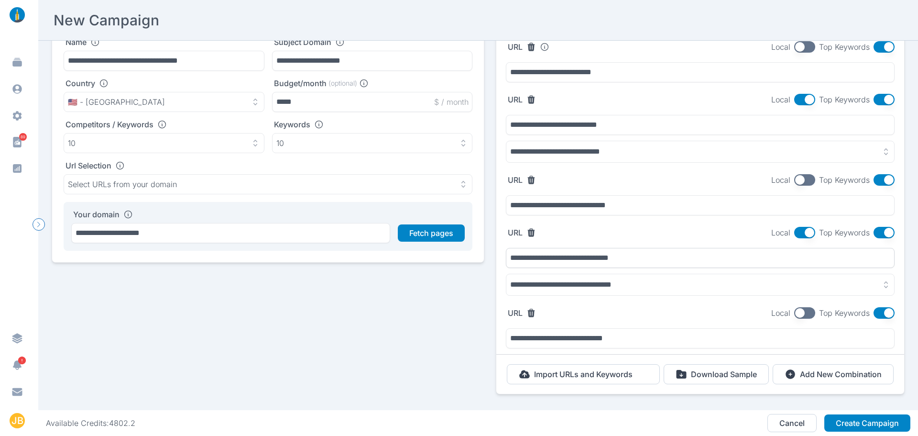
scroll to position [72, 0]
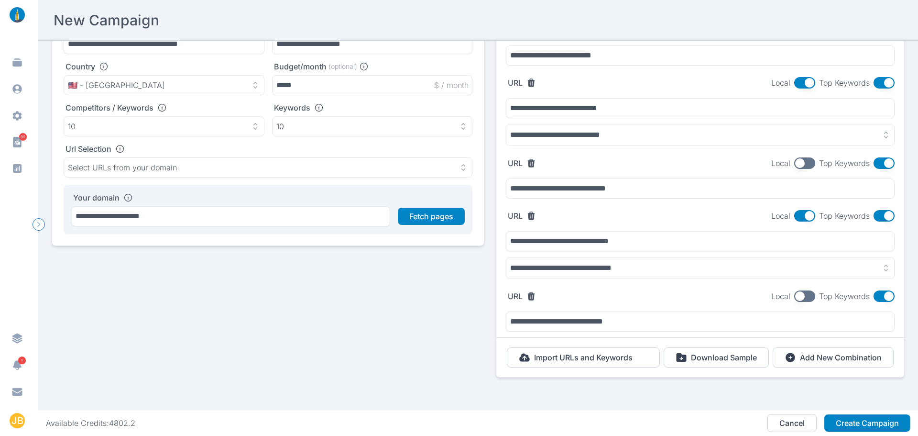
click at [796, 291] on button "button" at bounding box center [804, 295] width 21 height 11
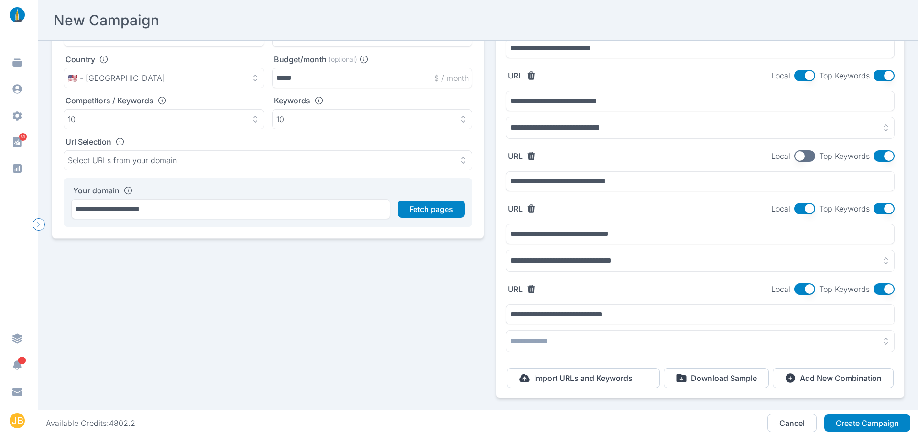
click at [604, 345] on button "button" at bounding box center [700, 341] width 389 height 22
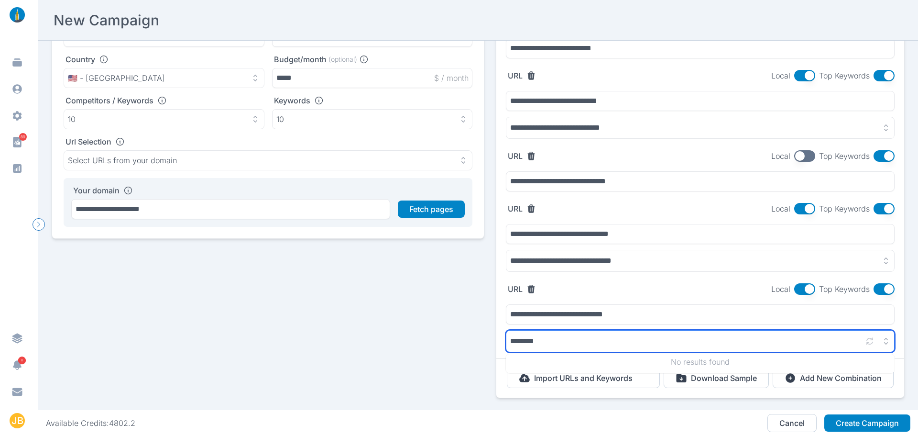
scroll to position [99, 0]
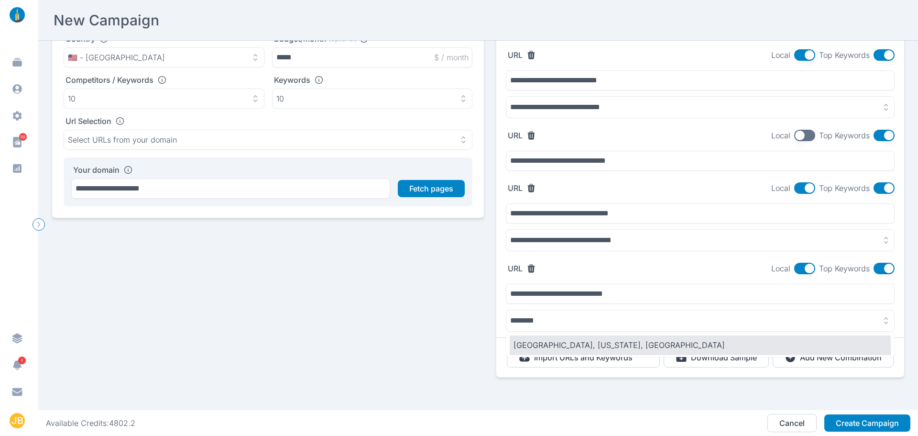
click at [549, 339] on p "[GEOGRAPHIC_DATA], [US_STATE], [GEOGRAPHIC_DATA]" at bounding box center [701, 344] width 374 height 11
type input "**********"
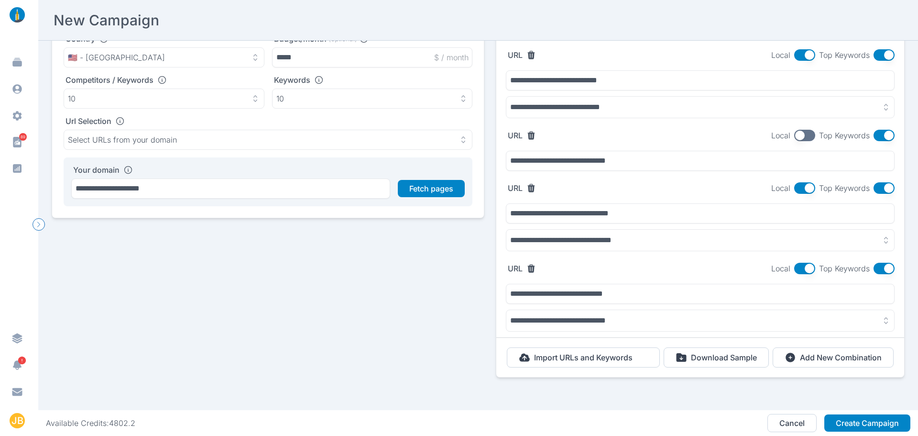
scroll to position [52, 0]
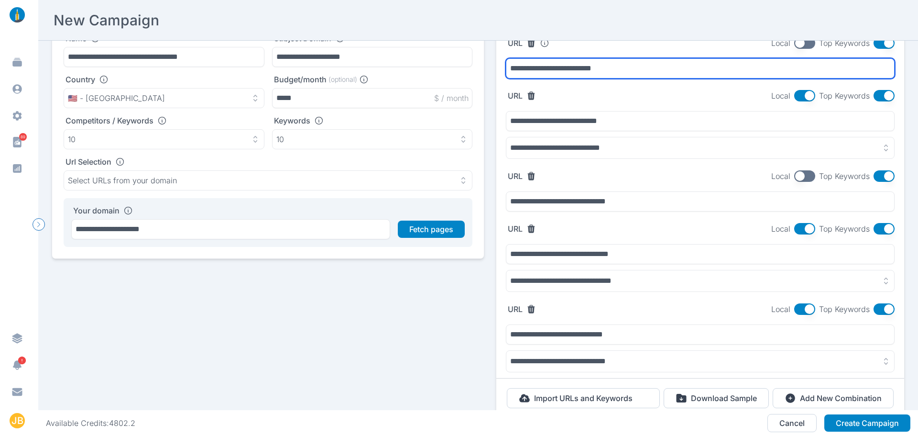
drag, startPoint x: 605, startPoint y: 73, endPoint x: 502, endPoint y: 70, distance: 103.8
click at [506, 70] on input "**********" at bounding box center [700, 68] width 389 height 20
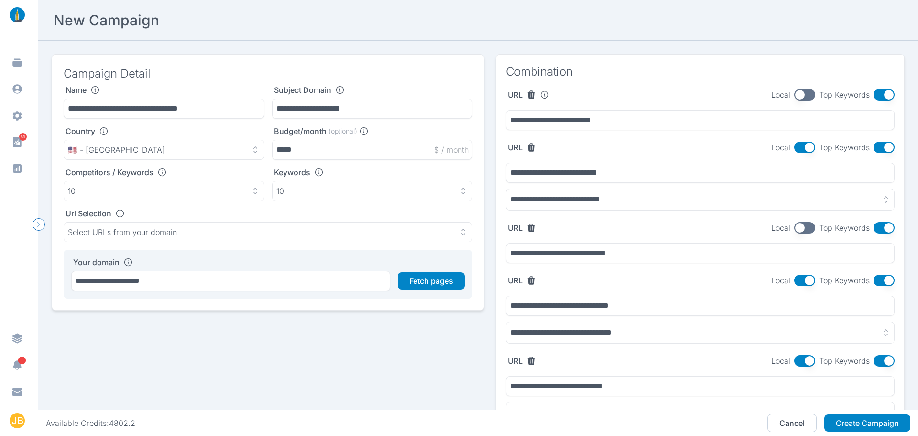
click at [803, 93] on button "button" at bounding box center [804, 94] width 21 height 11
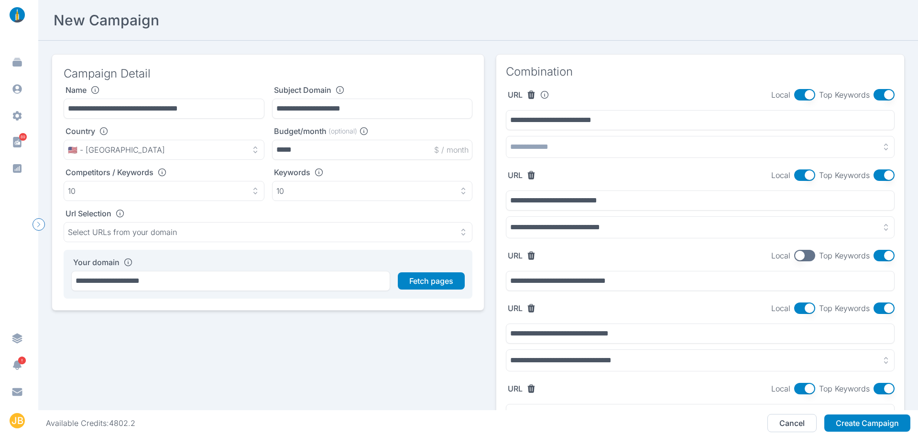
click at [605, 149] on button "button" at bounding box center [700, 147] width 389 height 22
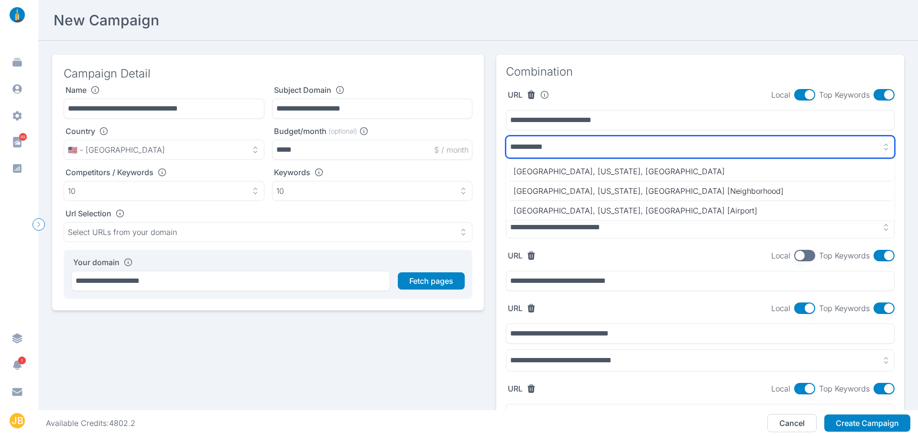
type input "**********"
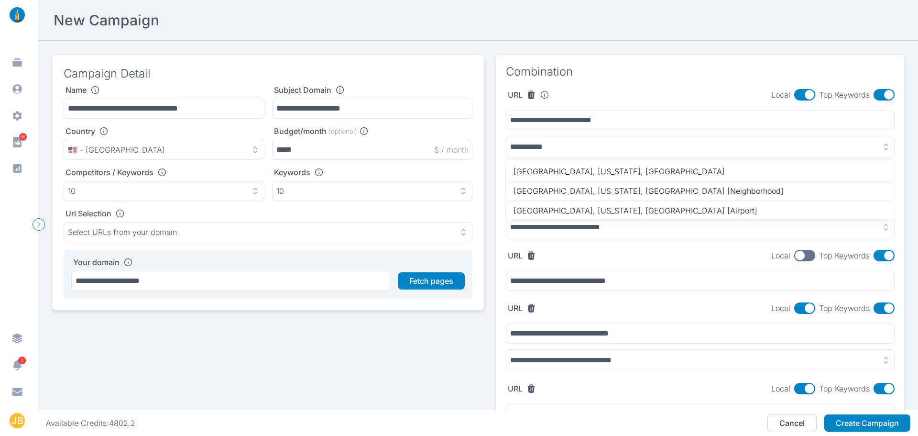
click at [571, 146] on button "button" at bounding box center [700, 147] width 389 height 22
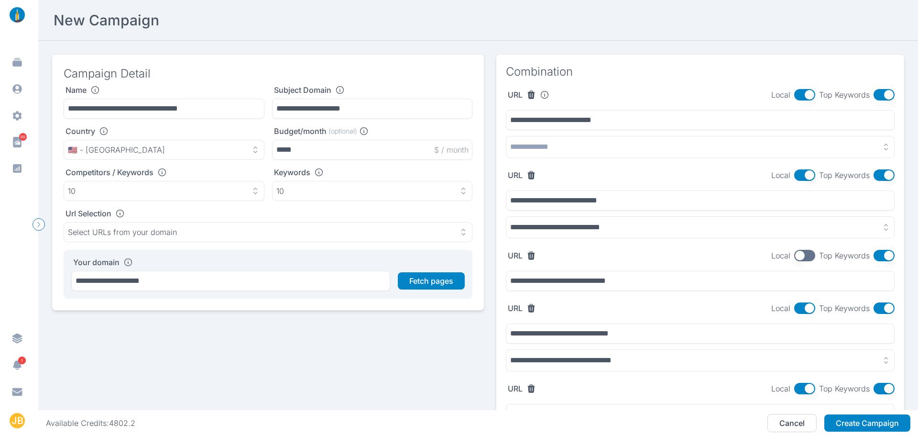
click at [836, 66] on section "Combination" at bounding box center [700, 72] width 408 height 34
click at [796, 93] on button "button" at bounding box center [804, 94] width 21 height 11
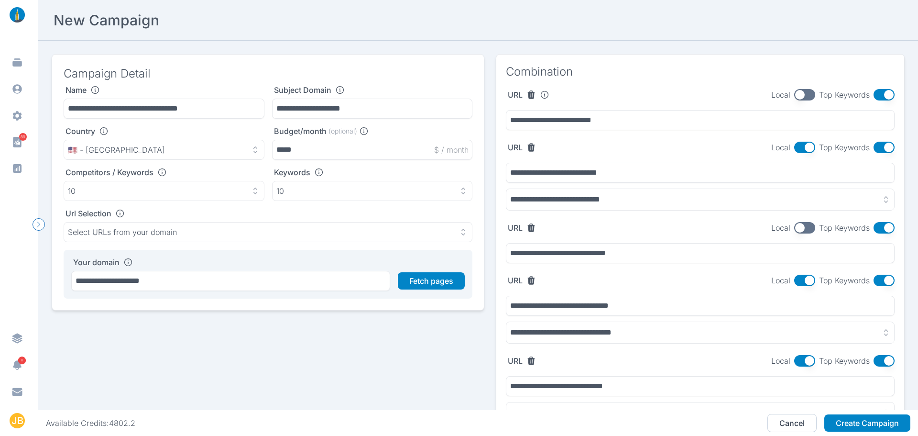
click at [874, 94] on button "button" at bounding box center [884, 94] width 21 height 11
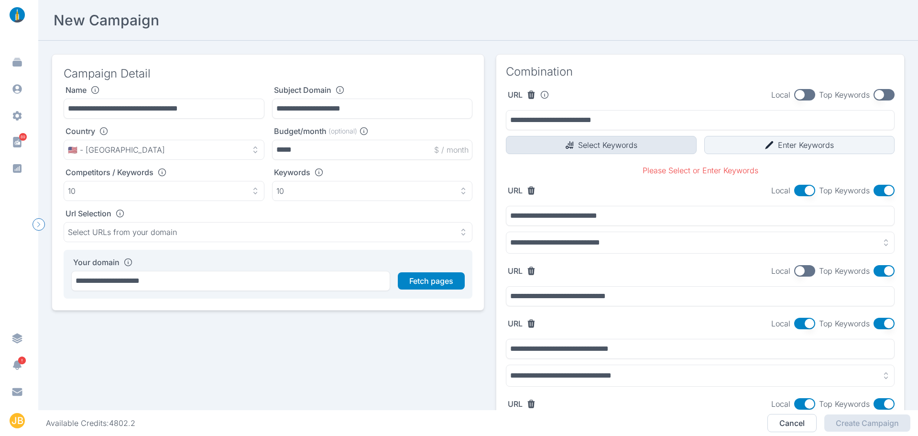
click at [614, 144] on button "Select Keywords" at bounding box center [601, 145] width 191 height 18
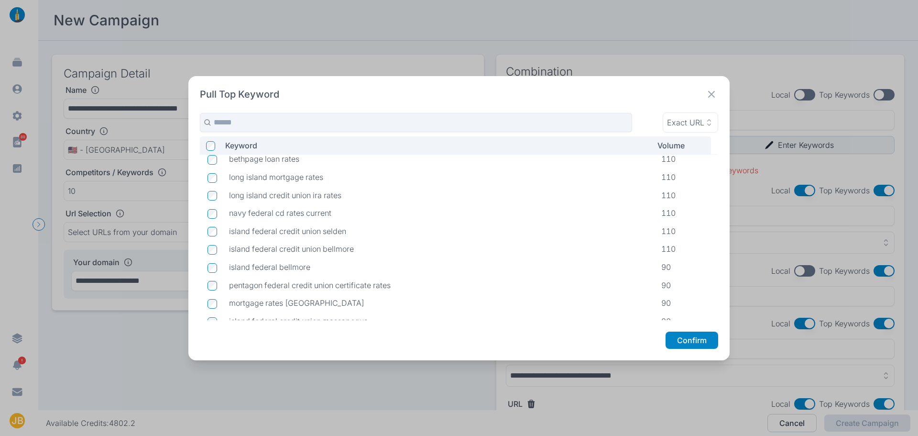
scroll to position [481, 0]
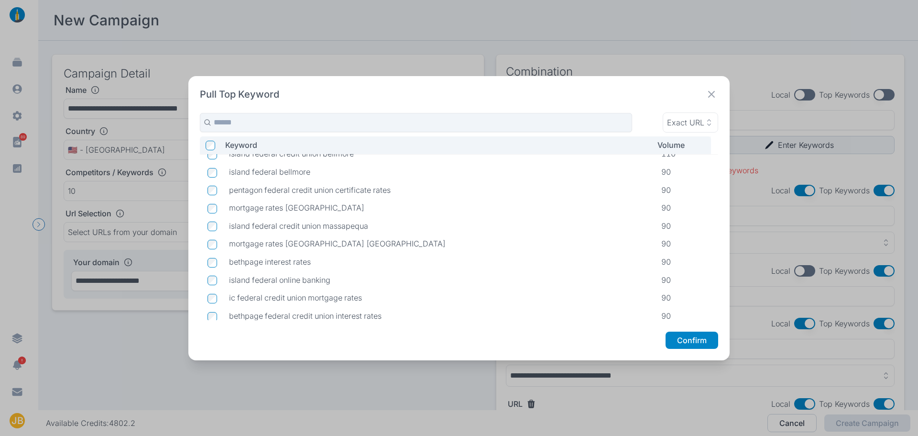
click at [713, 89] on icon at bounding box center [711, 94] width 13 height 13
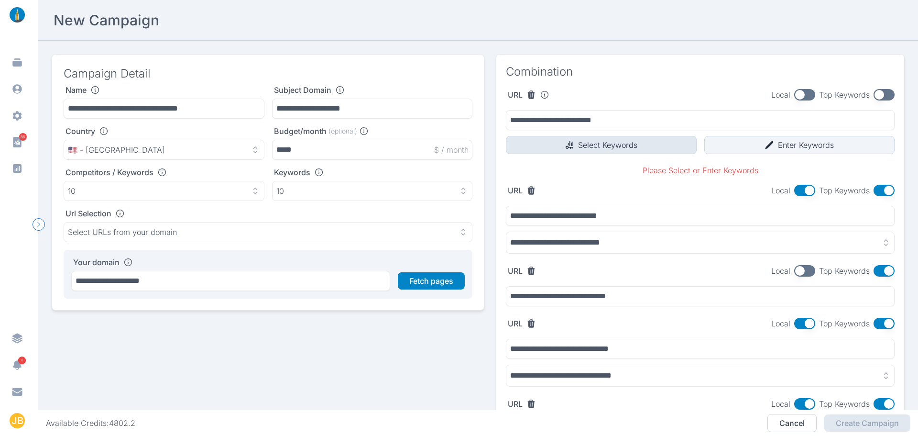
click at [625, 142] on button "Select Keywords" at bounding box center [601, 145] width 191 height 18
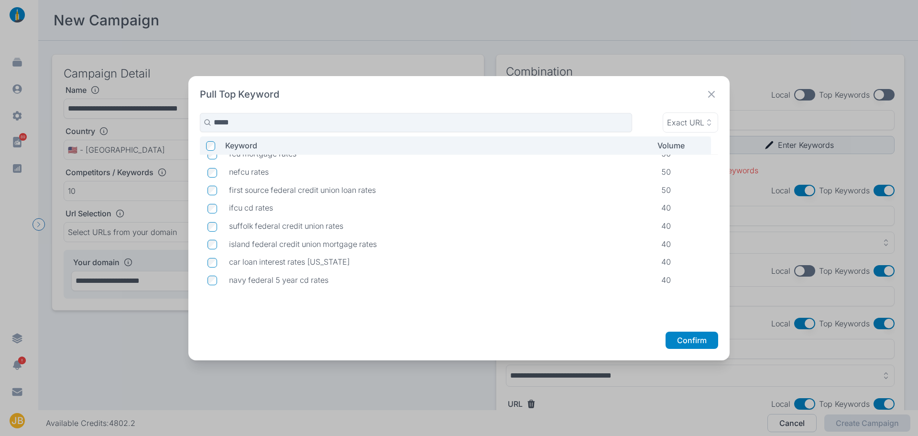
scroll to position [674, 0]
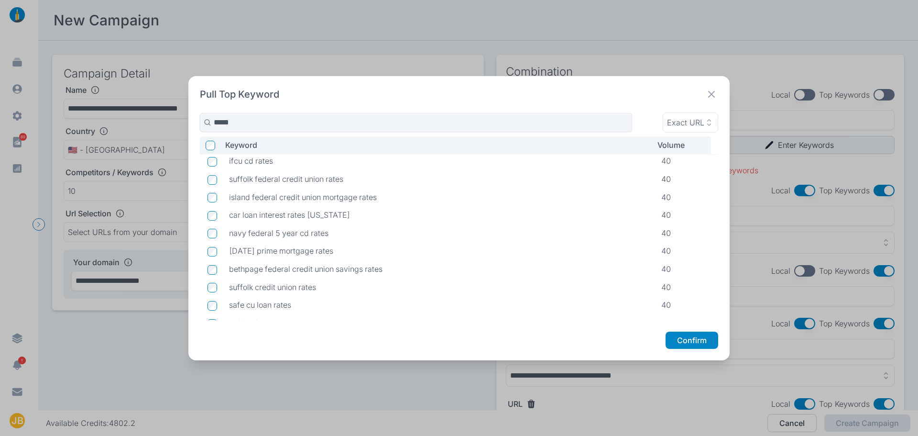
type input "*****"
click at [707, 92] on icon at bounding box center [711, 94] width 13 height 13
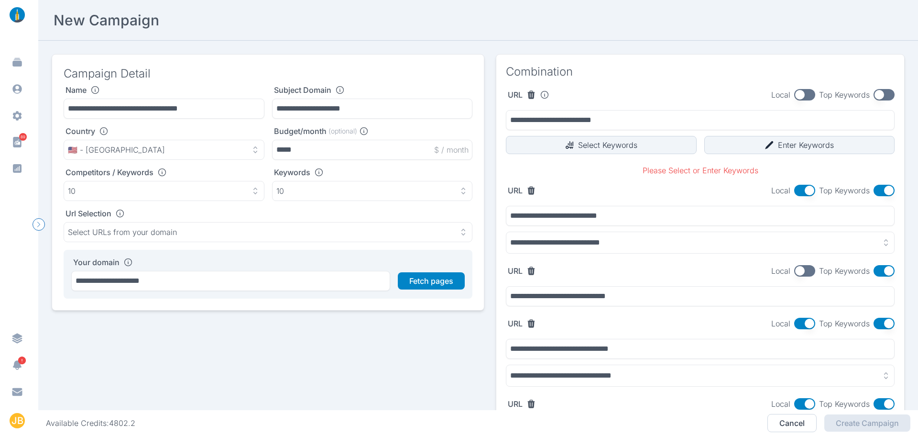
click at [877, 94] on button "button" at bounding box center [884, 94] width 21 height 11
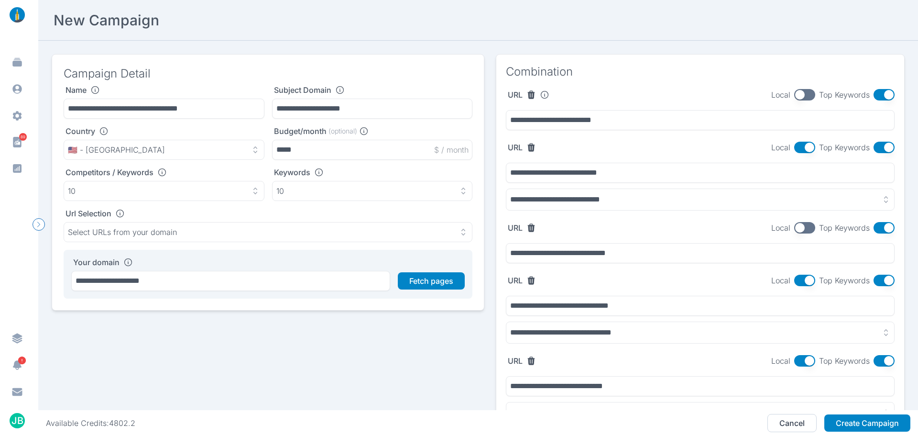
scroll to position [48, 0]
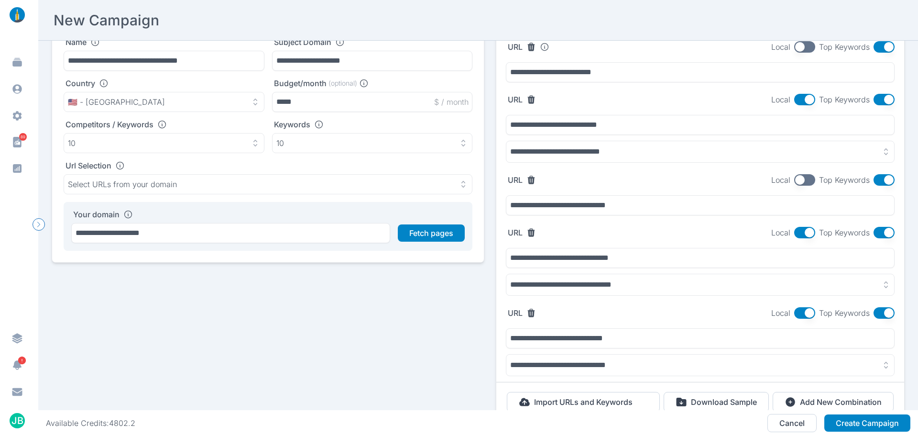
click at [880, 181] on button "button" at bounding box center [884, 179] width 21 height 11
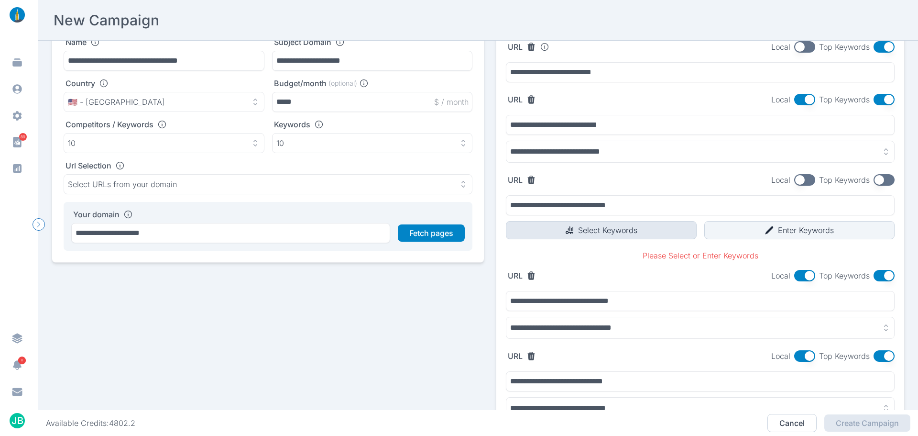
click at [570, 223] on button "Select Keywords" at bounding box center [601, 230] width 191 height 18
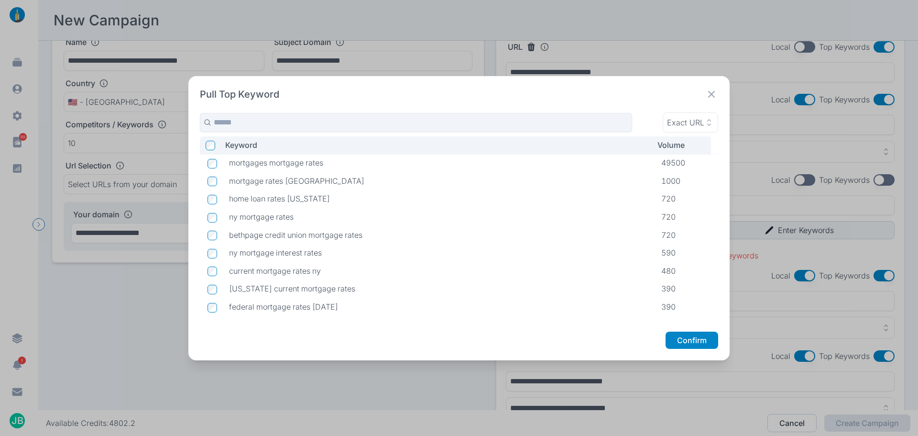
click at [716, 97] on icon at bounding box center [711, 94] width 13 height 13
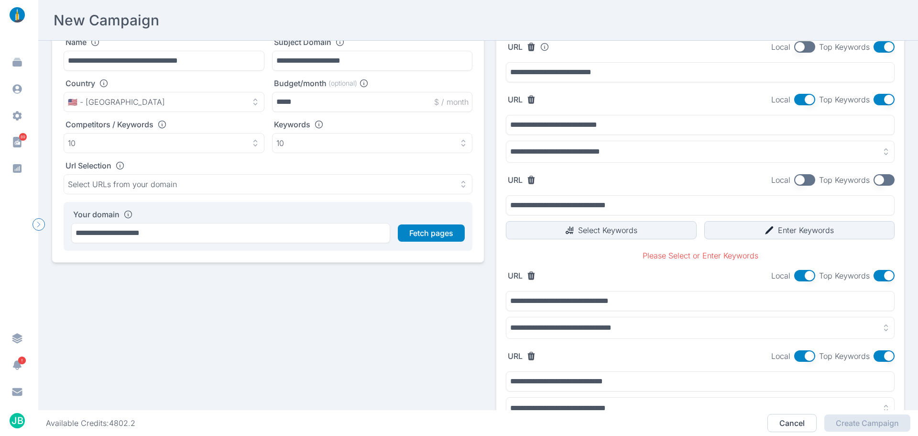
click at [874, 182] on button "button" at bounding box center [884, 179] width 21 height 11
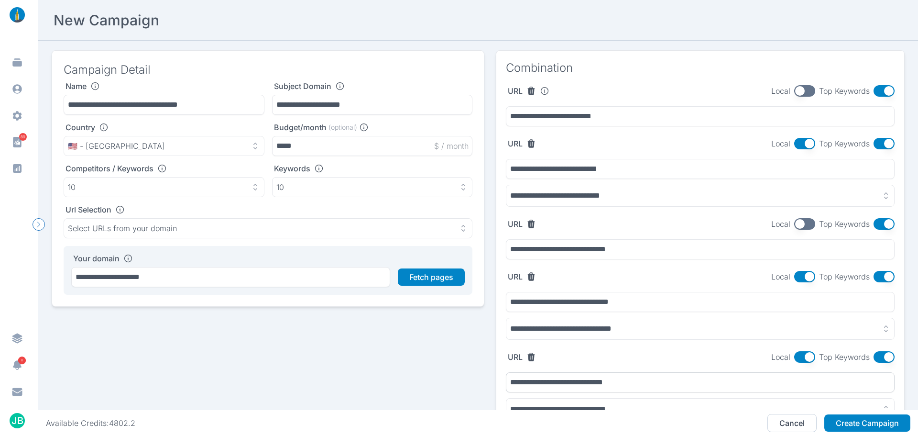
scroll to position [52, 0]
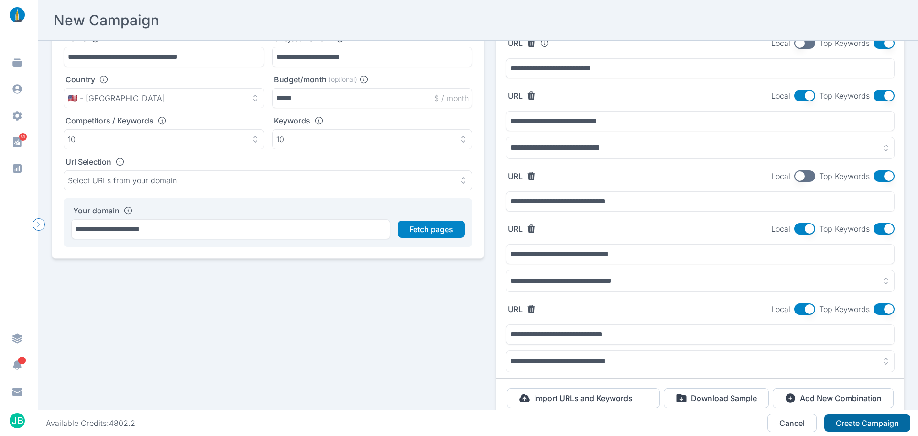
click at [854, 425] on button "Create Campaign" at bounding box center [868, 422] width 86 height 17
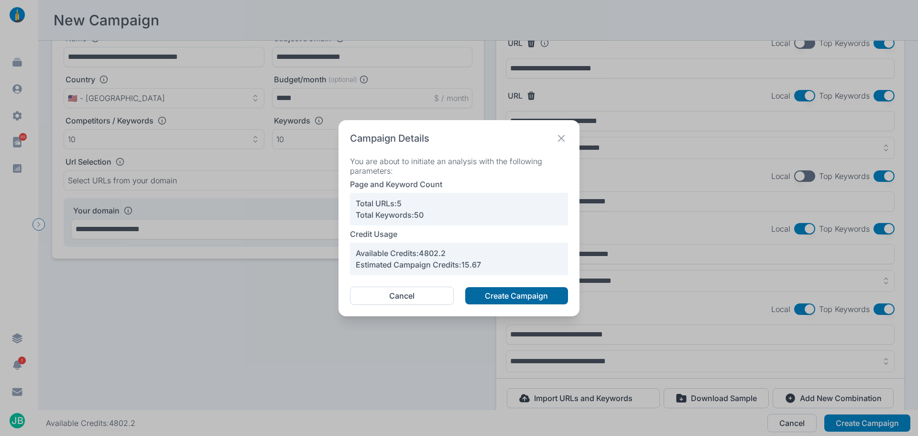
click at [513, 299] on button "Create Campaign" at bounding box center [516, 295] width 103 height 17
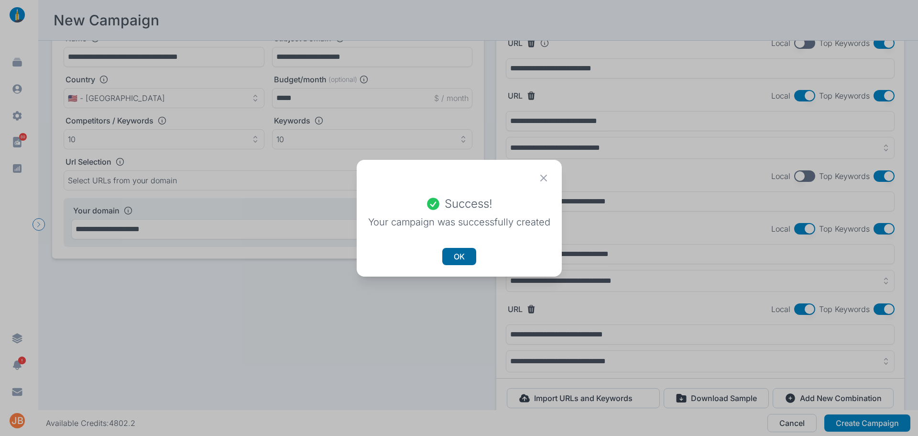
click at [460, 262] on button "OK" at bounding box center [459, 256] width 34 height 17
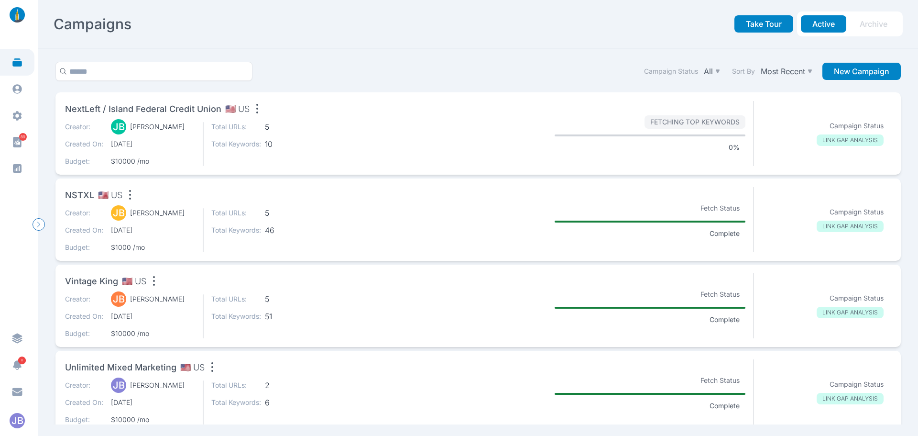
click at [352, 230] on div "Creator: [PERSON_NAME] [PERSON_NAME] Created On: [DATE] Budget: $1000 /mo Total…" at bounding box center [237, 230] width 344 height 44
